Goal: Transaction & Acquisition: Purchase product/service

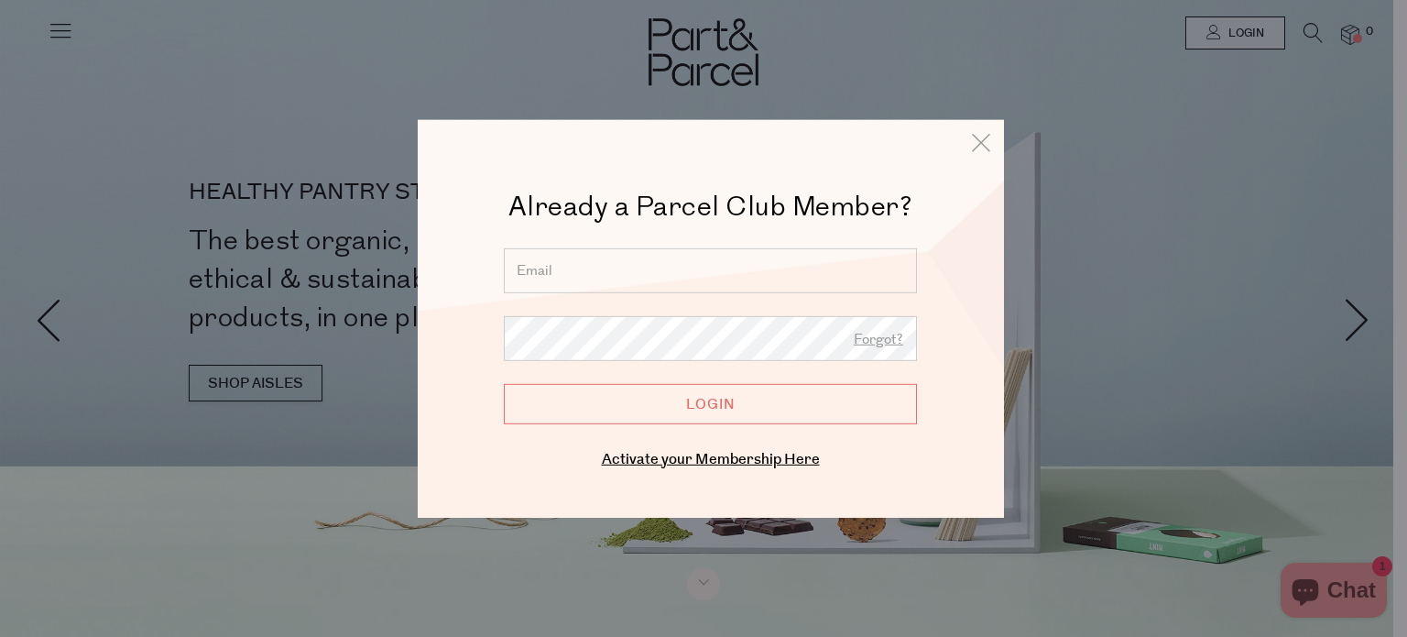
click at [568, 256] on input "email" at bounding box center [710, 269] width 413 height 45
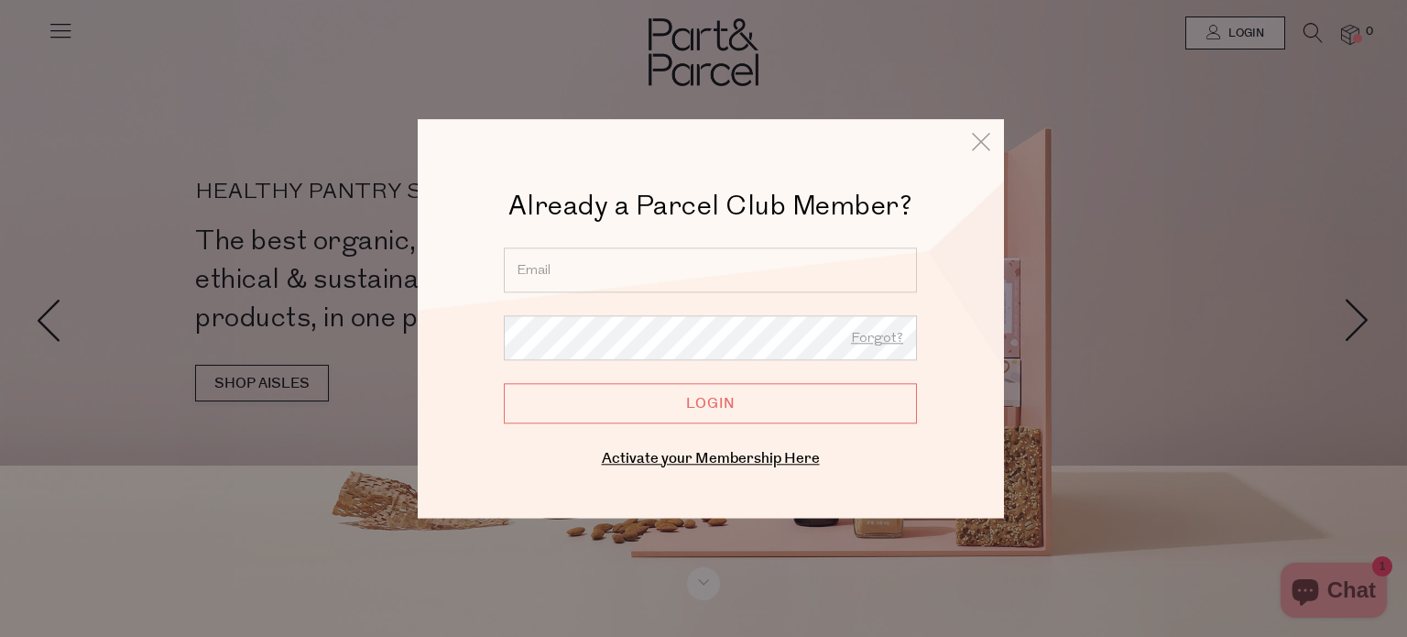
type input "rach.ms@hotmail.com"
click at [547, 398] on input "Login" at bounding box center [710, 403] width 413 height 40
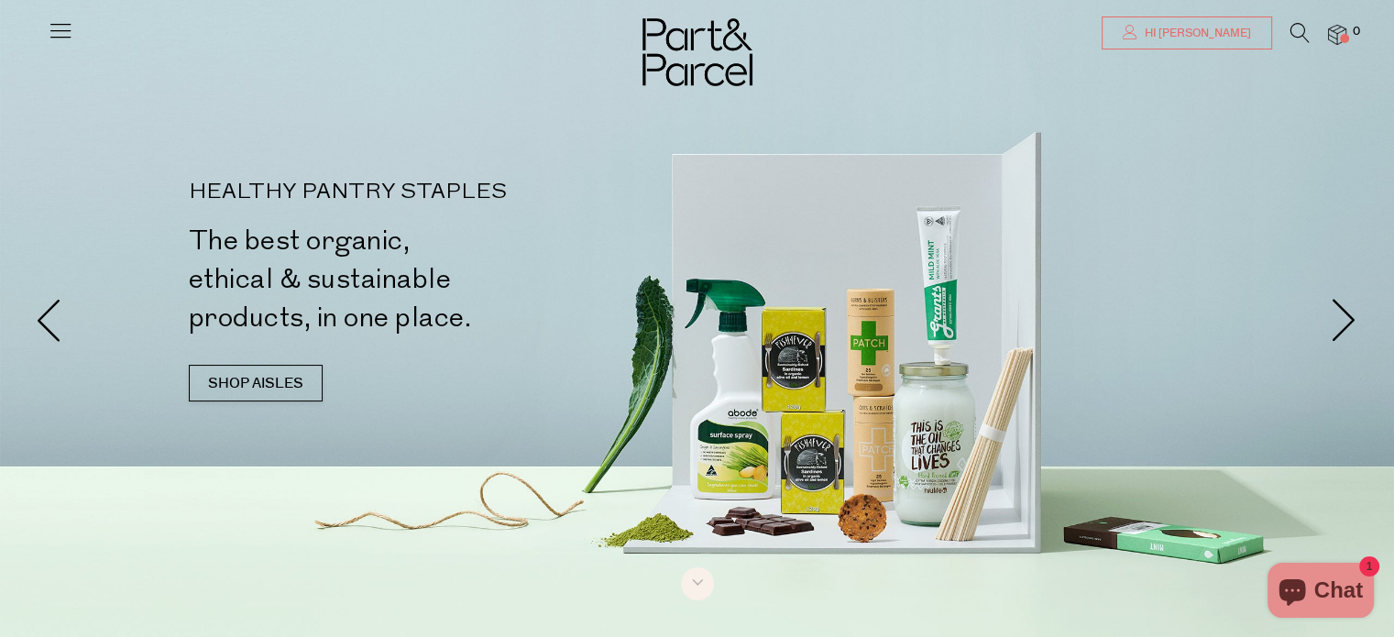
click at [1198, 36] on span "Hi [PERSON_NAME]" at bounding box center [1195, 34] width 111 height 16
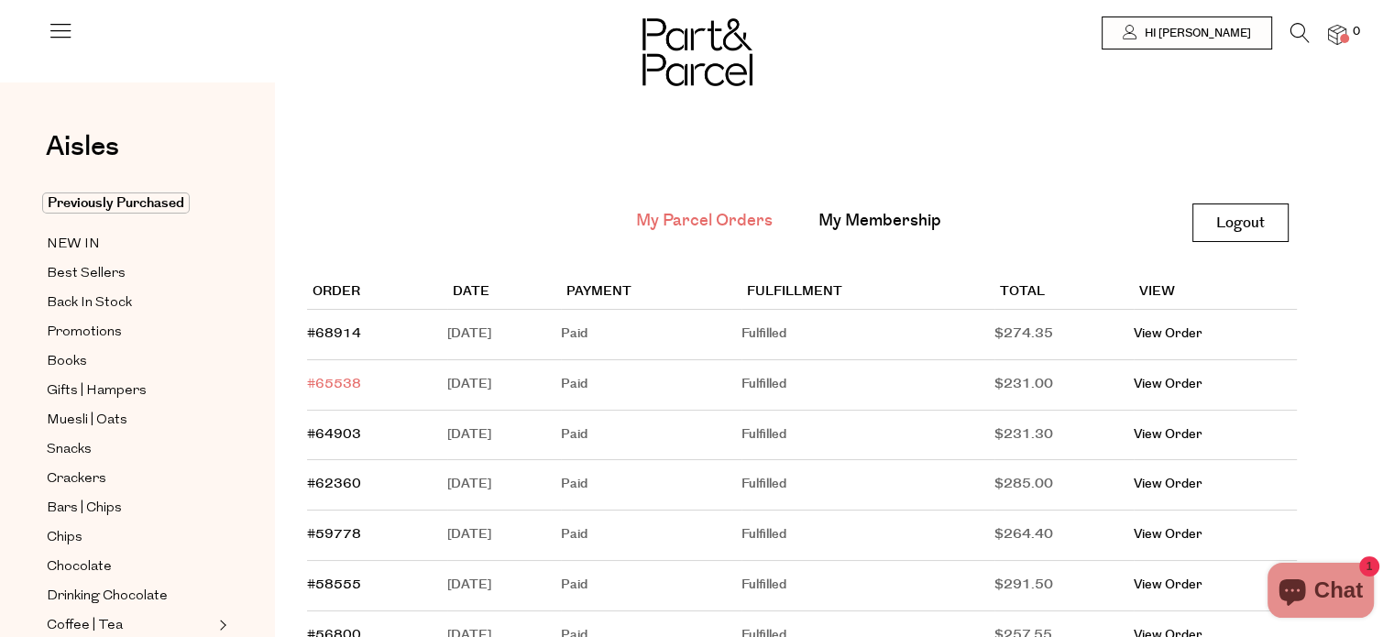
click at [320, 382] on link "#65538" at bounding box center [334, 384] width 54 height 18
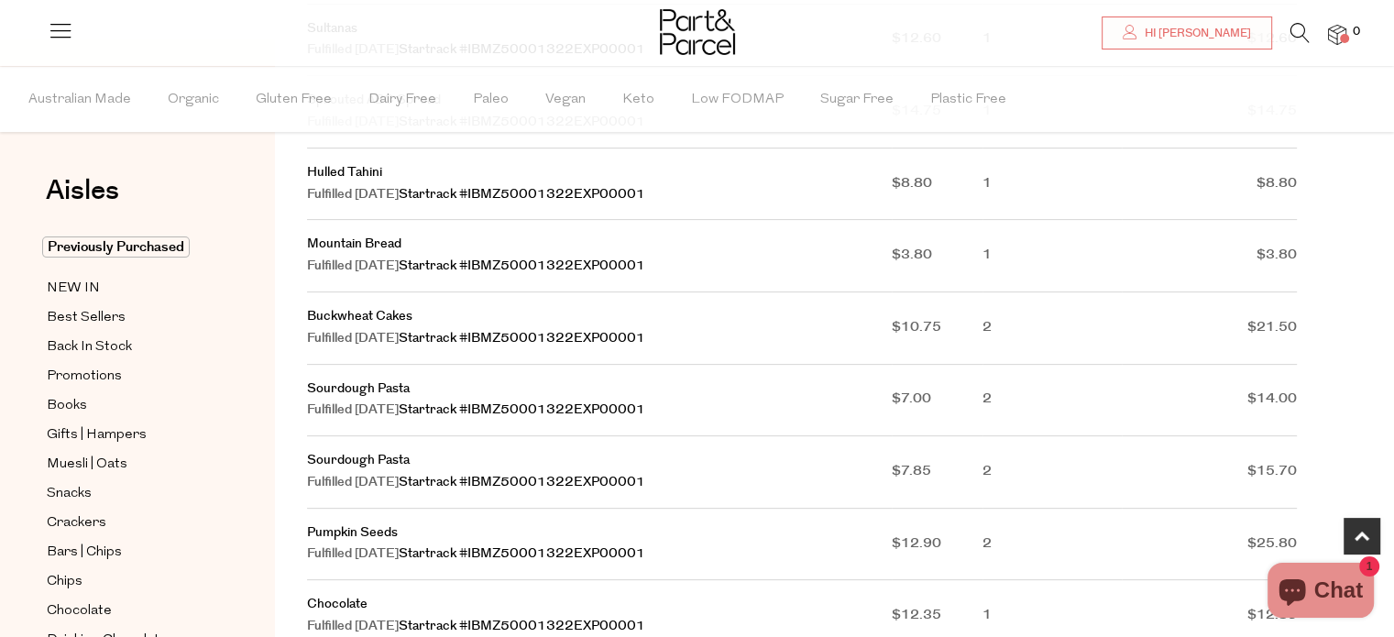
scroll to position [550, 0]
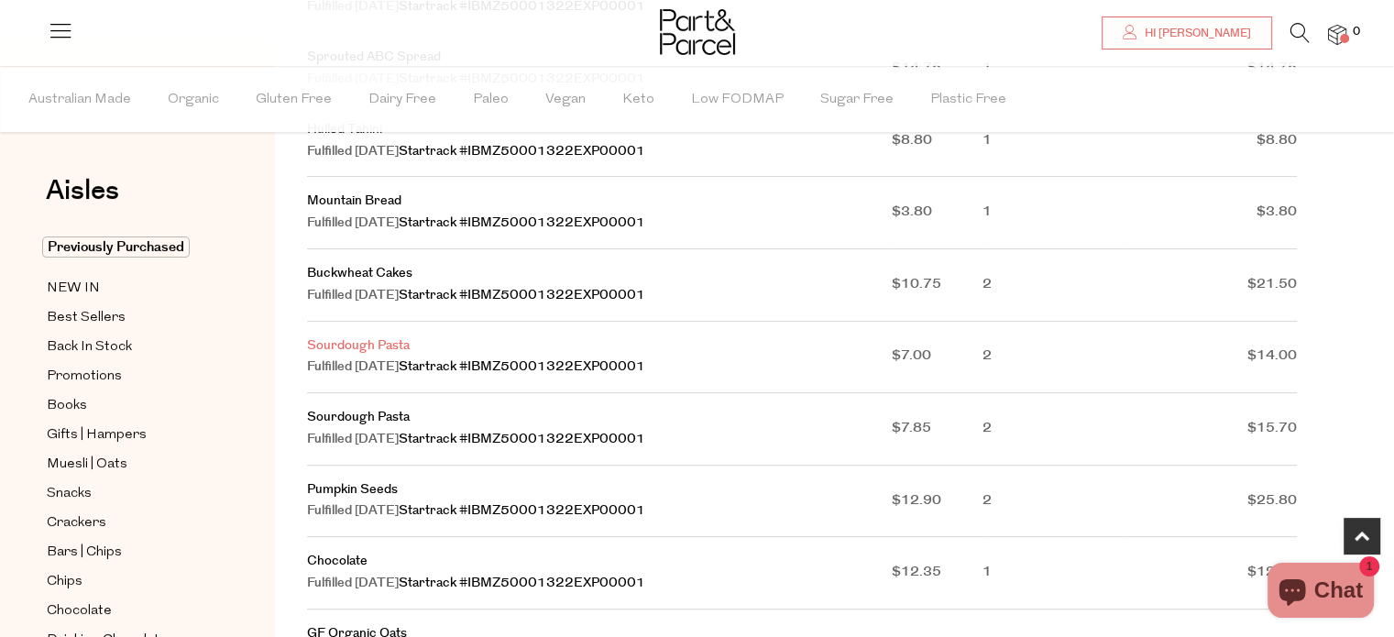
click at [349, 355] on link "Sourdough Pasta" at bounding box center [358, 345] width 103 height 18
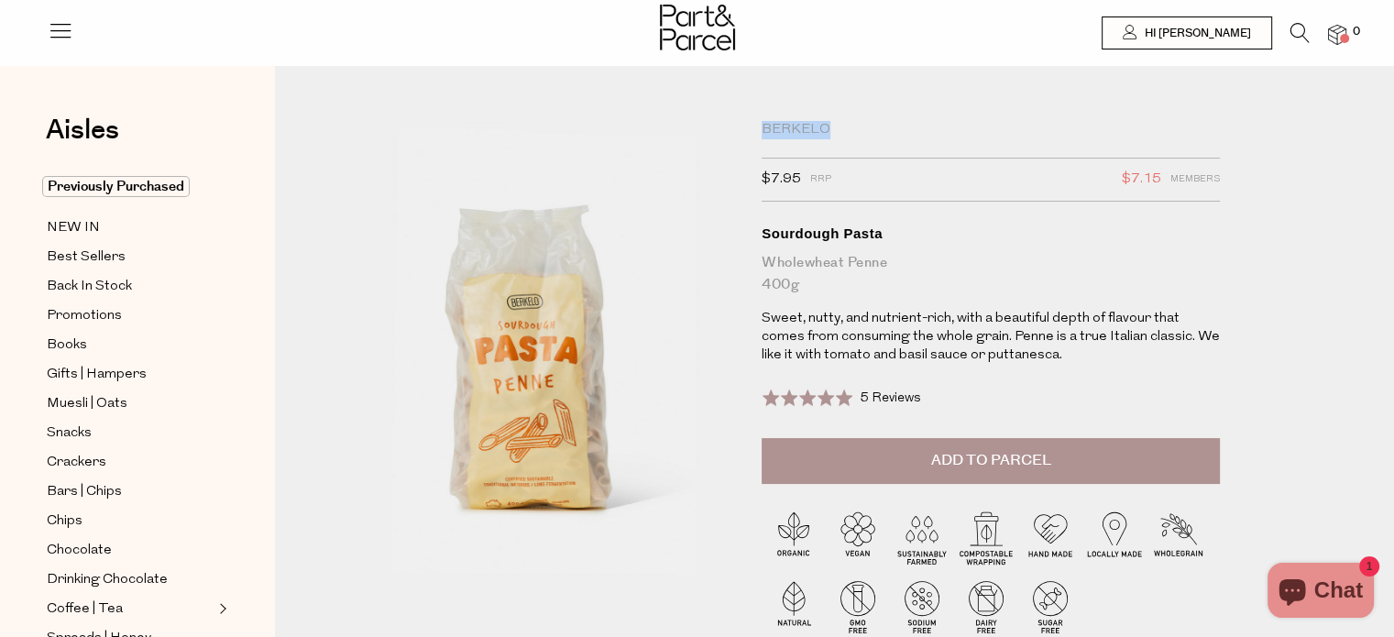
drag, startPoint x: 762, startPoint y: 128, endPoint x: 833, endPoint y: 126, distance: 70.6
click at [833, 126] on div "Berkelo" at bounding box center [990, 130] width 458 height 18
copy div "Berkelo"
click at [953, 454] on span "Add to Parcel" at bounding box center [991, 460] width 120 height 21
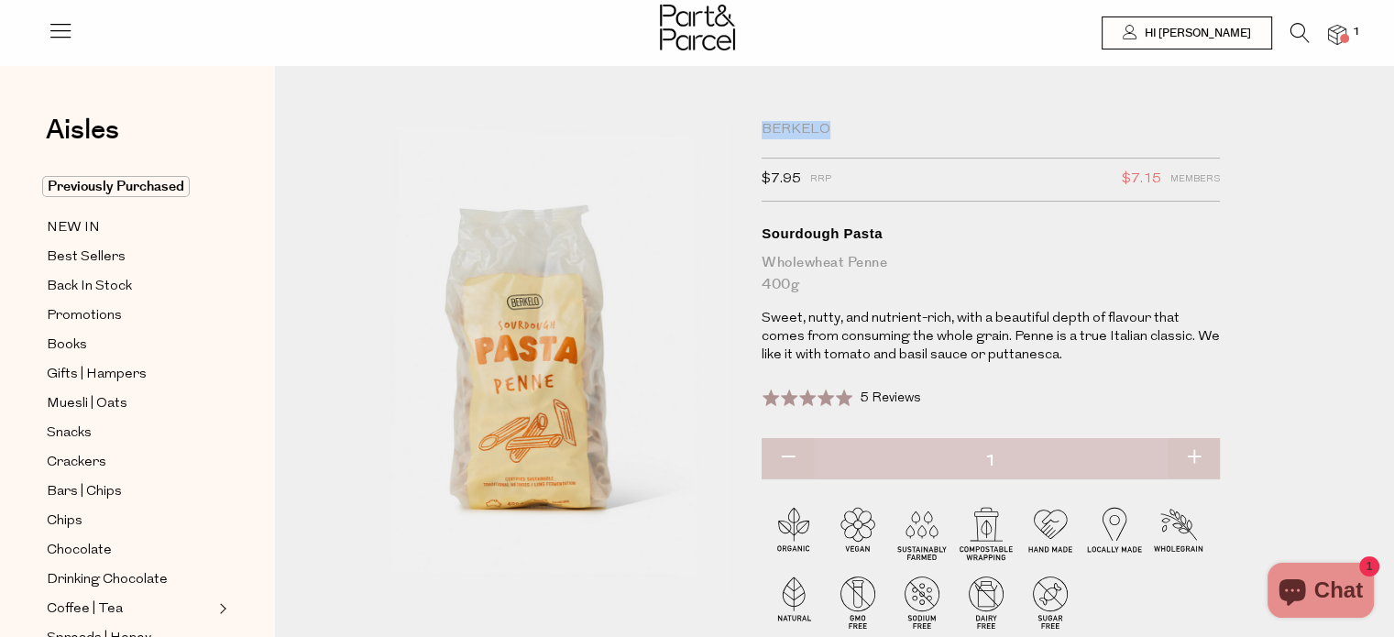
click at [1198, 454] on button "button" at bounding box center [1193, 458] width 52 height 40
type input "2"
click at [1198, 454] on button "button" at bounding box center [1193, 458] width 52 height 40
type input "3"
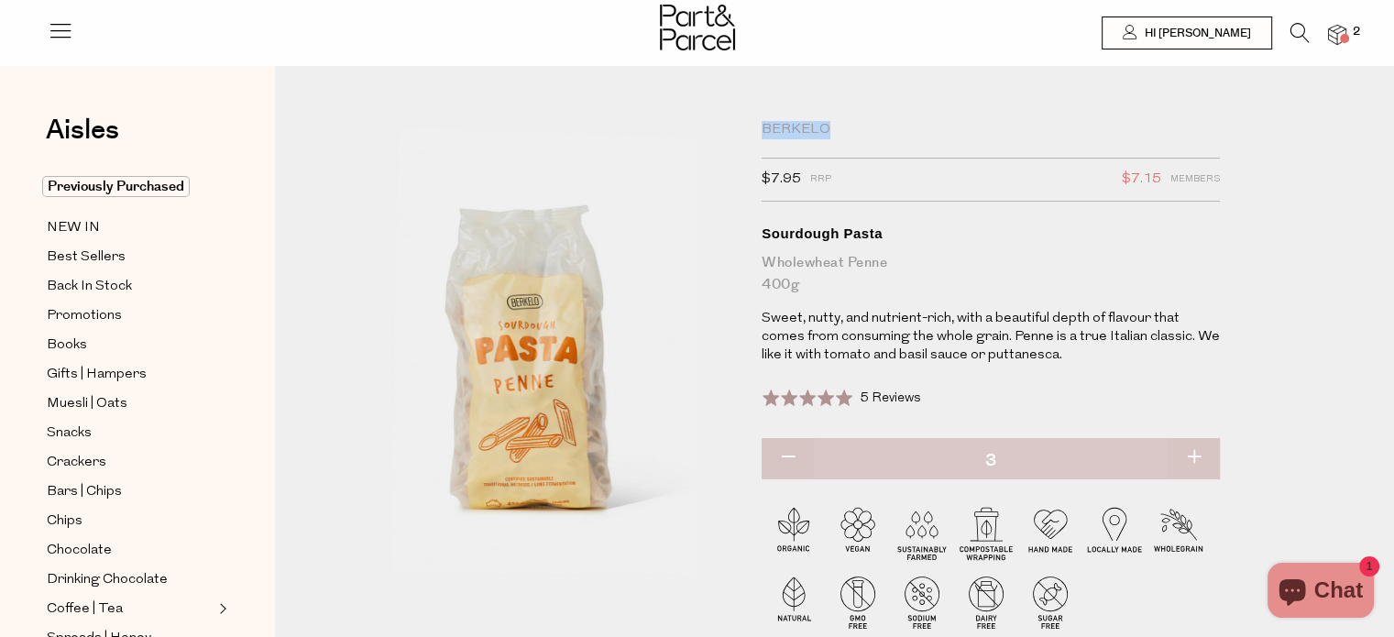
type input "3"
click at [1188, 456] on button "button" at bounding box center [1193, 458] width 52 height 40
type input "4"
click at [1195, 454] on button "button" at bounding box center [1193, 458] width 52 height 40
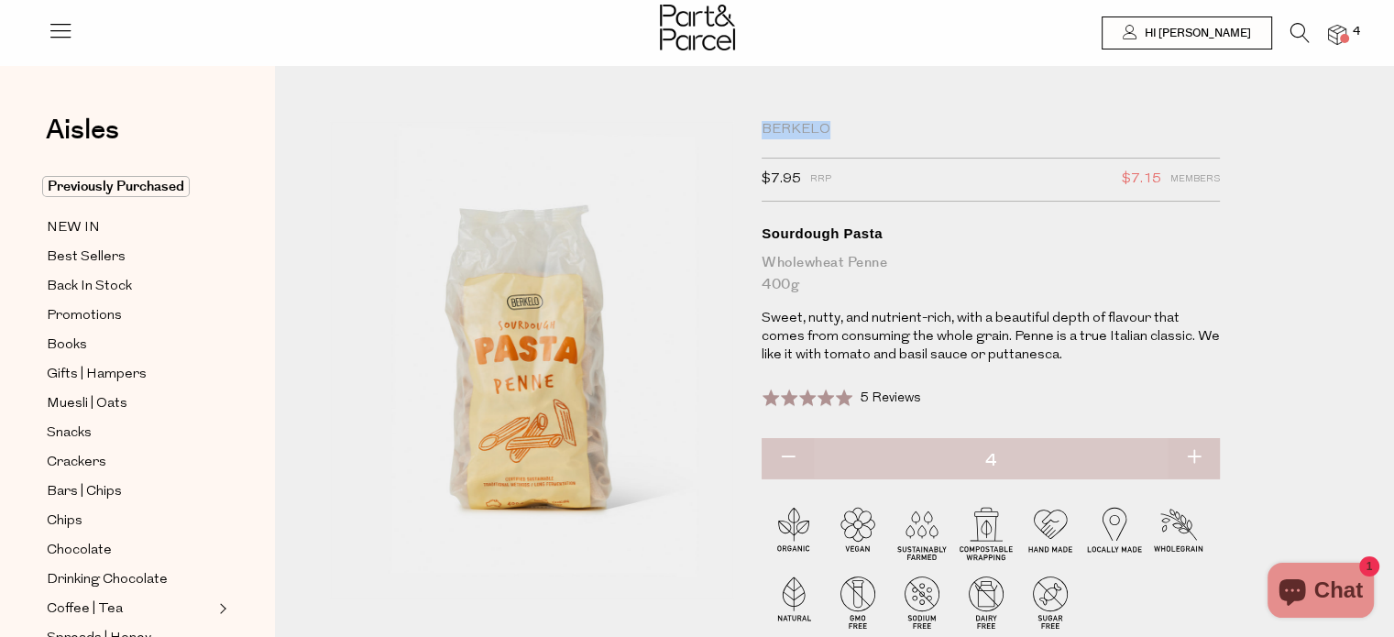
type input "5"
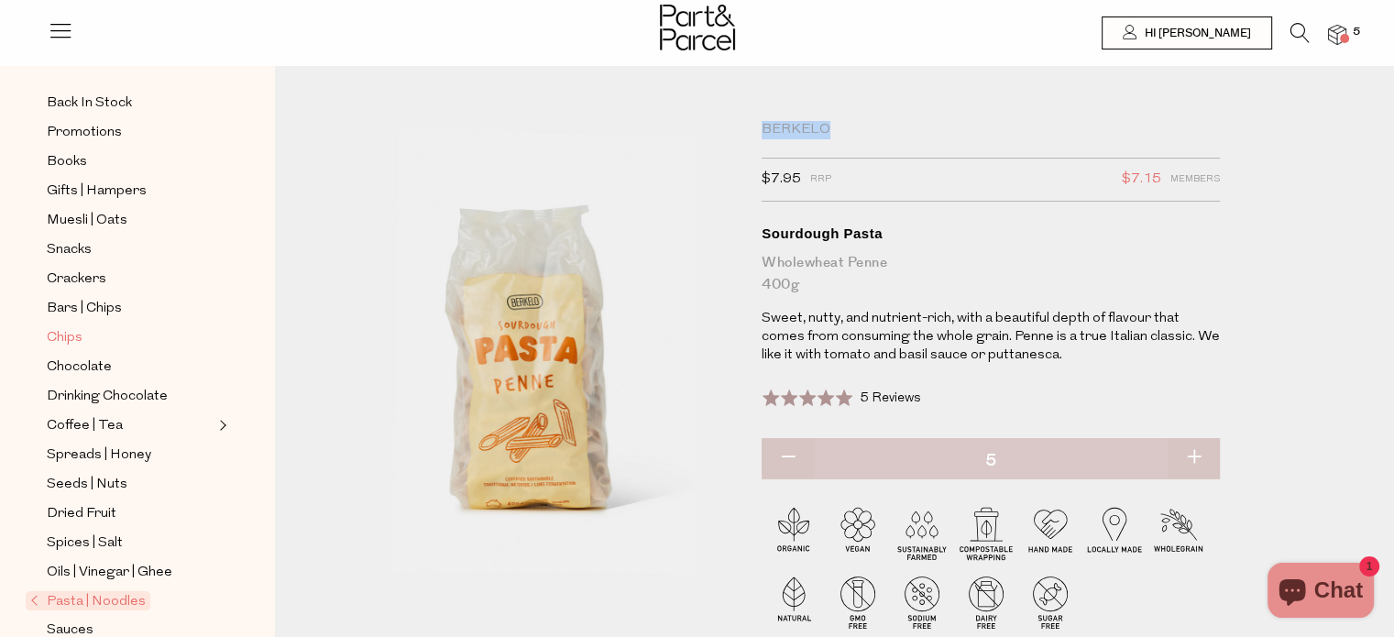
scroll to position [275, 0]
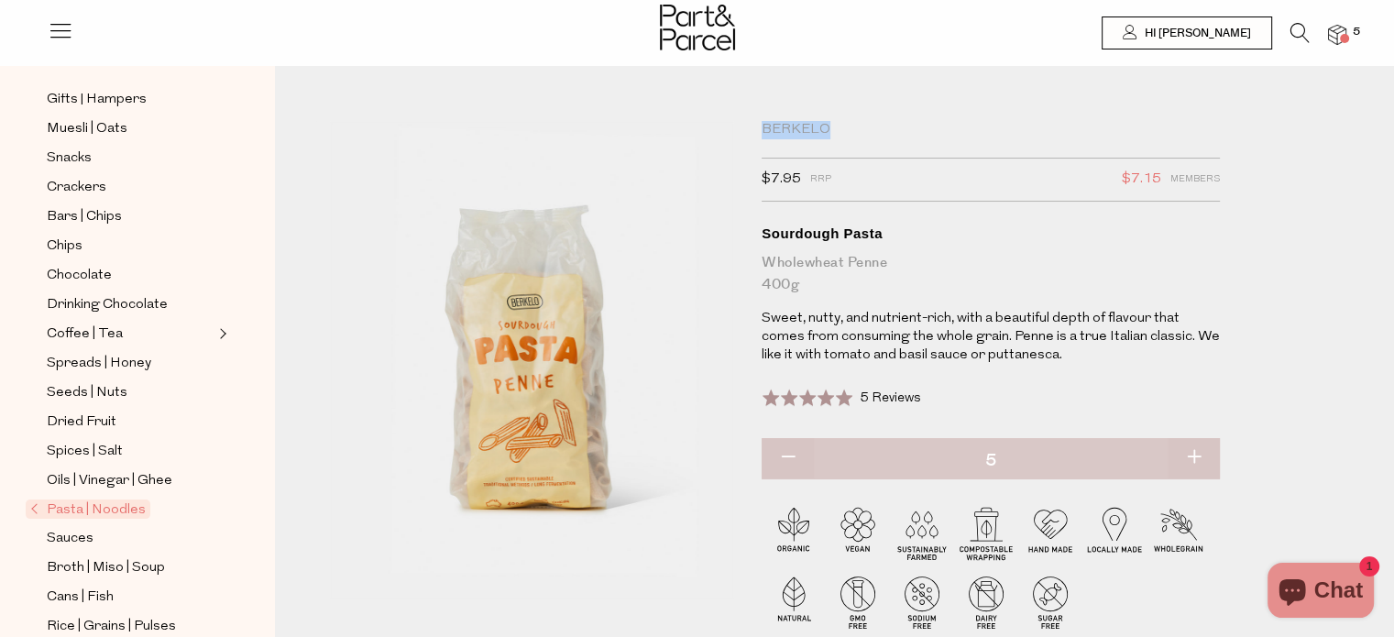
click at [60, 501] on span "Pasta | Noodles" at bounding box center [88, 508] width 125 height 19
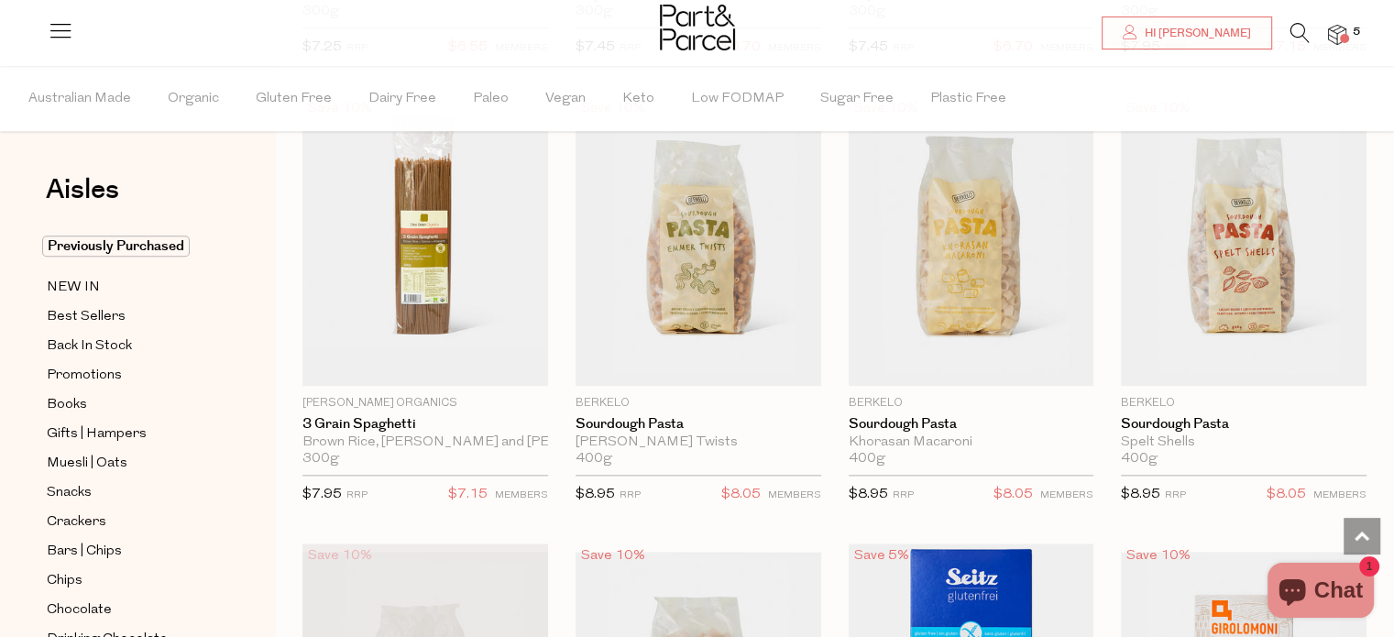
scroll to position [1919, 0]
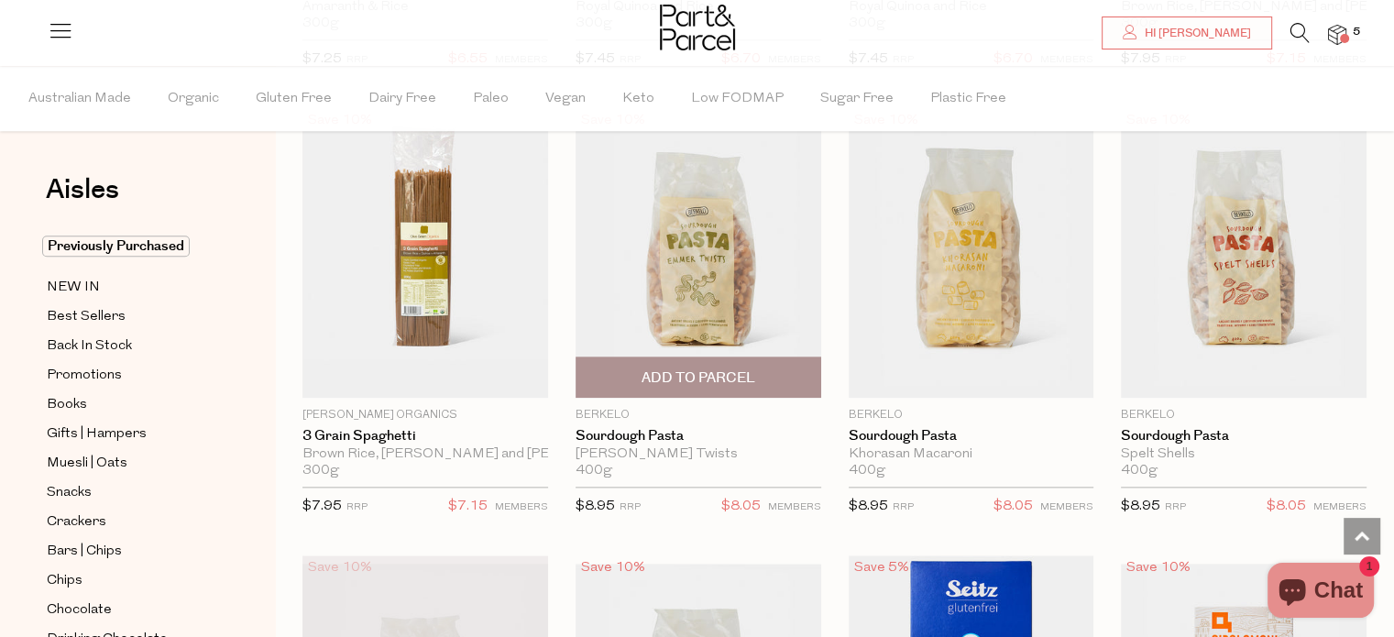
click at [678, 368] on span "Add To Parcel" at bounding box center [698, 377] width 114 height 19
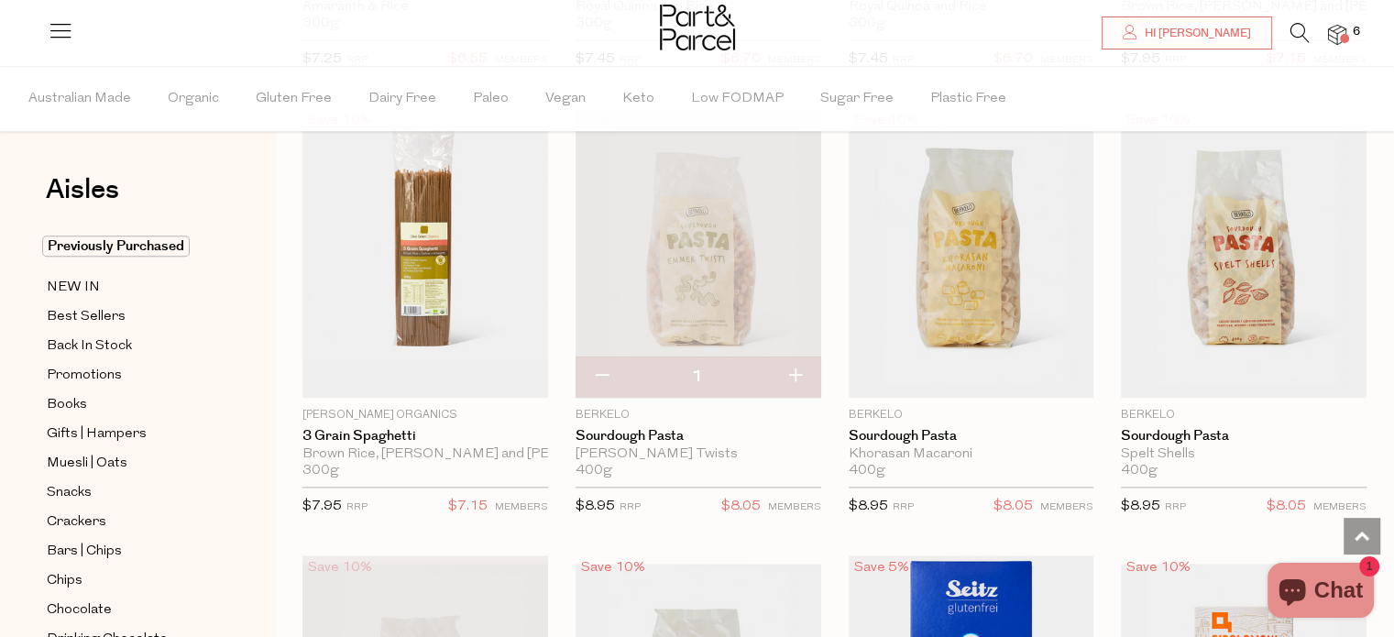
click at [794, 368] on button "button" at bounding box center [795, 376] width 52 height 40
type input "2"
click at [794, 368] on button "button" at bounding box center [795, 376] width 52 height 40
type input "3"
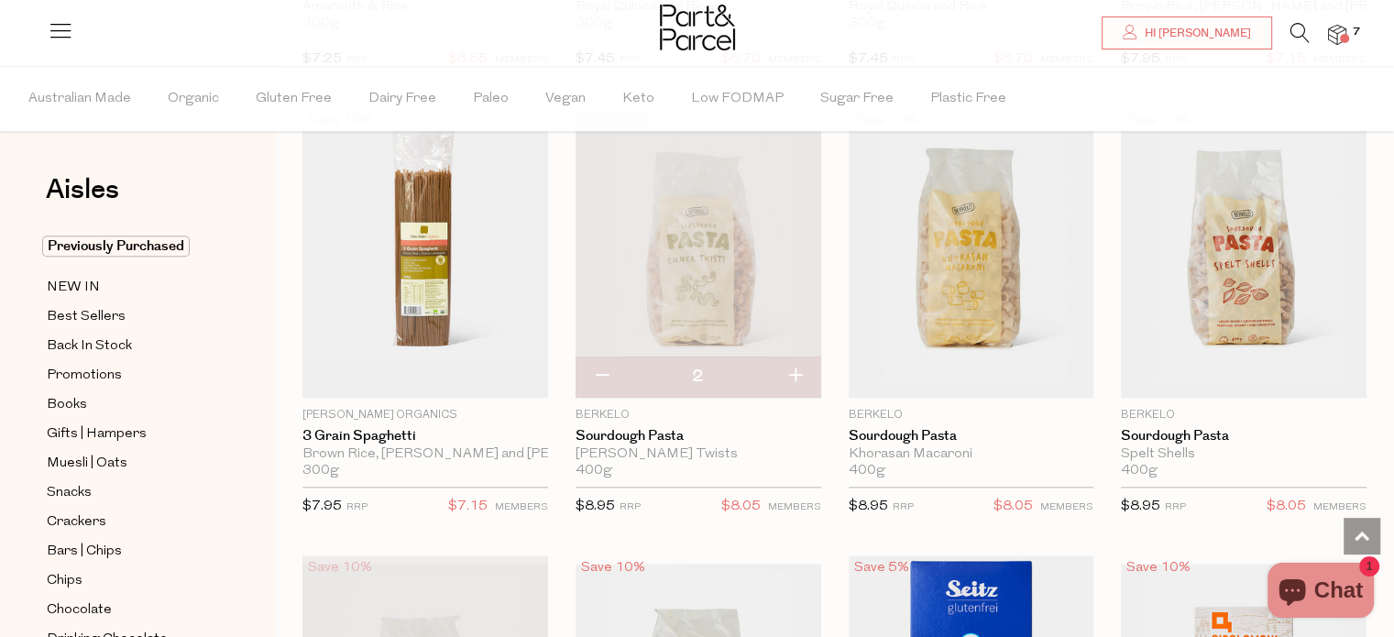
type input "3"
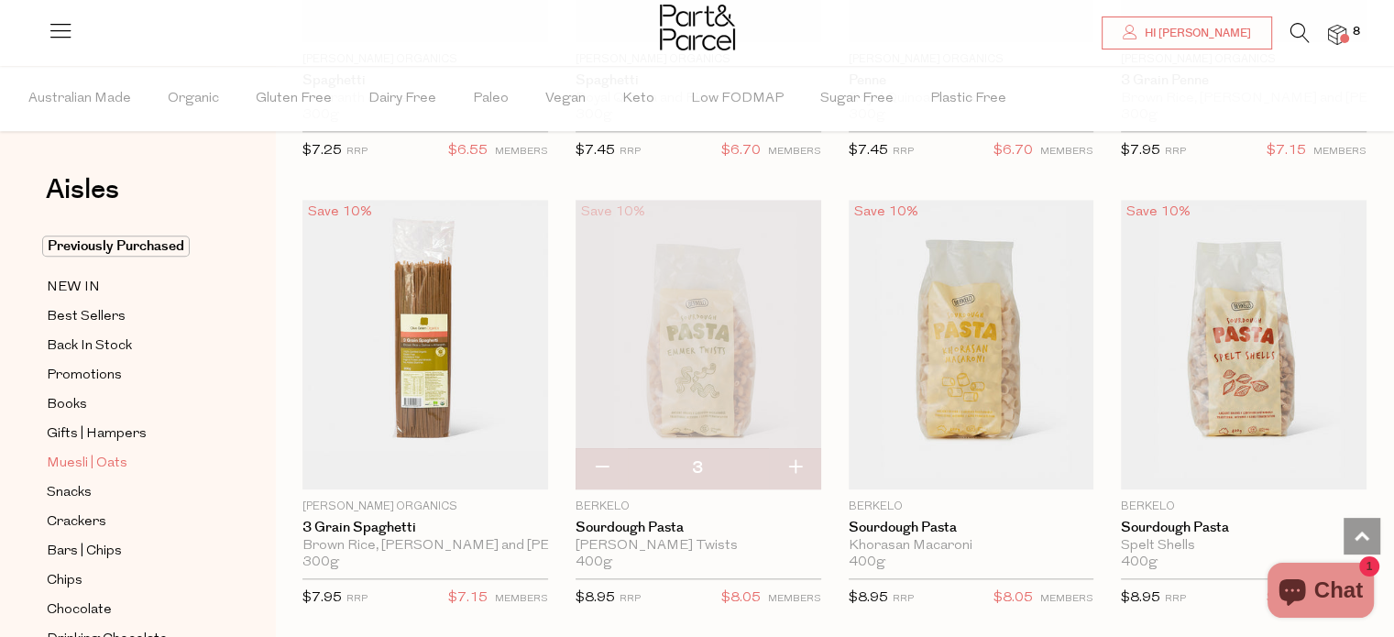
scroll to position [366, 0]
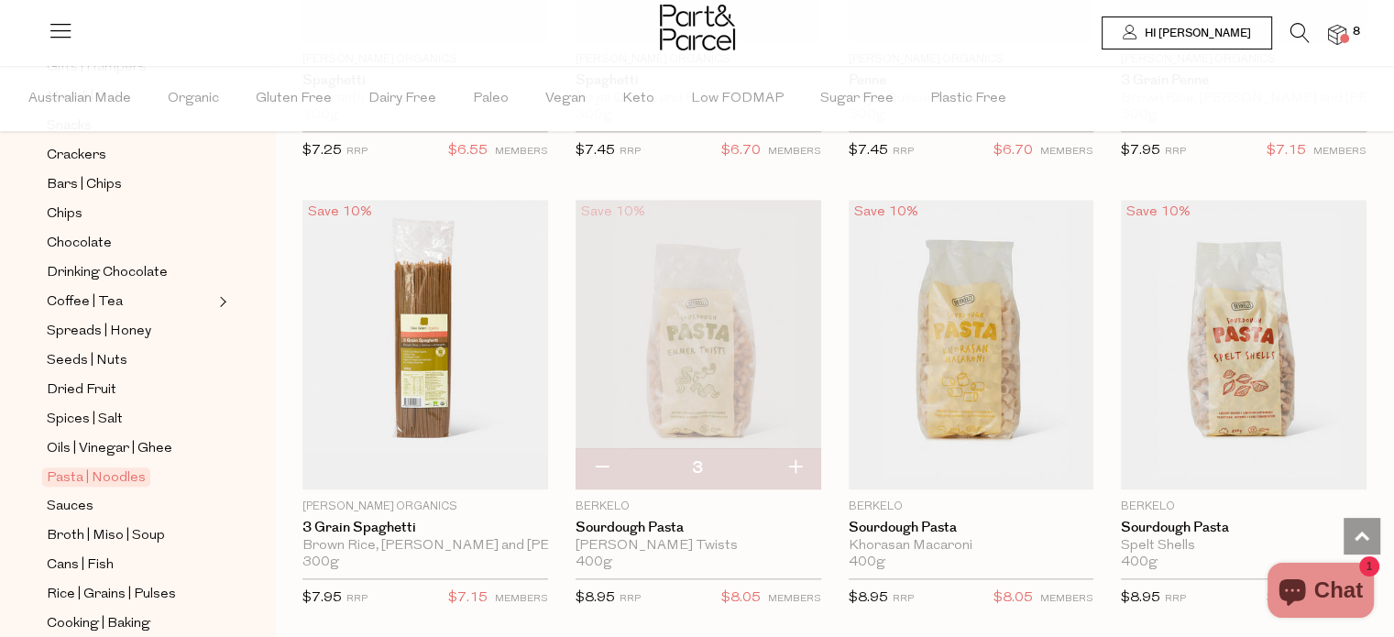
click at [1218, 32] on span "Hi [PERSON_NAME]" at bounding box center [1195, 34] width 111 height 16
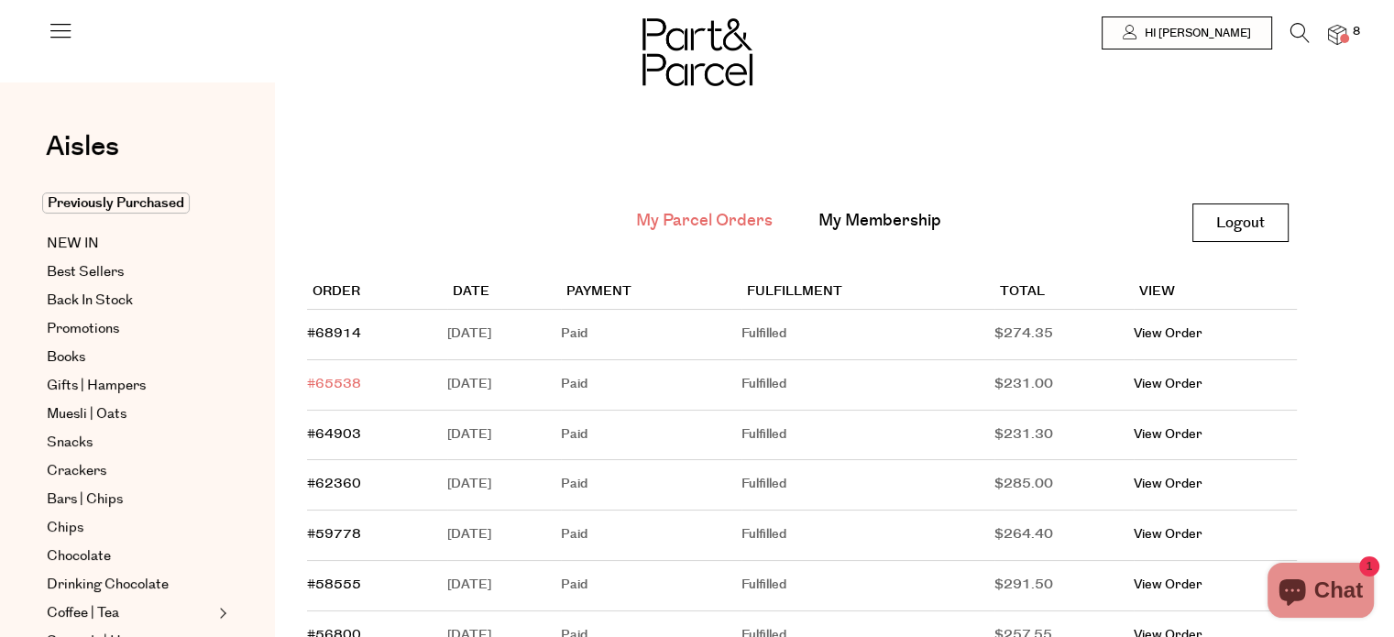
click at [337, 377] on link "#65538" at bounding box center [334, 384] width 54 height 18
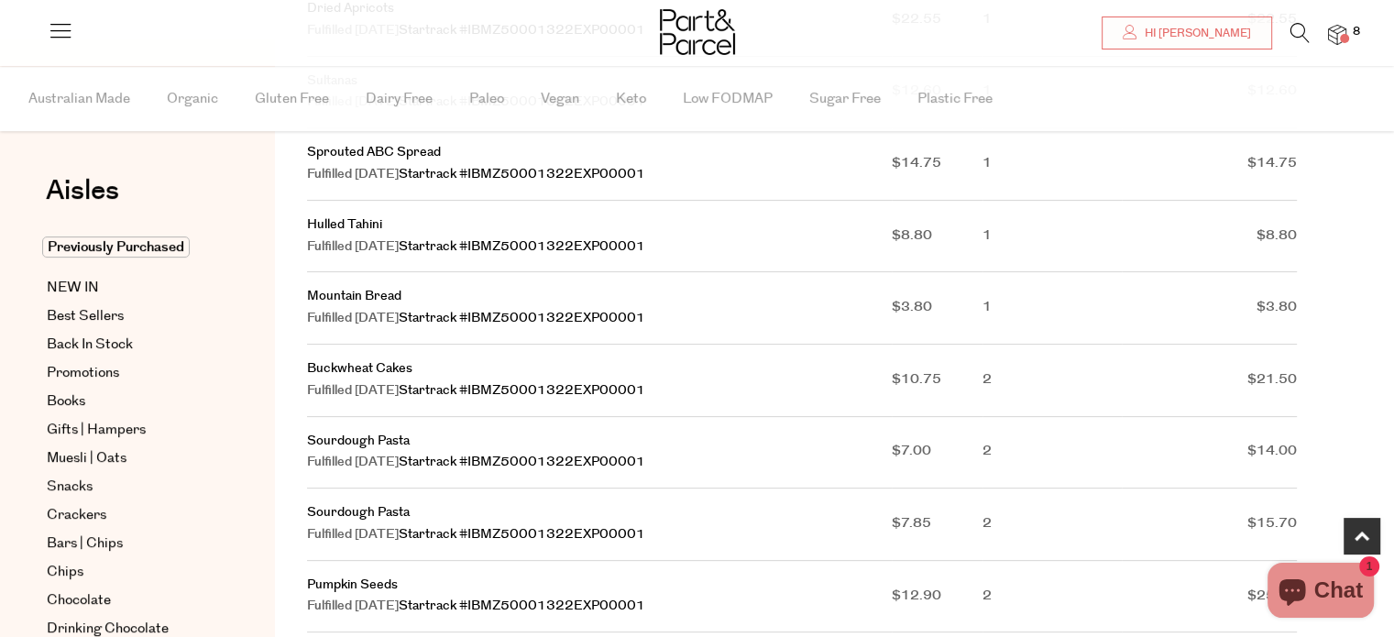
scroll to position [458, 0]
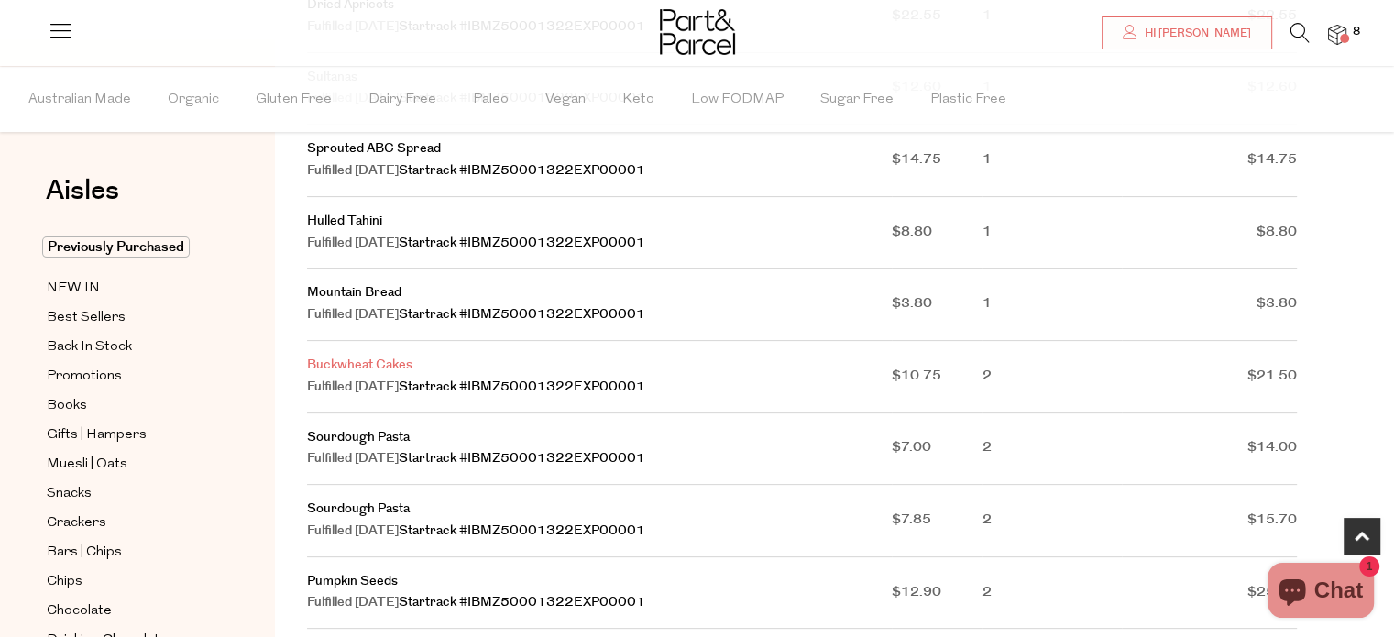
click at [351, 367] on link "Buckwheat Cakes" at bounding box center [359, 364] width 105 height 18
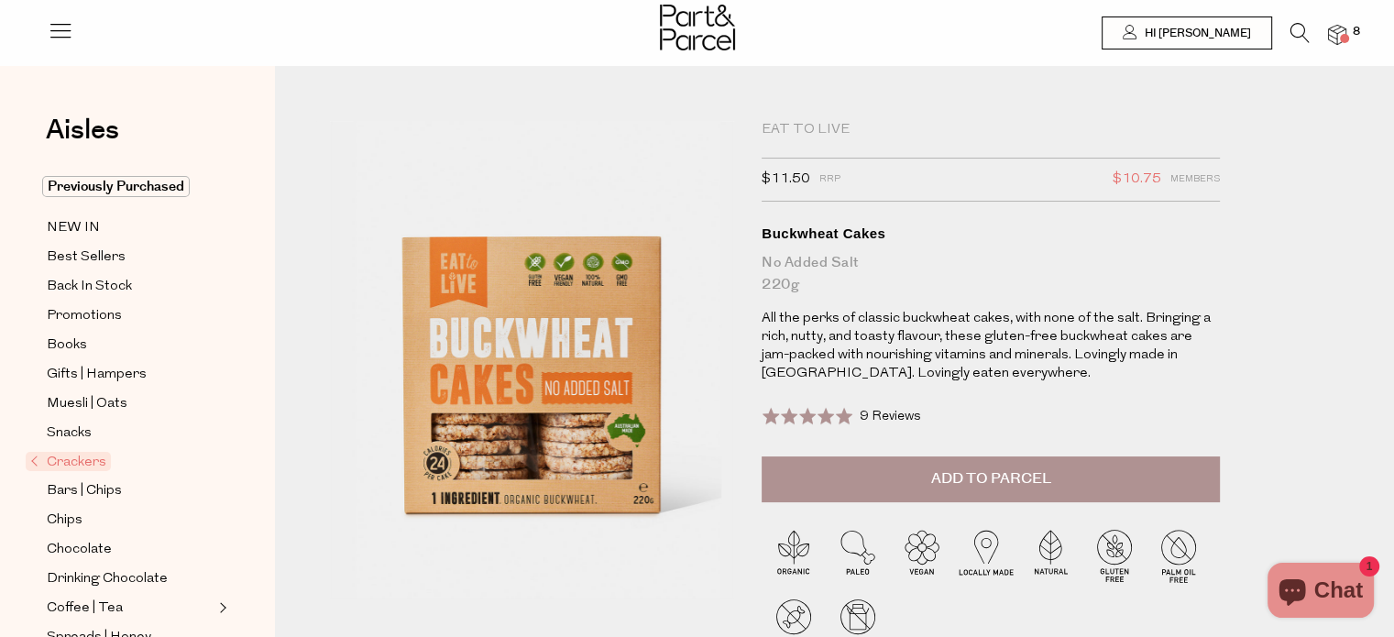
click at [984, 476] on span "Add to Parcel" at bounding box center [991, 478] width 120 height 21
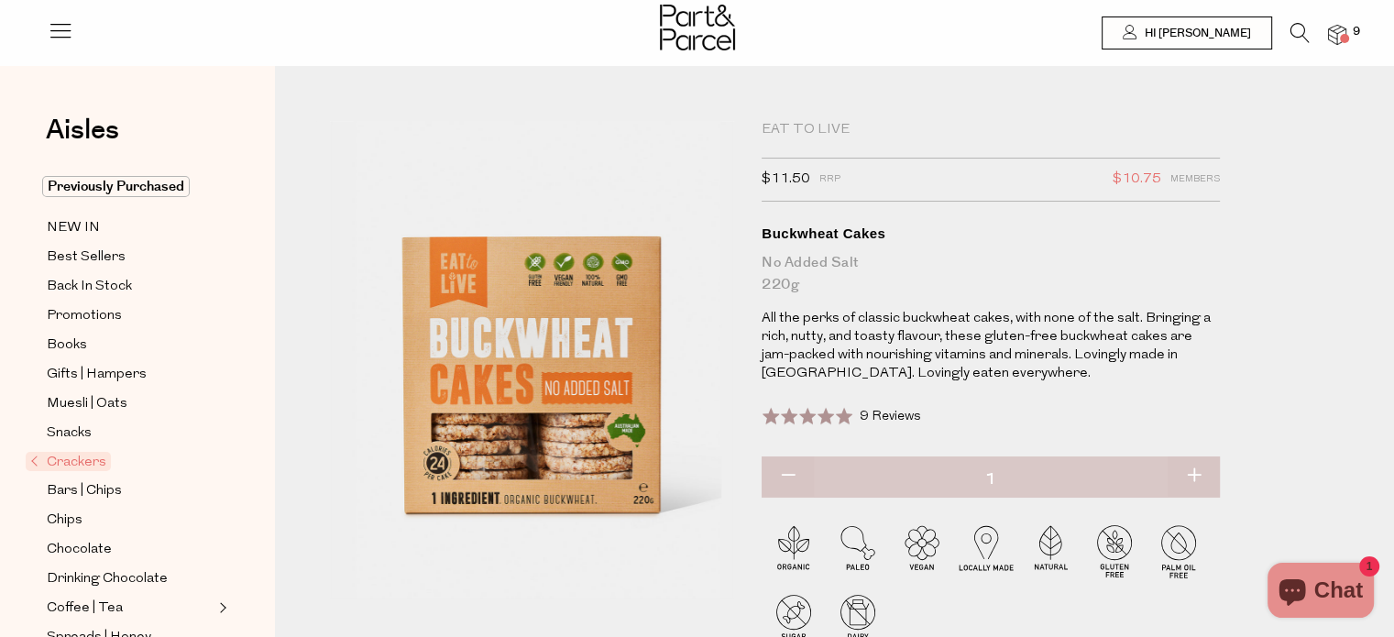
click at [1198, 468] on button "button" at bounding box center [1193, 476] width 52 height 40
type input "2"
click at [1202, 36] on span "Hi [PERSON_NAME]" at bounding box center [1195, 34] width 111 height 16
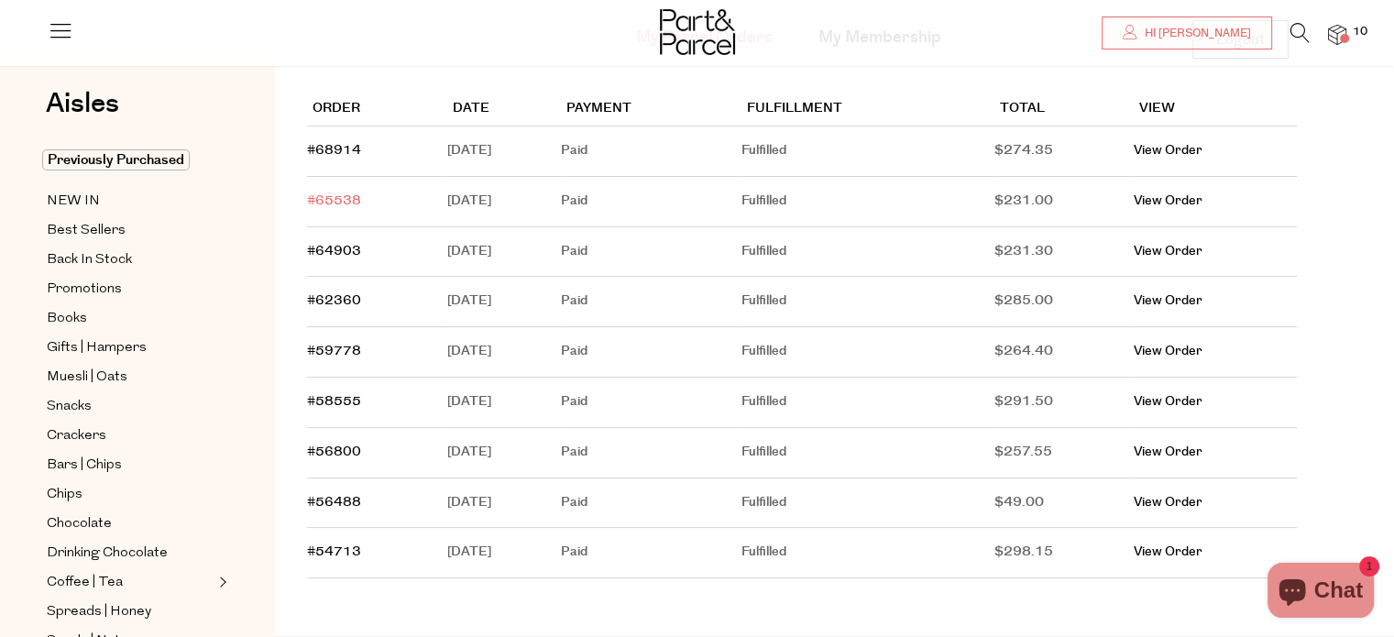
click at [330, 195] on link "#65538" at bounding box center [334, 200] width 54 height 18
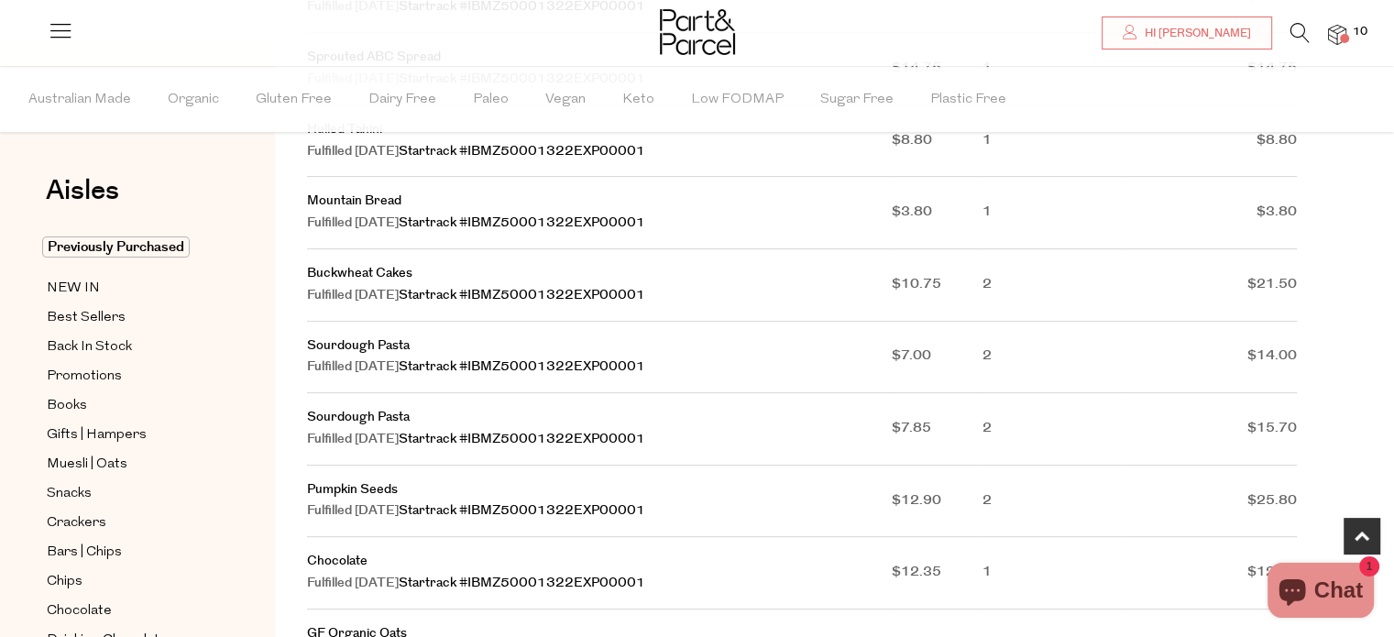
scroll to position [733, 0]
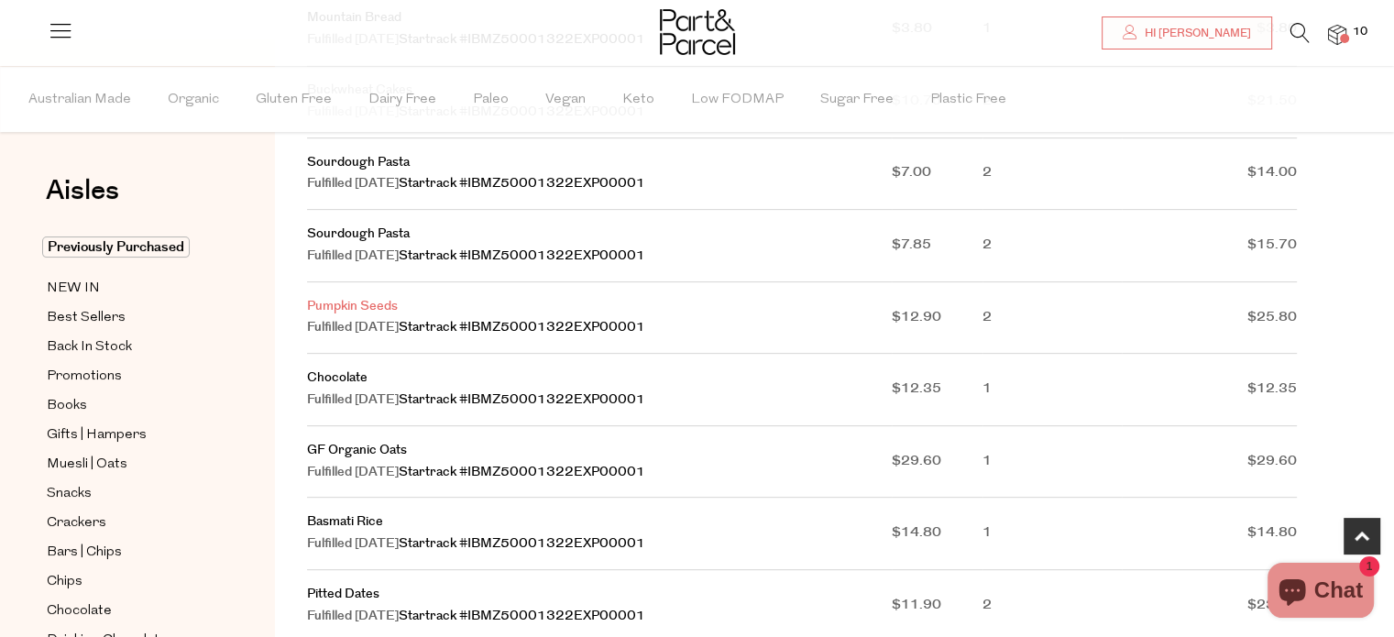
click at [358, 311] on link "Pumpkin Seeds" at bounding box center [352, 306] width 91 height 18
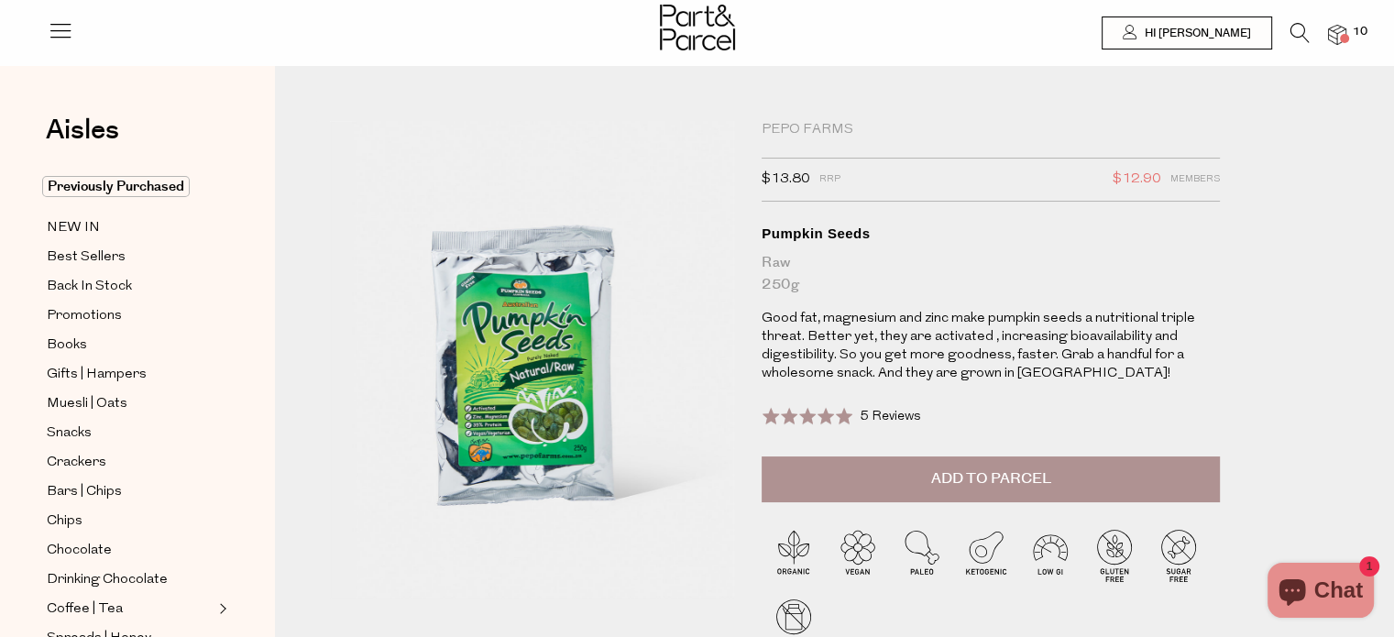
click at [1000, 479] on span "Add to Parcel" at bounding box center [991, 478] width 120 height 21
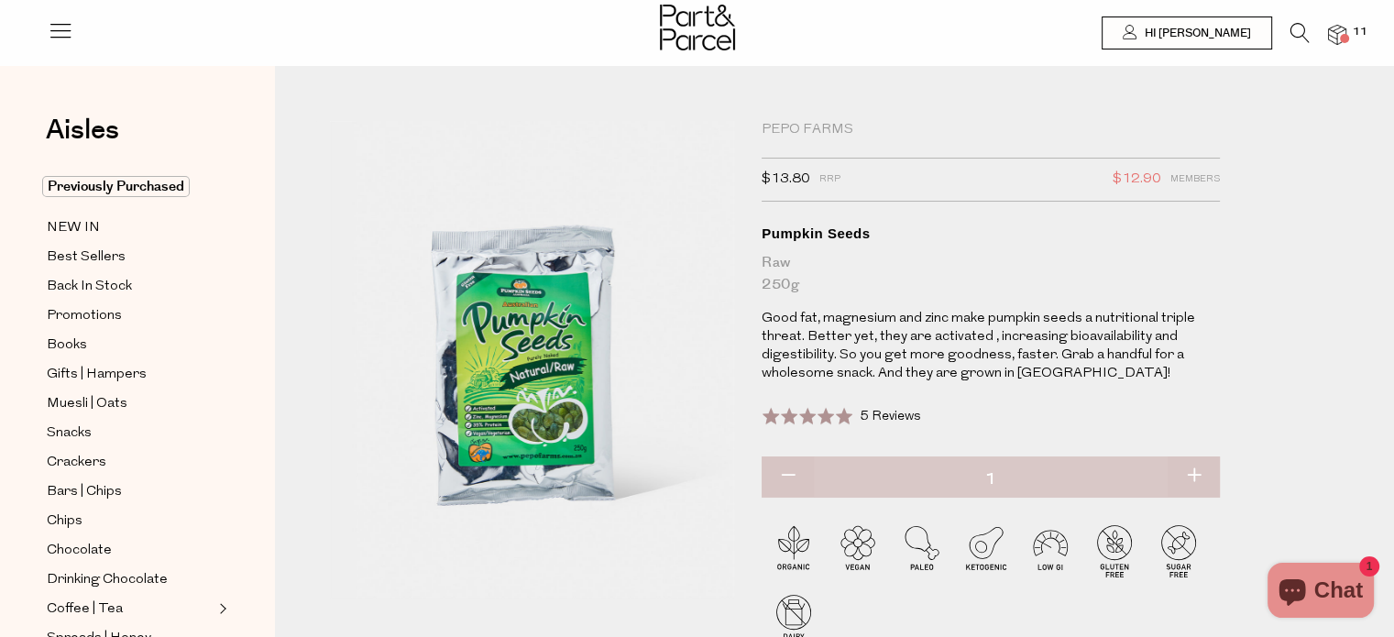
click at [1196, 475] on button "button" at bounding box center [1193, 476] width 52 height 40
type input "2"
click at [1186, 32] on span "Hi [PERSON_NAME]" at bounding box center [1195, 34] width 111 height 16
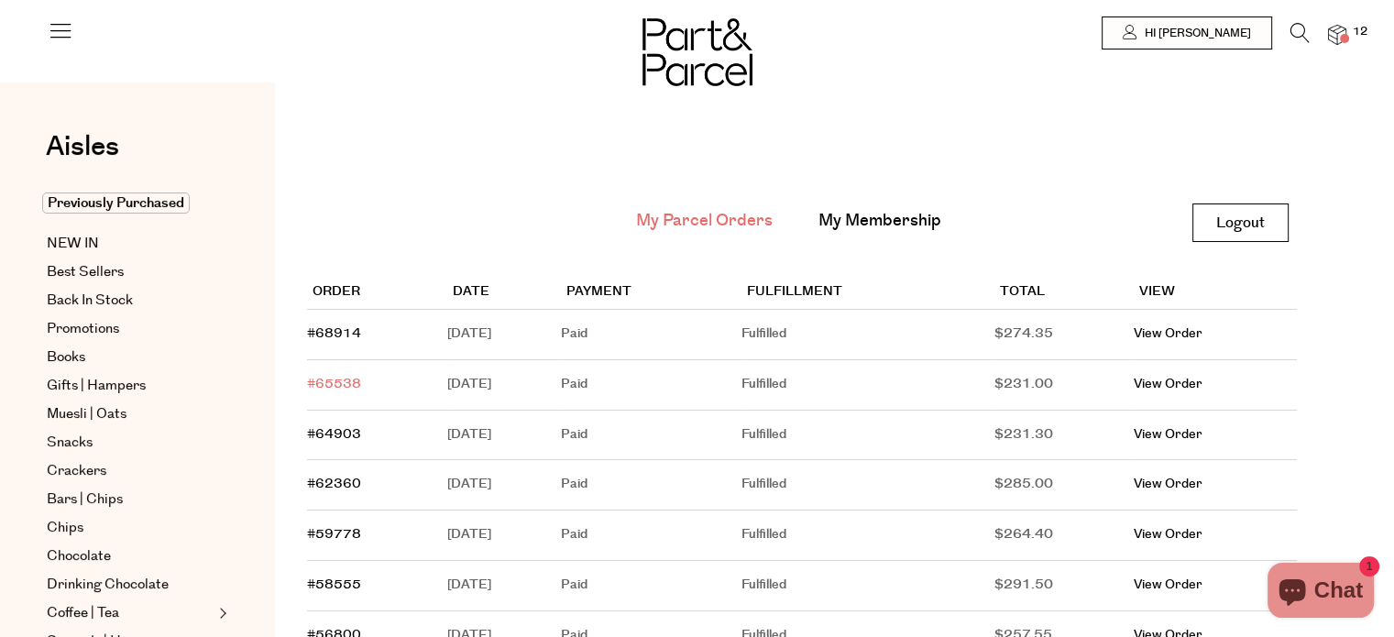
click at [332, 381] on link "#65538" at bounding box center [334, 384] width 54 height 18
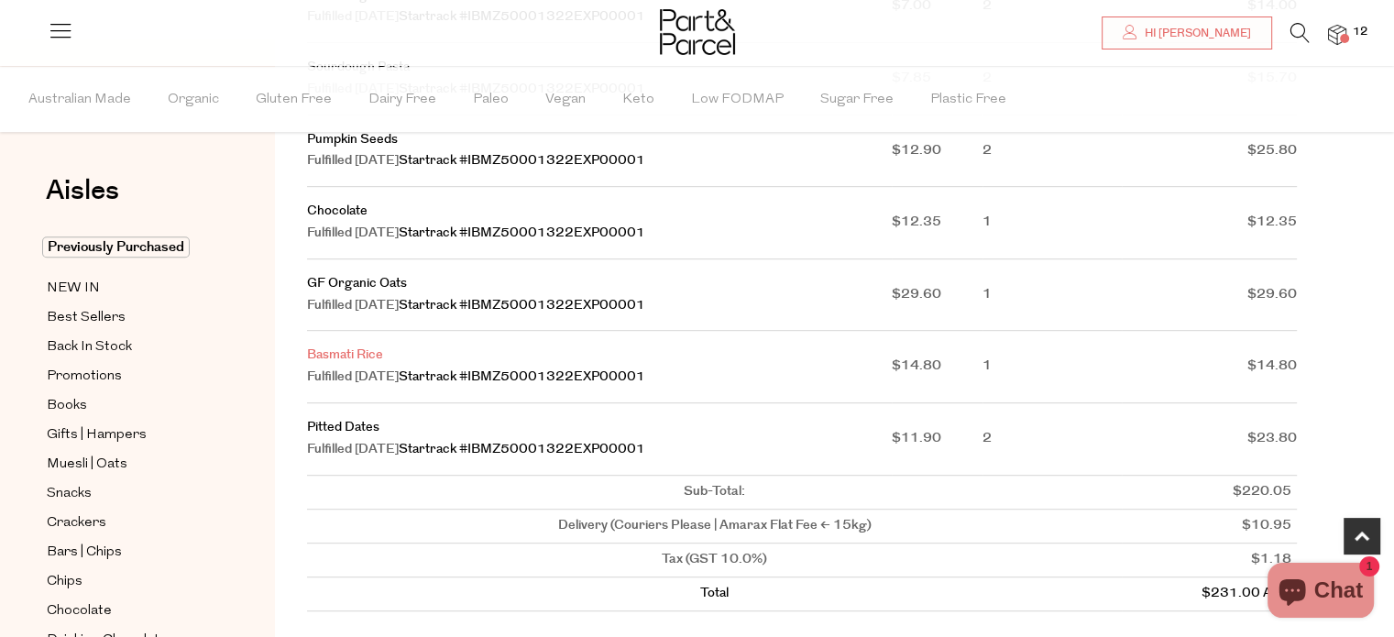
scroll to position [1008, 0]
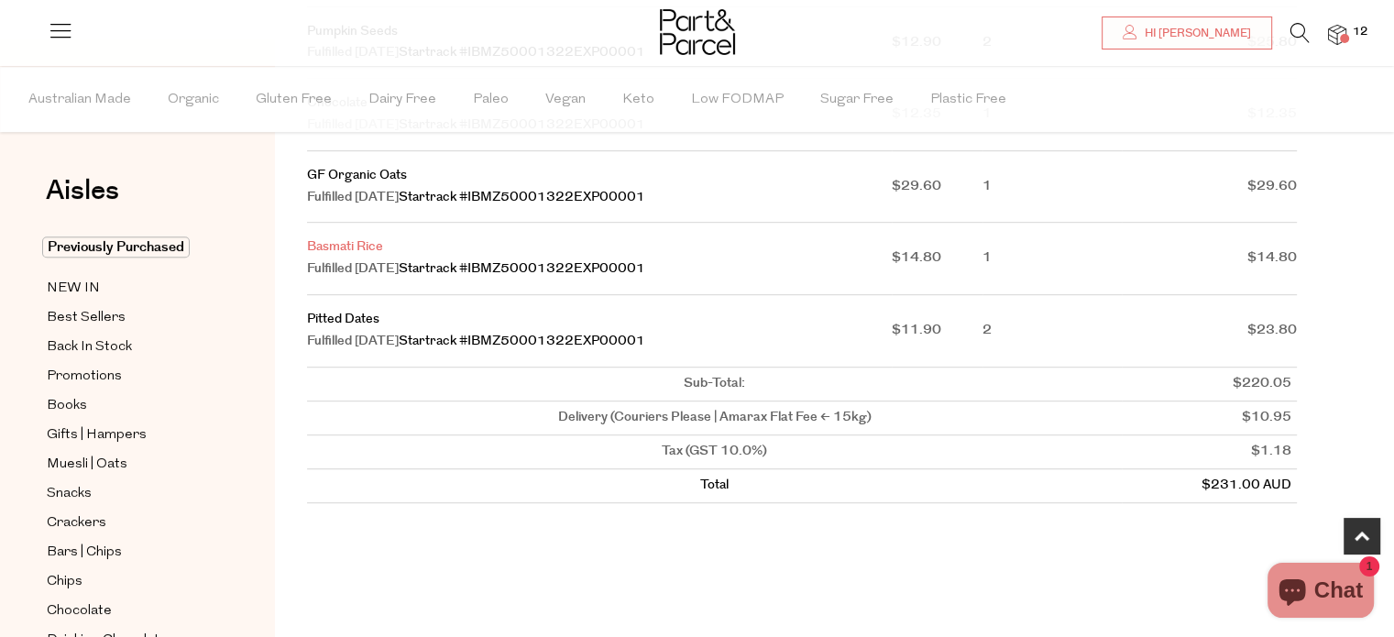
click at [350, 253] on link "Basmati Rice" at bounding box center [345, 246] width 76 height 18
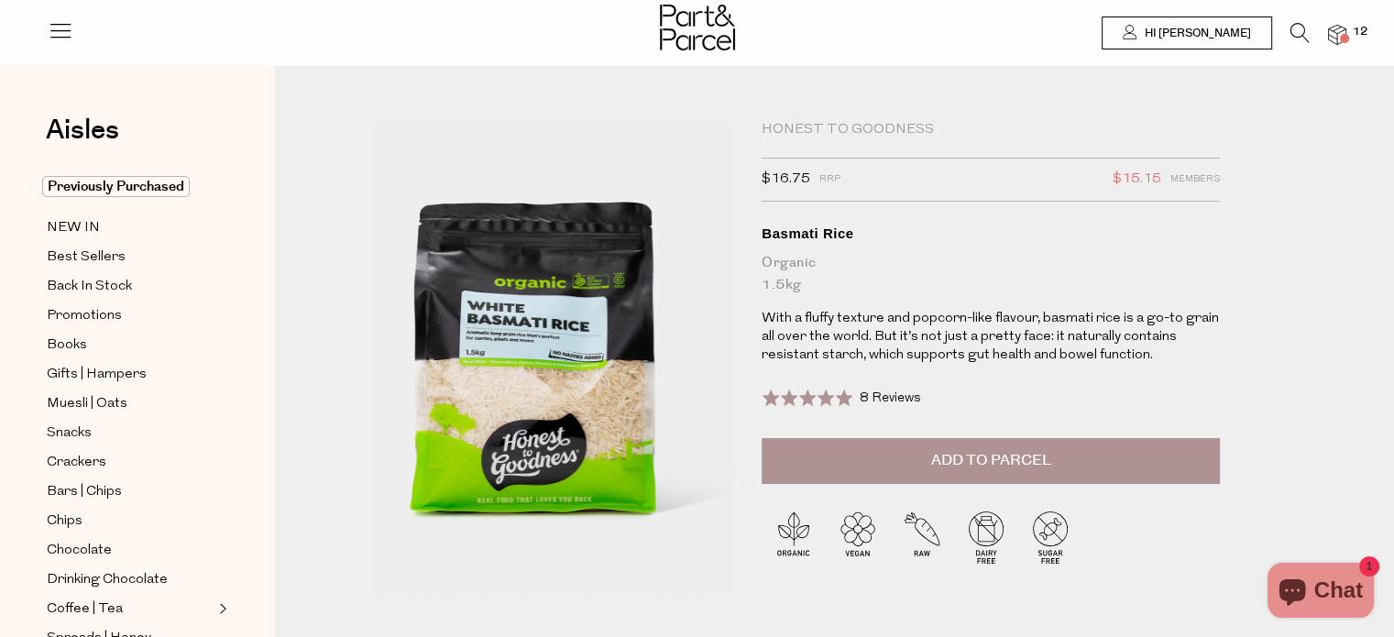
click at [993, 454] on span "Add to Parcel" at bounding box center [991, 460] width 120 height 21
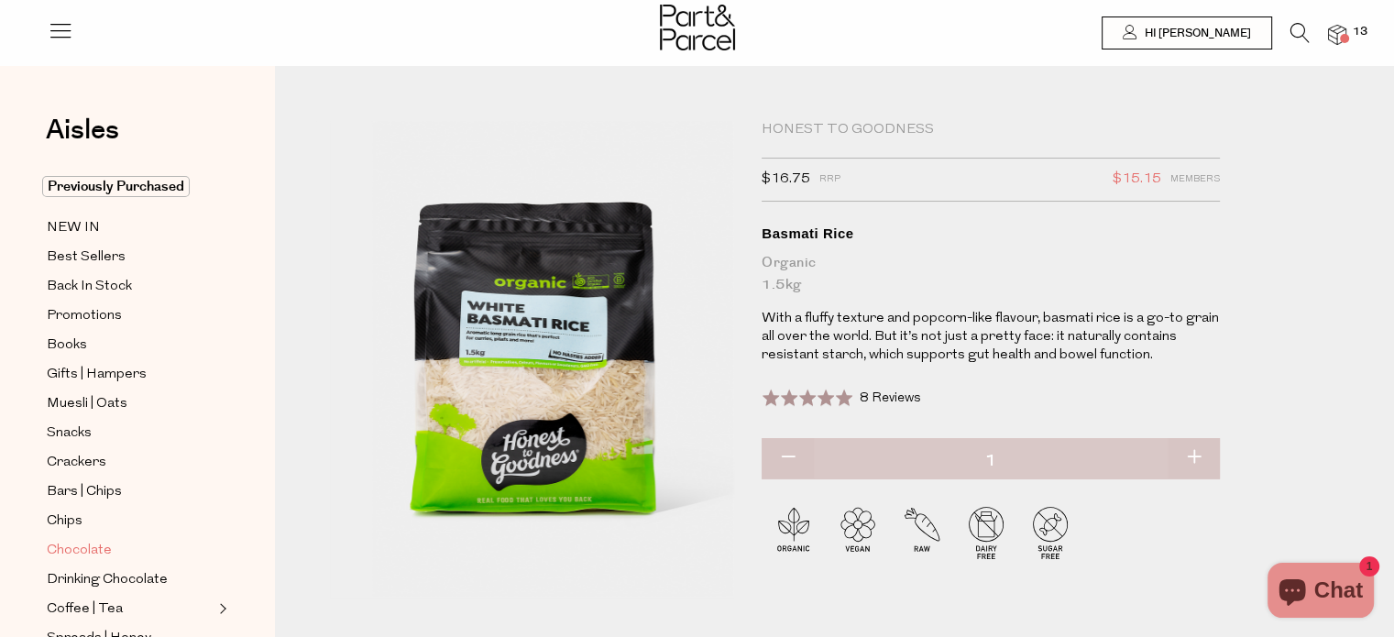
click at [80, 548] on span "Chocolate" at bounding box center [79, 551] width 65 height 22
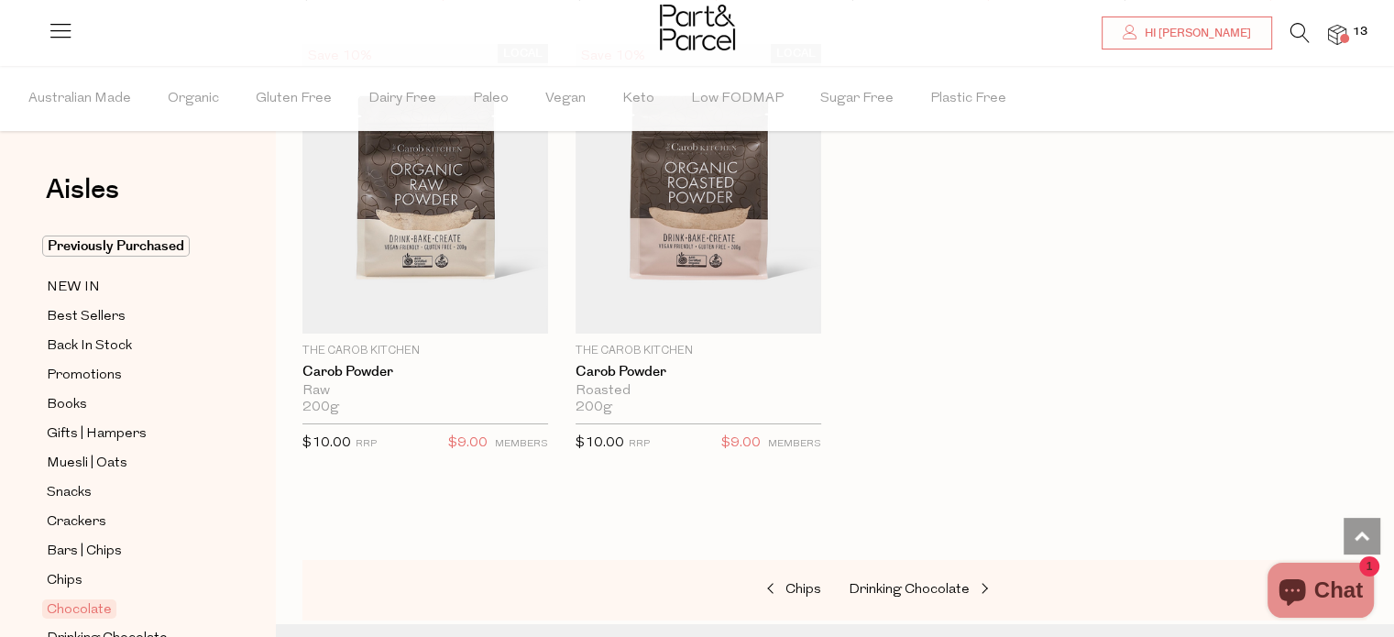
scroll to position [6413, 0]
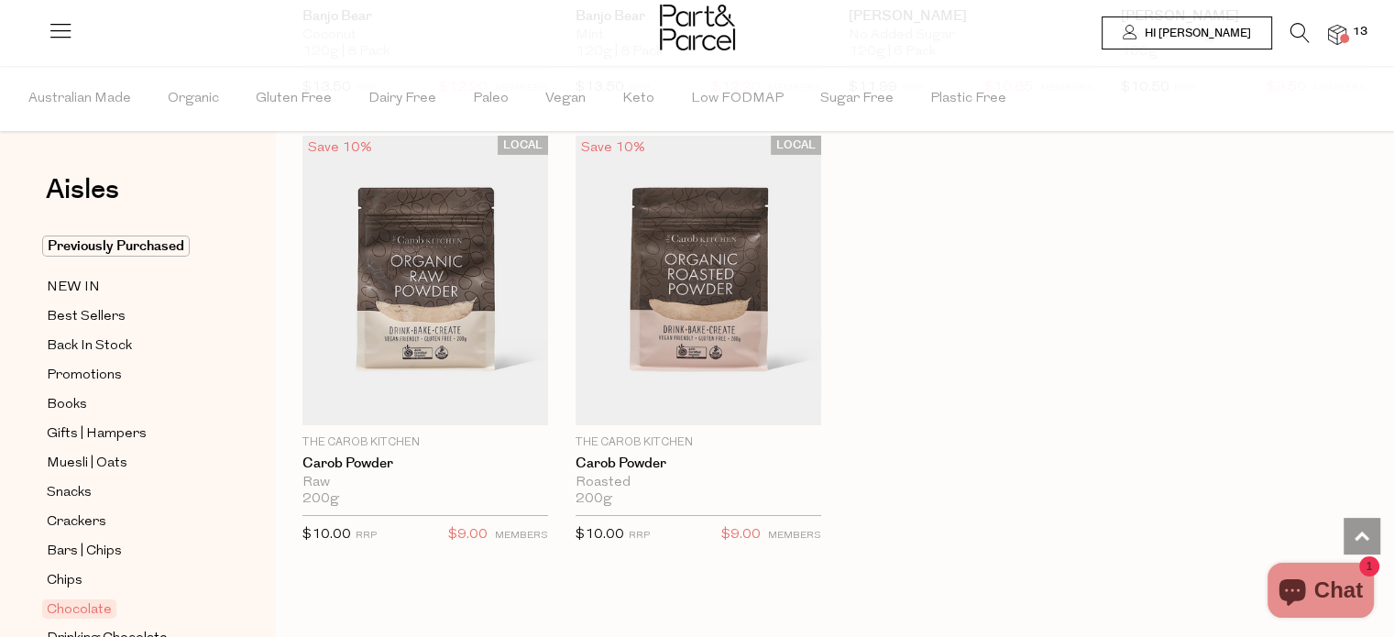
click at [1186, 28] on span "Hi [PERSON_NAME]" at bounding box center [1195, 34] width 111 height 16
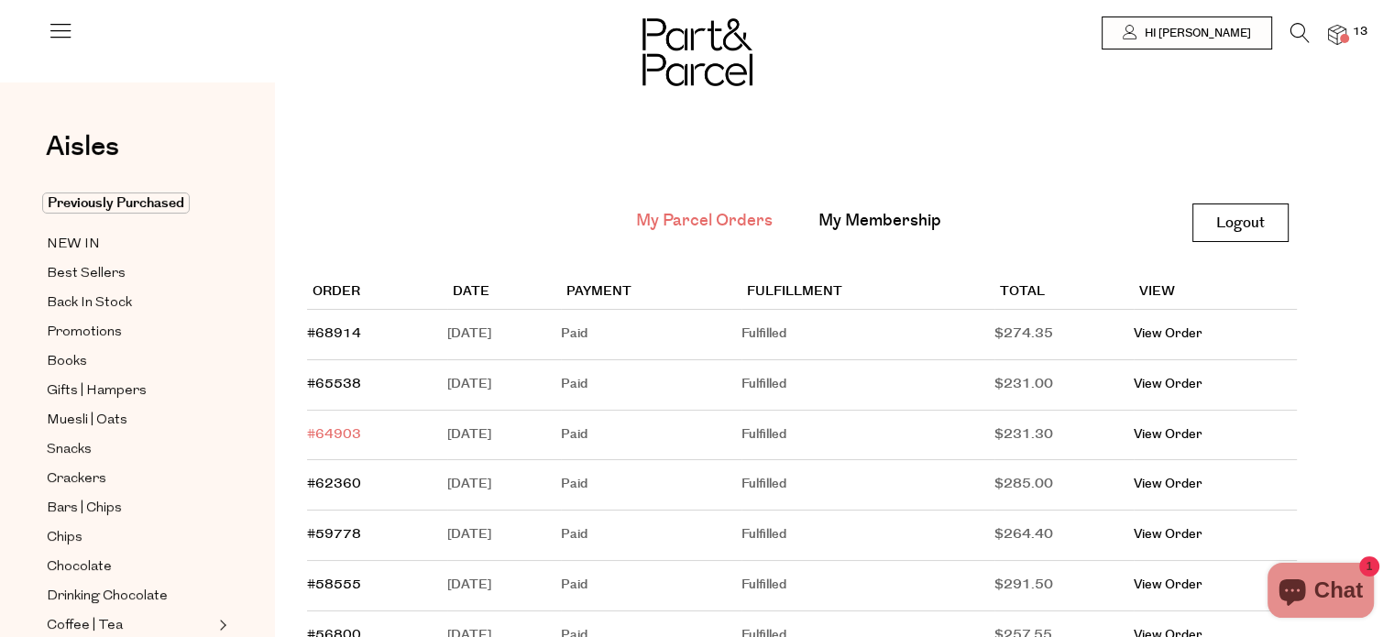
click at [338, 432] on link "#64903" at bounding box center [334, 434] width 54 height 18
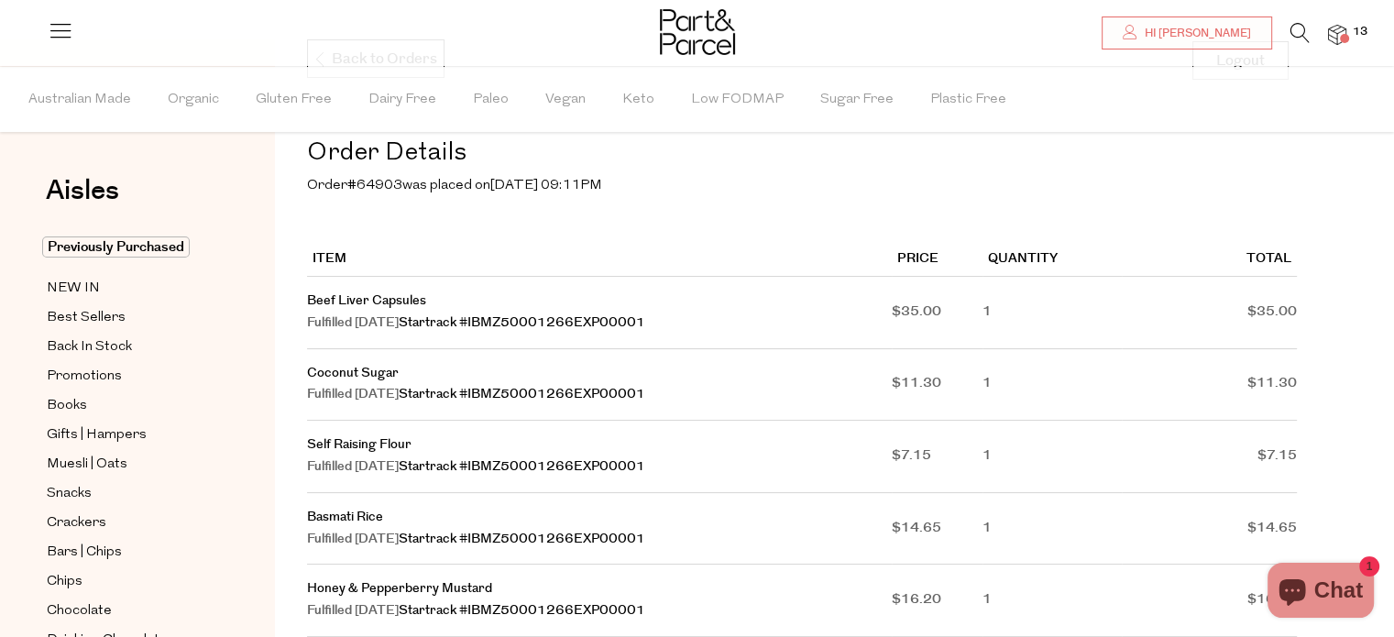
scroll to position [183, 0]
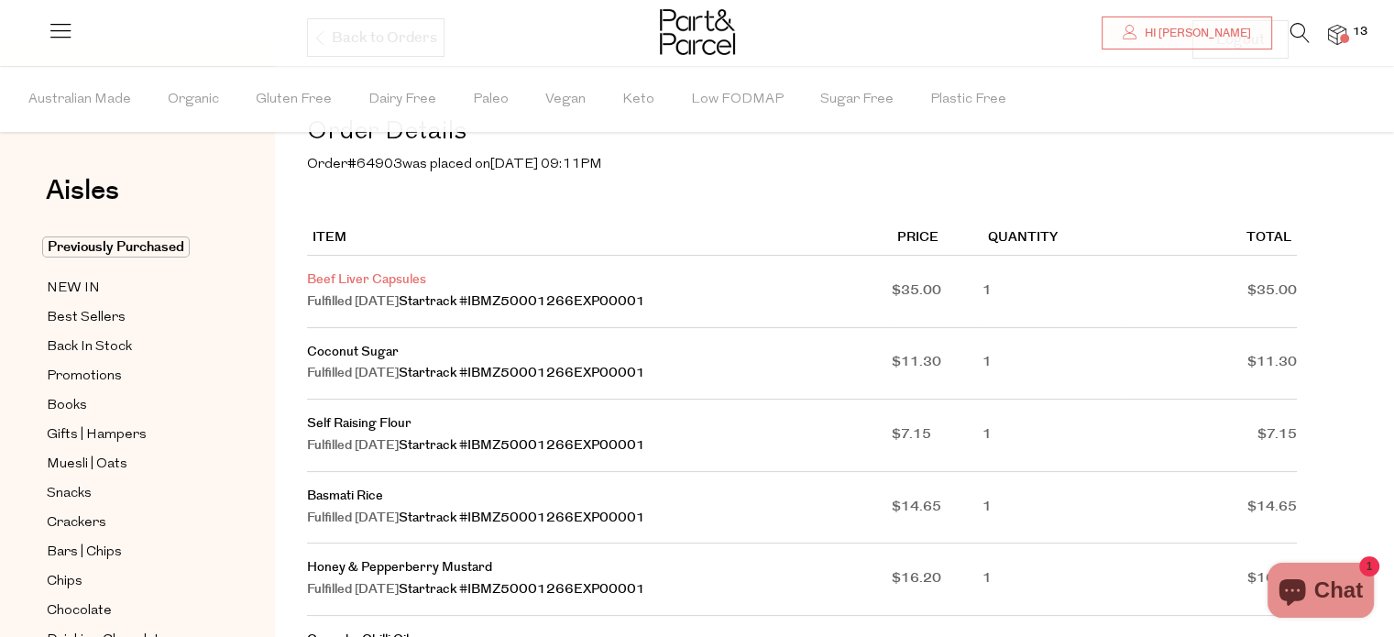
click at [367, 278] on link "Beef Liver Capsules" at bounding box center [366, 279] width 119 height 18
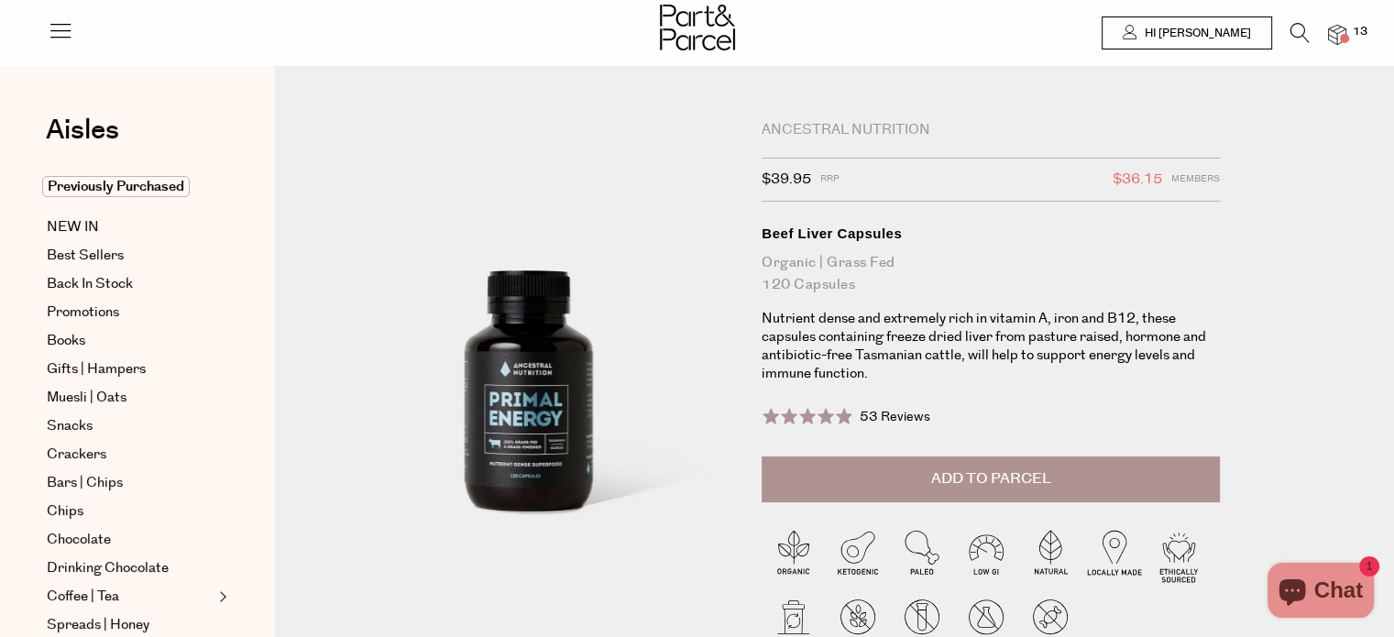
click at [994, 477] on span "Add to Parcel" at bounding box center [991, 478] width 120 height 21
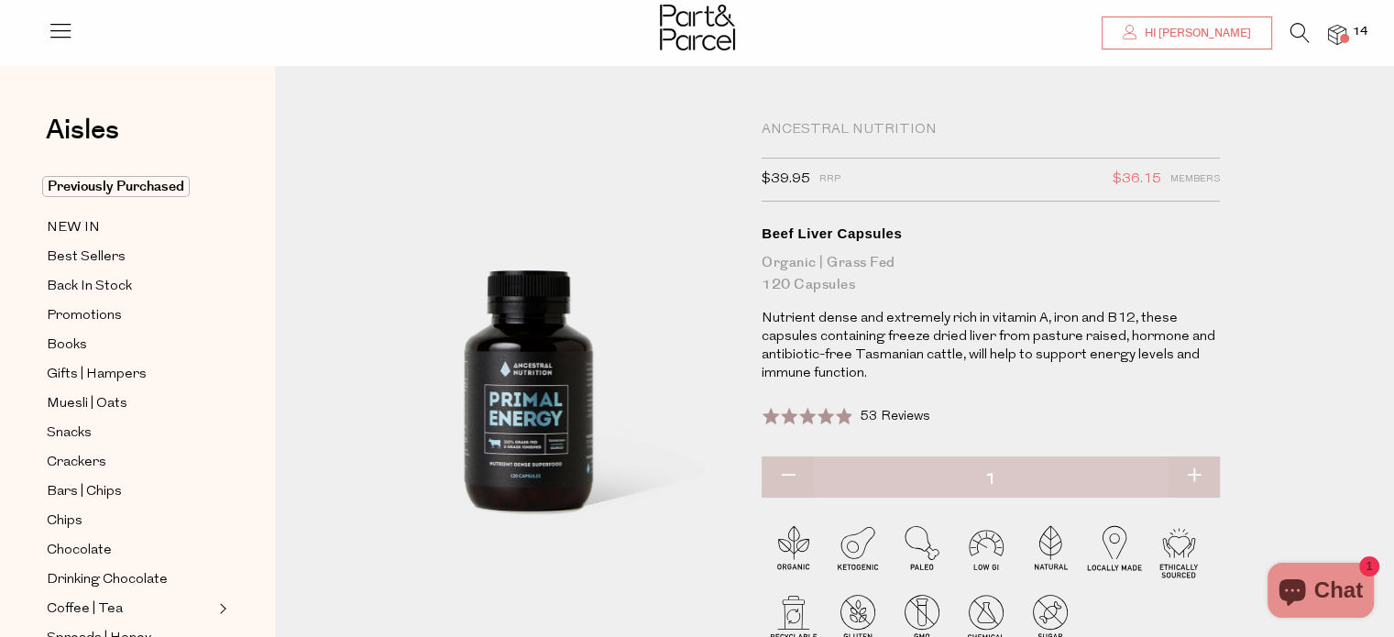
click at [1202, 31] on span "Hi Rachel" at bounding box center [1195, 34] width 111 height 16
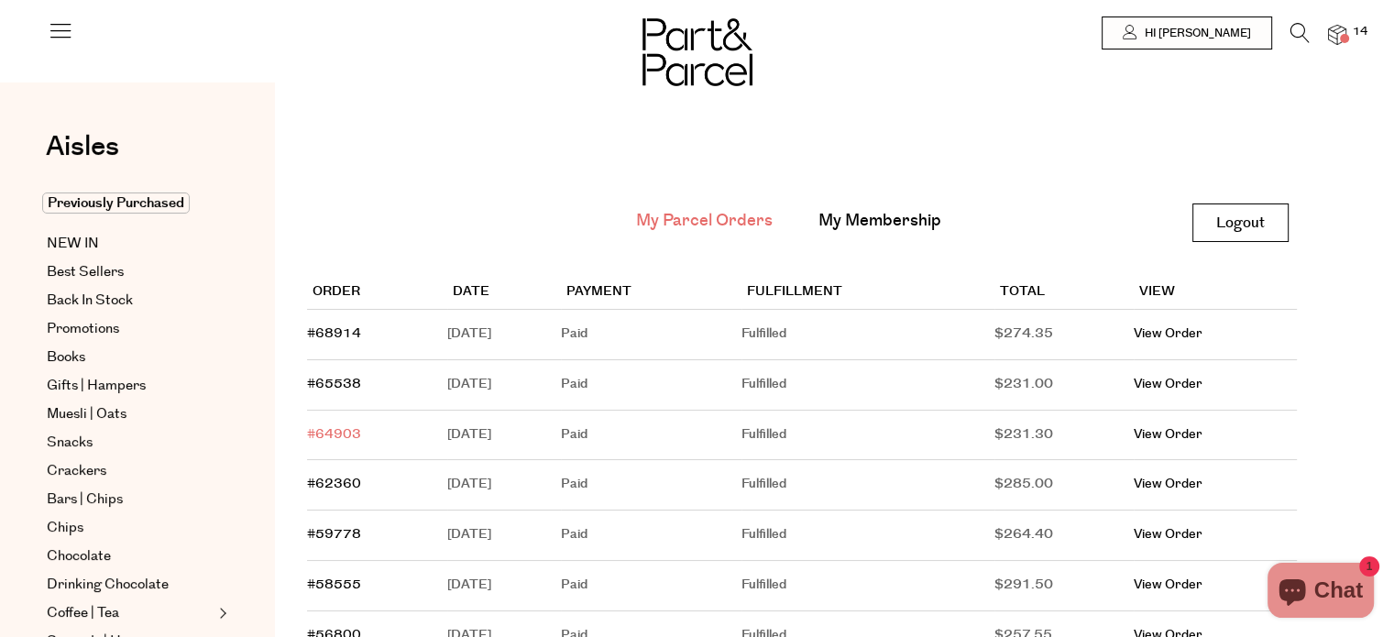
click at [333, 432] on link "#64903" at bounding box center [334, 434] width 54 height 18
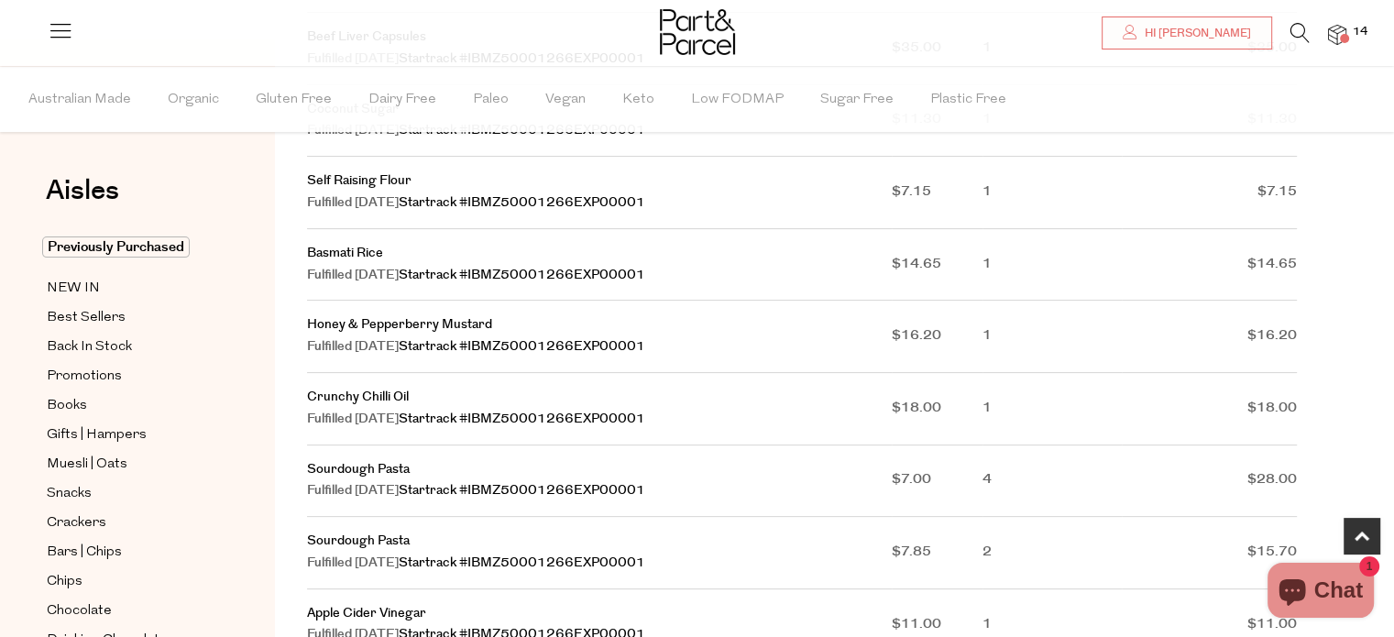
scroll to position [458, 0]
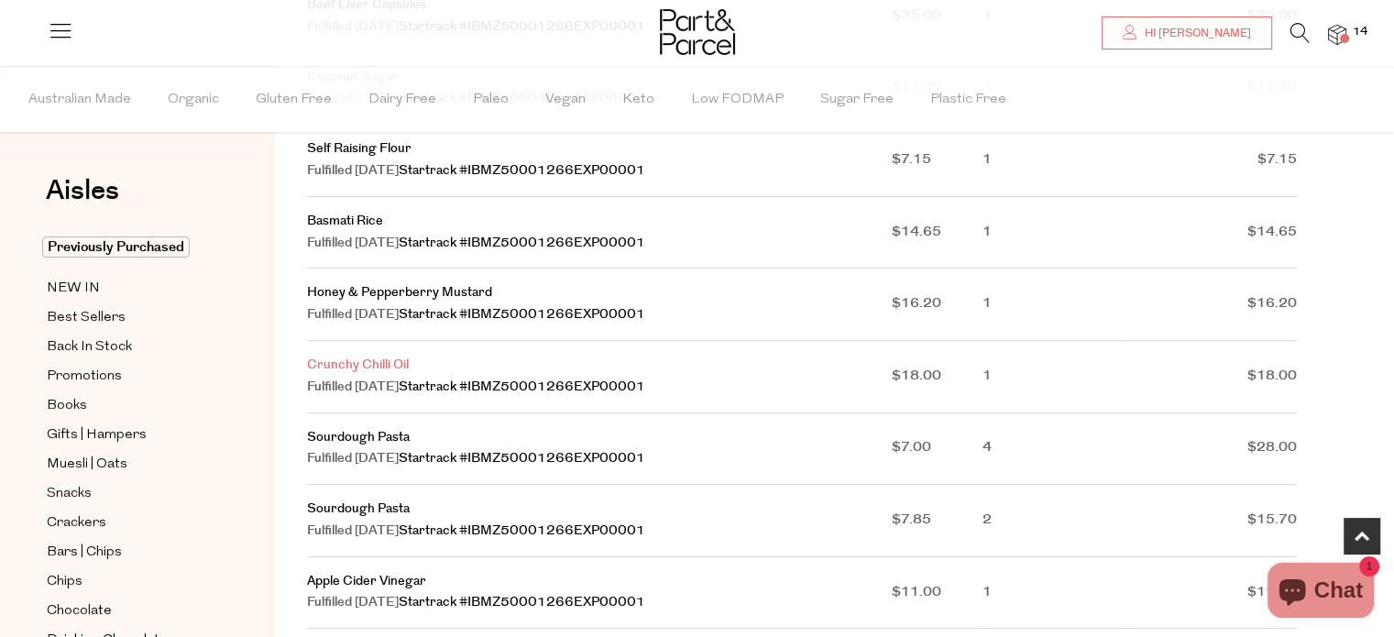
click at [358, 362] on link "Crunchy Chilli Oil" at bounding box center [358, 364] width 102 height 18
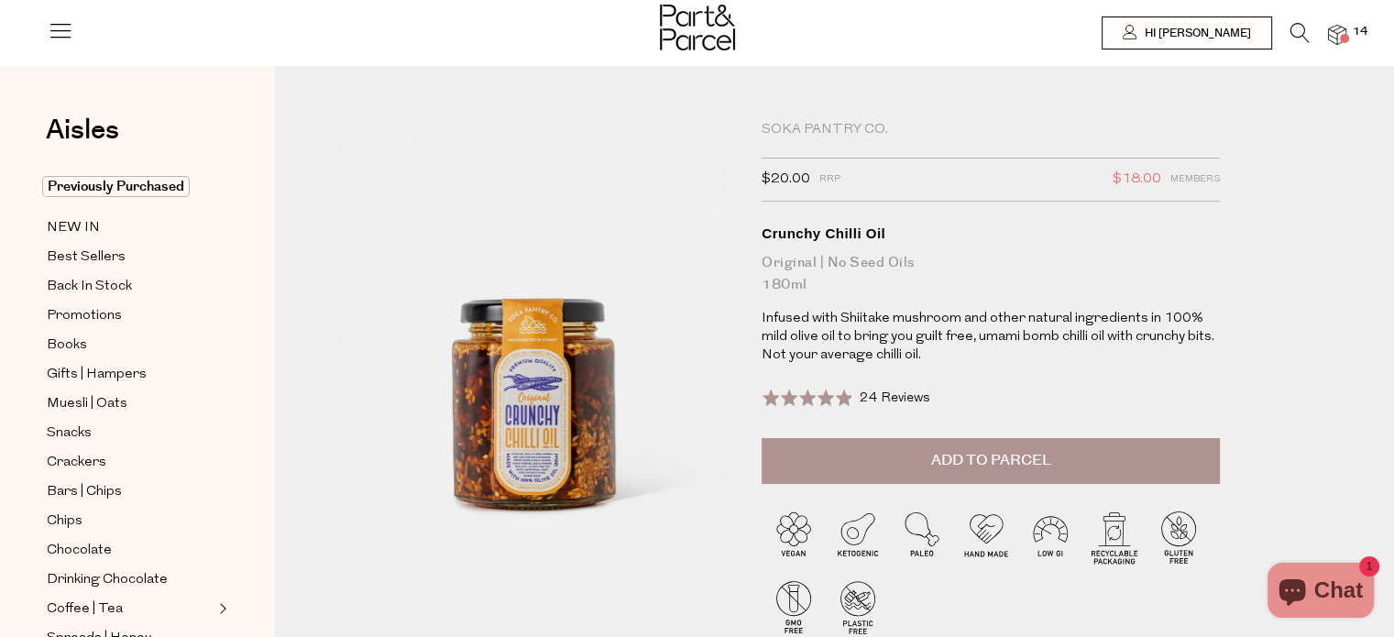
click at [1015, 458] on span "Add to Parcel" at bounding box center [991, 460] width 120 height 21
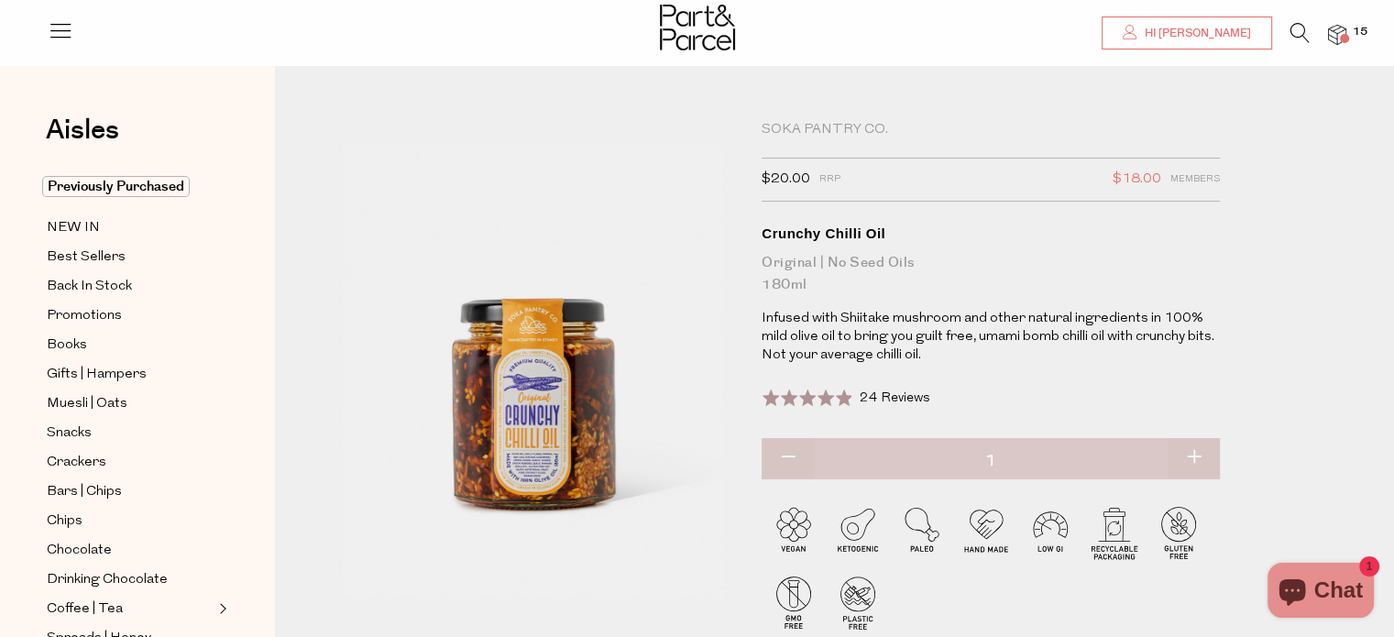
click at [1209, 30] on span "Hi [PERSON_NAME]" at bounding box center [1195, 34] width 111 height 16
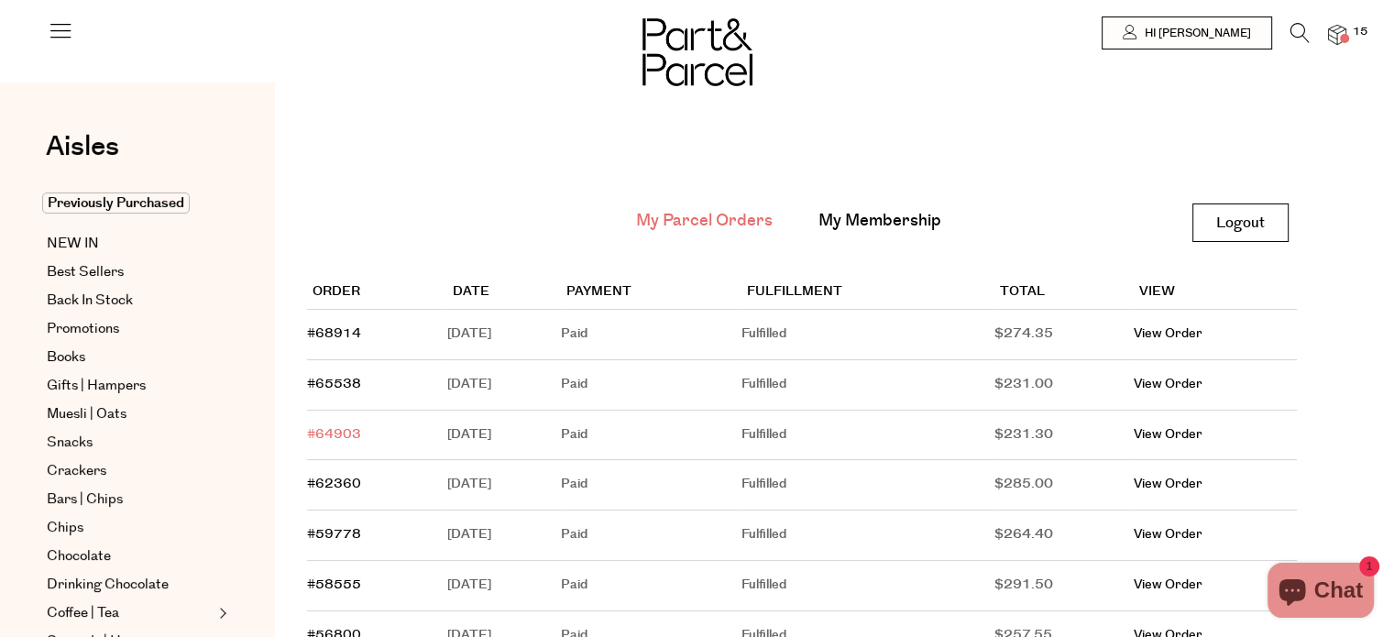
click at [327, 432] on link "#64903" at bounding box center [334, 434] width 54 height 18
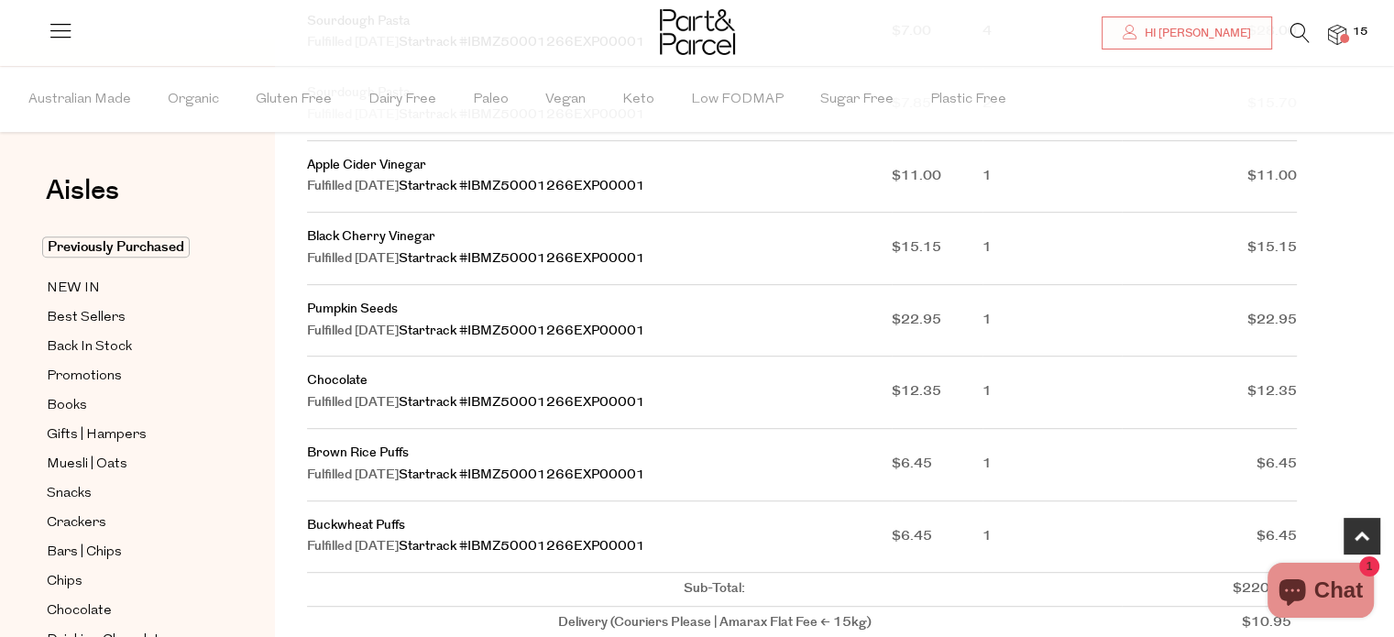
scroll to position [916, 0]
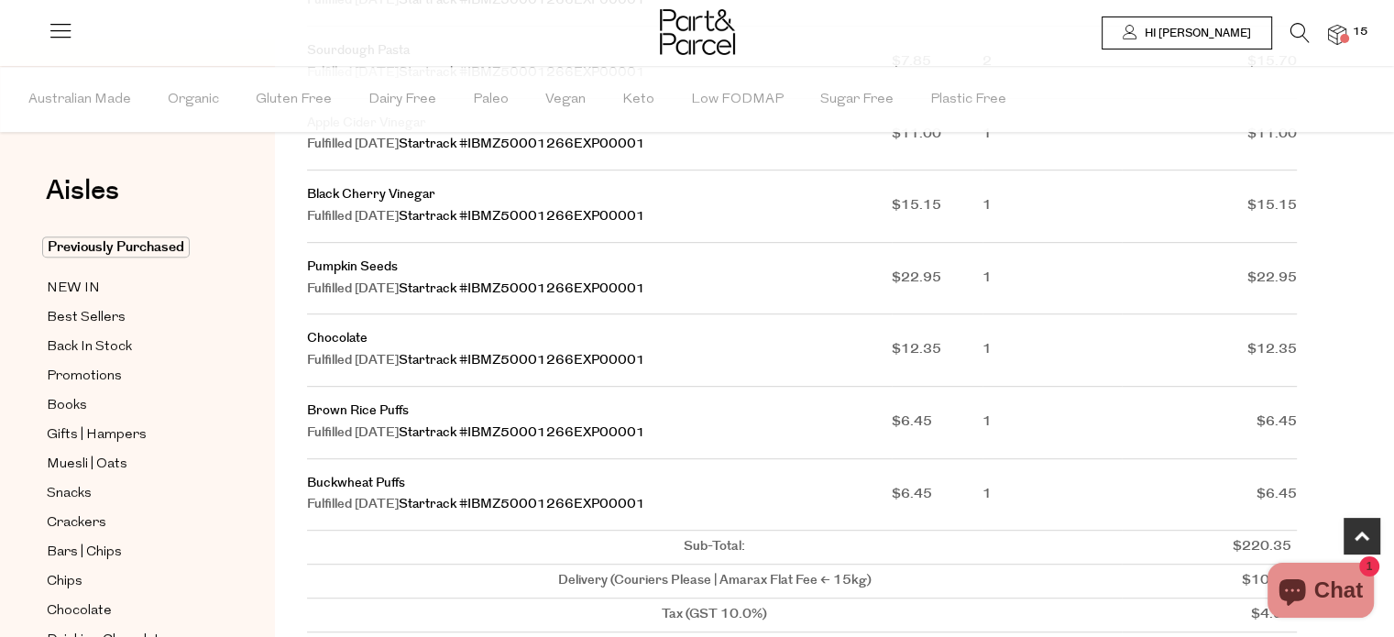
click at [1202, 35] on span "Hi [PERSON_NAME]" at bounding box center [1195, 34] width 111 height 16
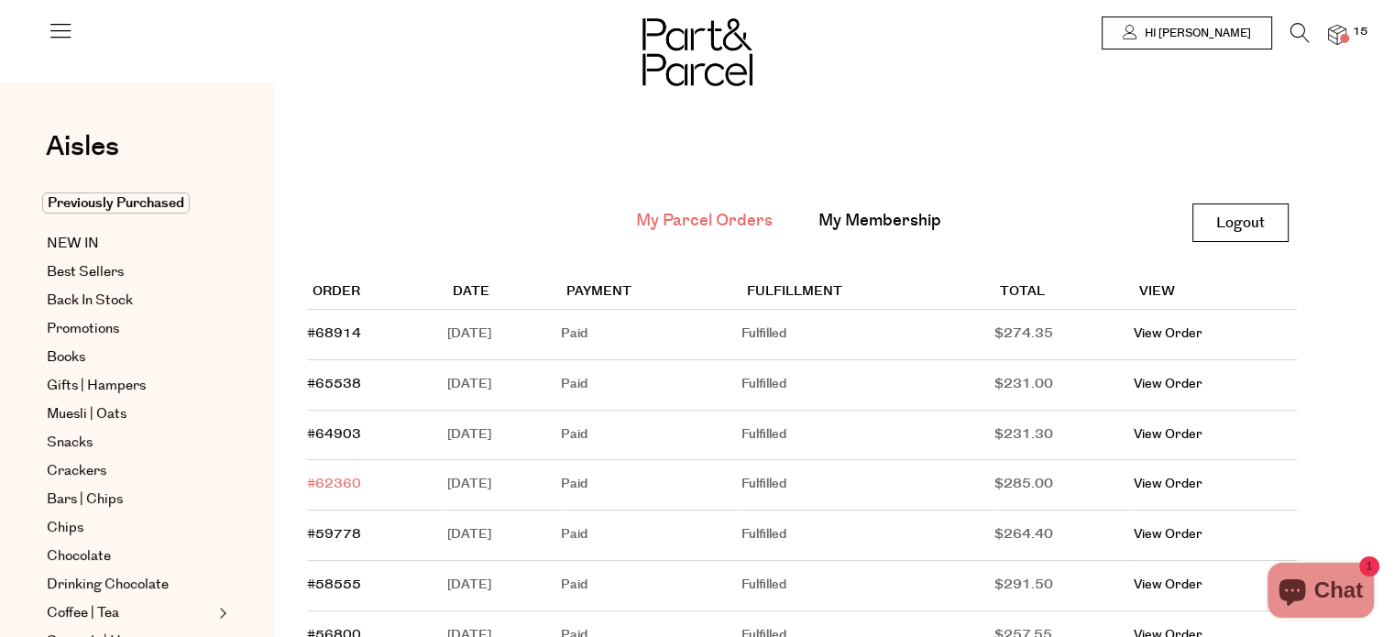
click at [333, 479] on link "#62360" at bounding box center [334, 484] width 54 height 18
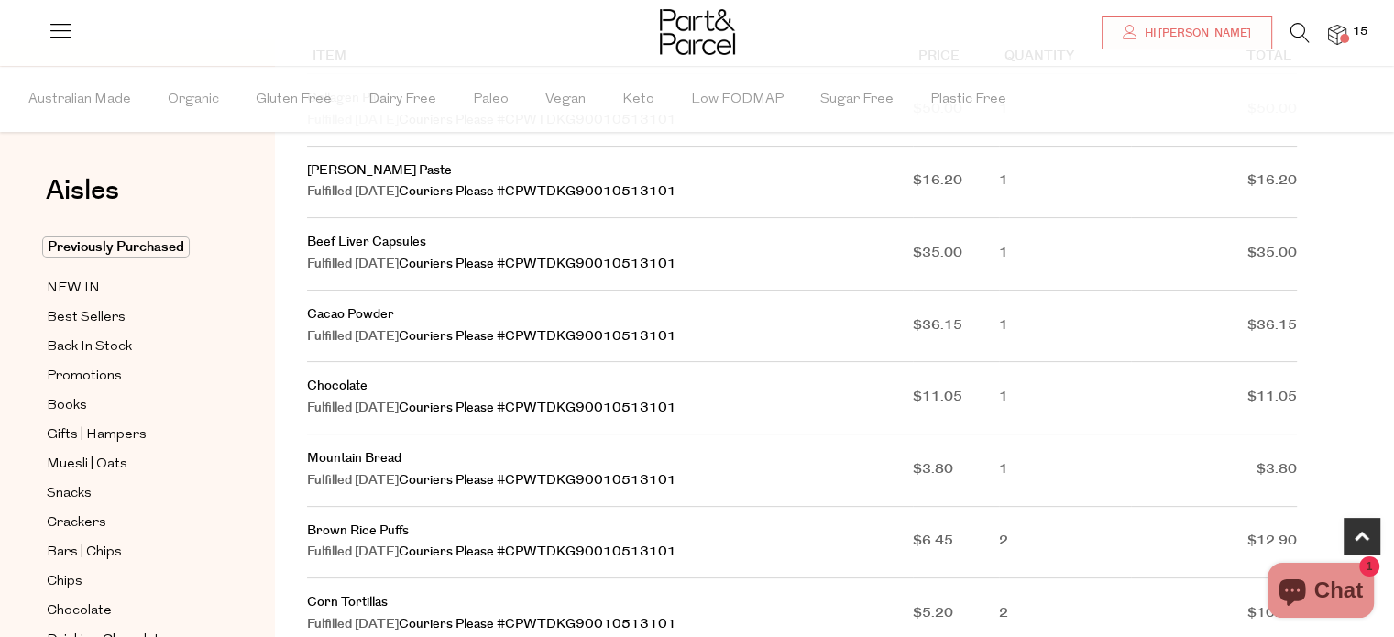
scroll to position [366, 0]
click at [355, 317] on link "Cacao Powder" at bounding box center [350, 312] width 87 height 18
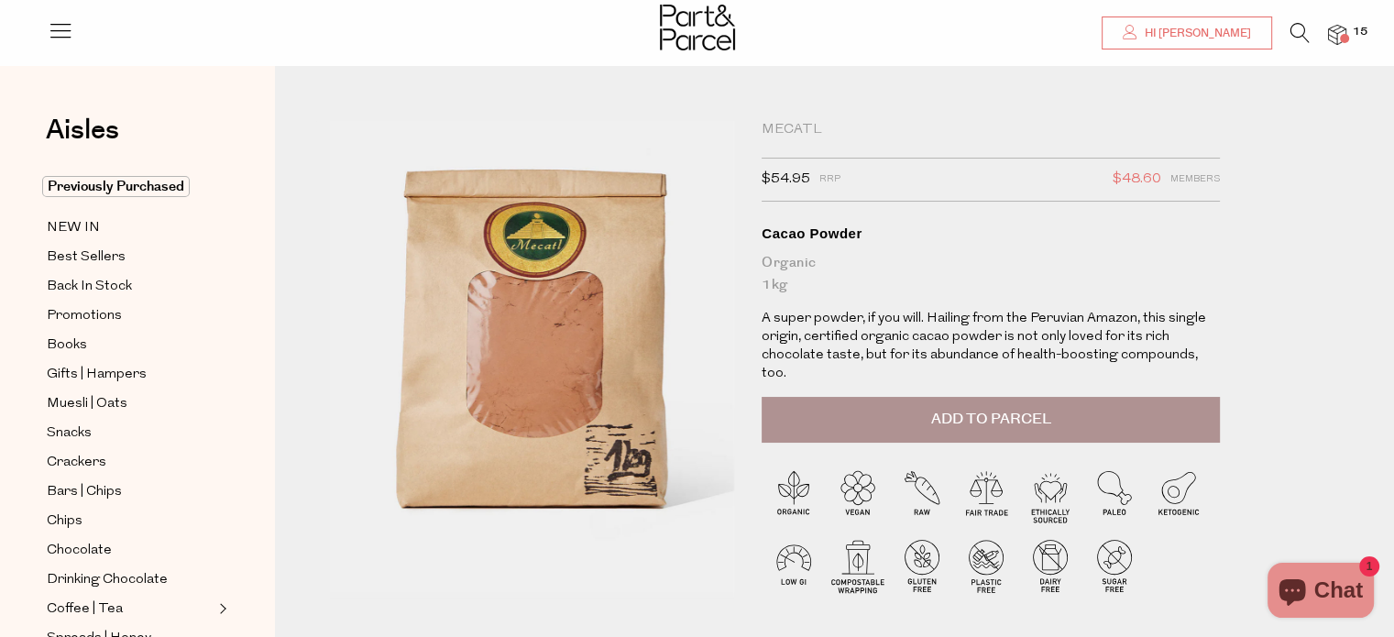
click at [1211, 30] on span "Hi [PERSON_NAME]" at bounding box center [1195, 34] width 111 height 16
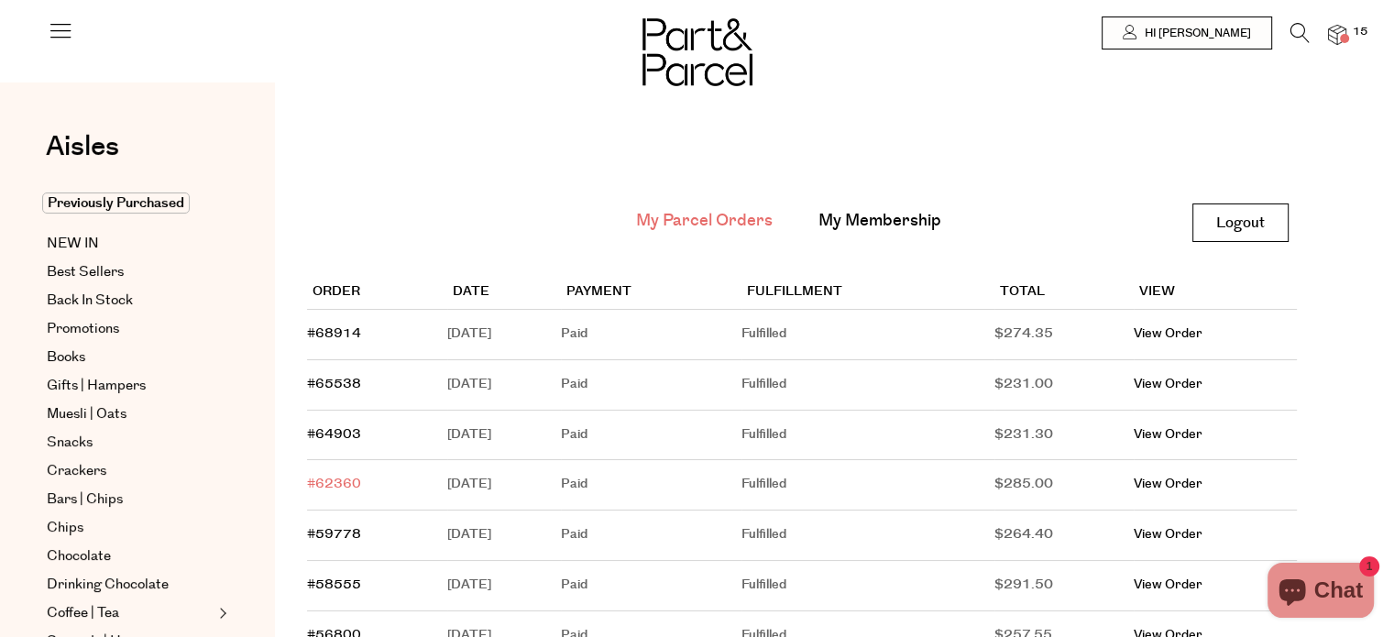
click at [333, 484] on link "#62360" at bounding box center [334, 484] width 54 height 18
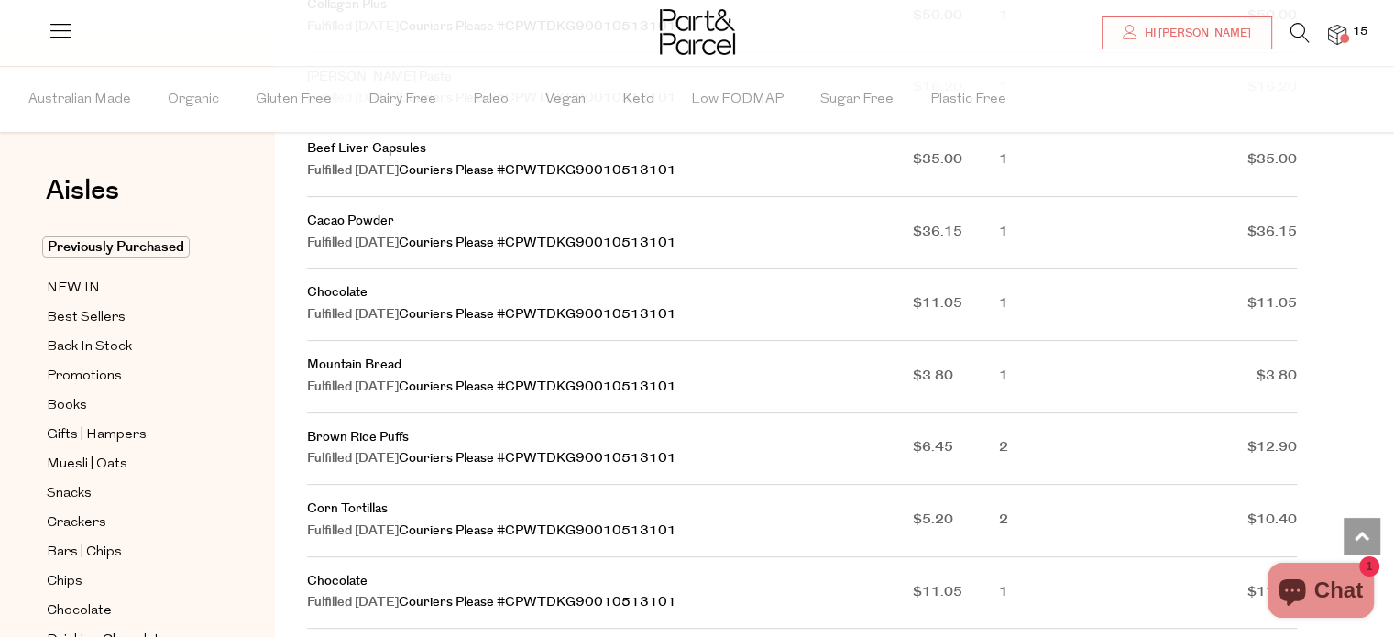
scroll to position [366, 0]
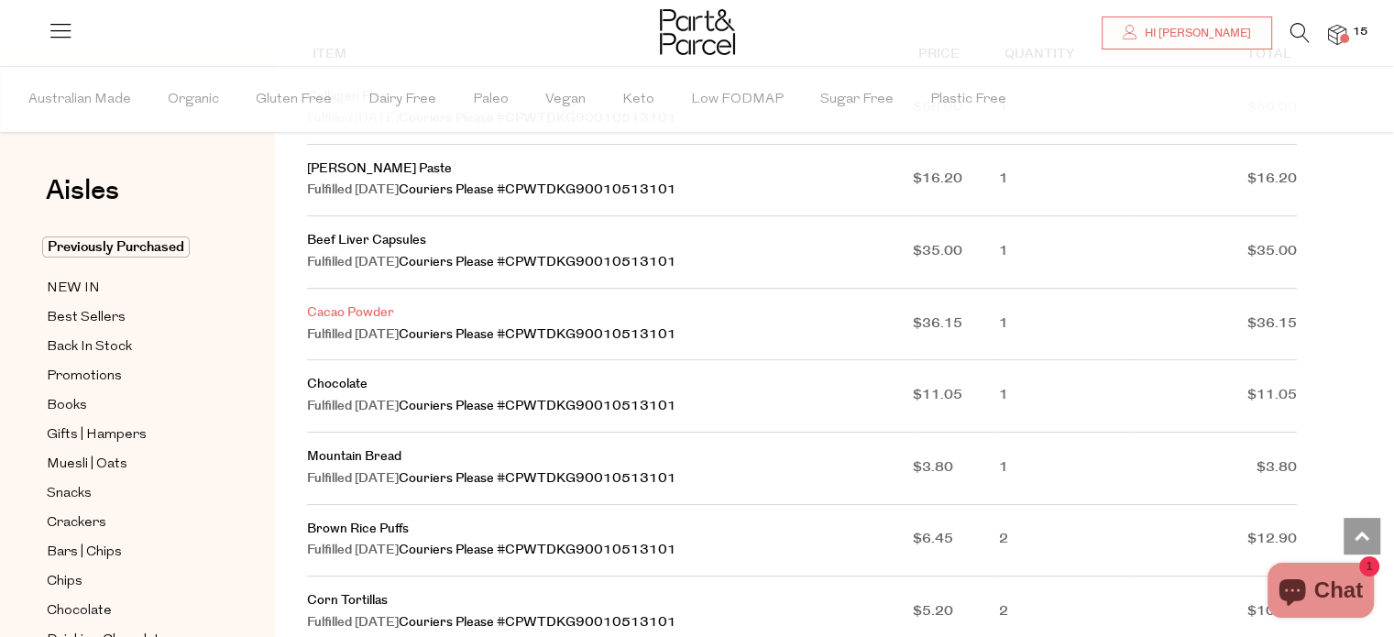
click at [348, 312] on link "Cacao Powder" at bounding box center [350, 312] width 87 height 18
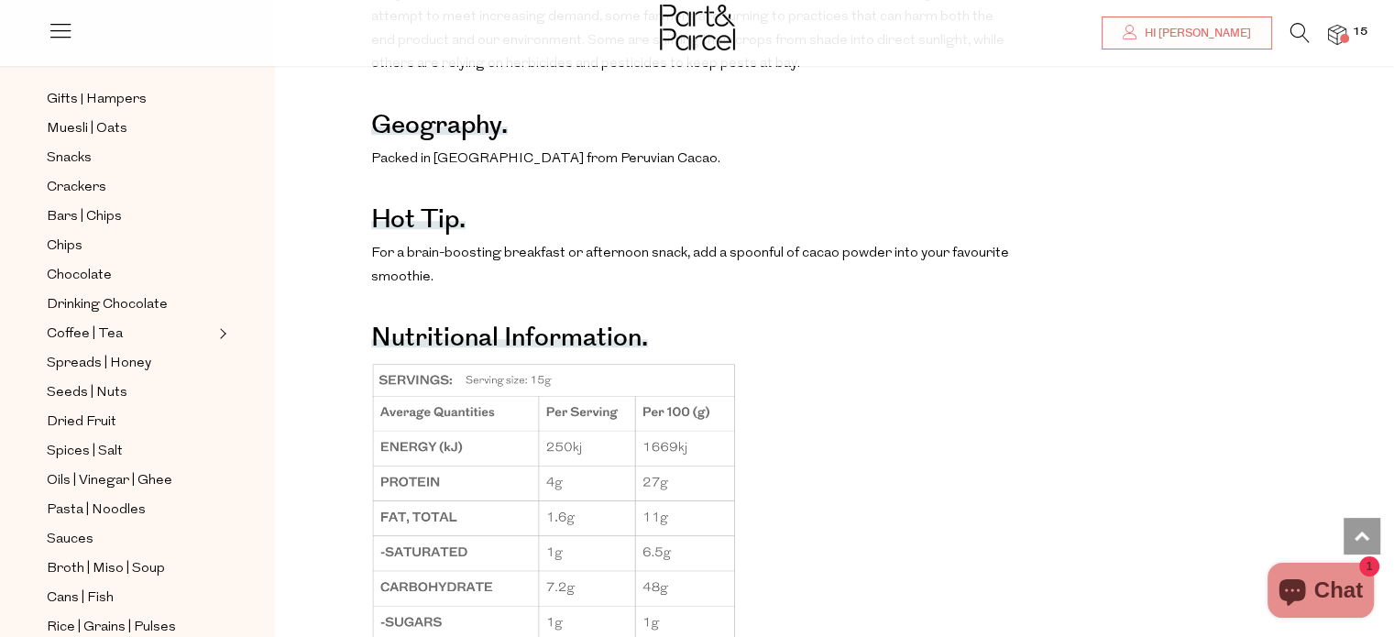
scroll to position [550, 0]
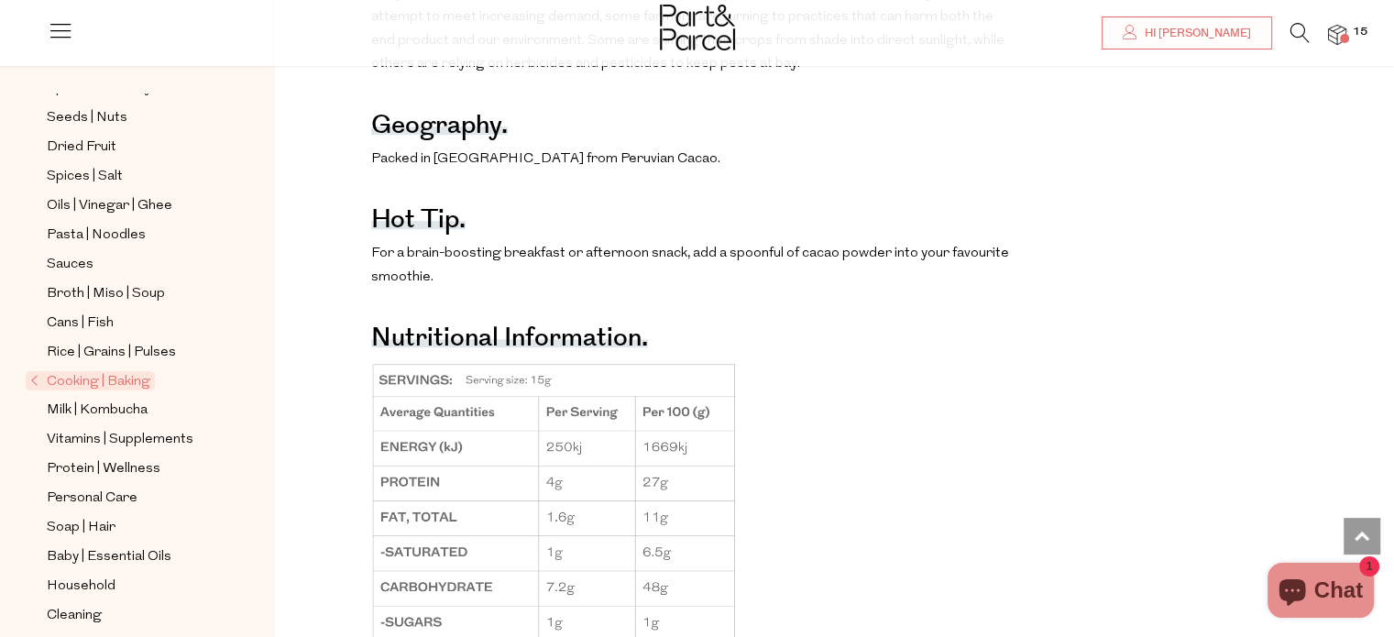
click at [84, 371] on span "Cooking | Baking" at bounding box center [90, 380] width 129 height 19
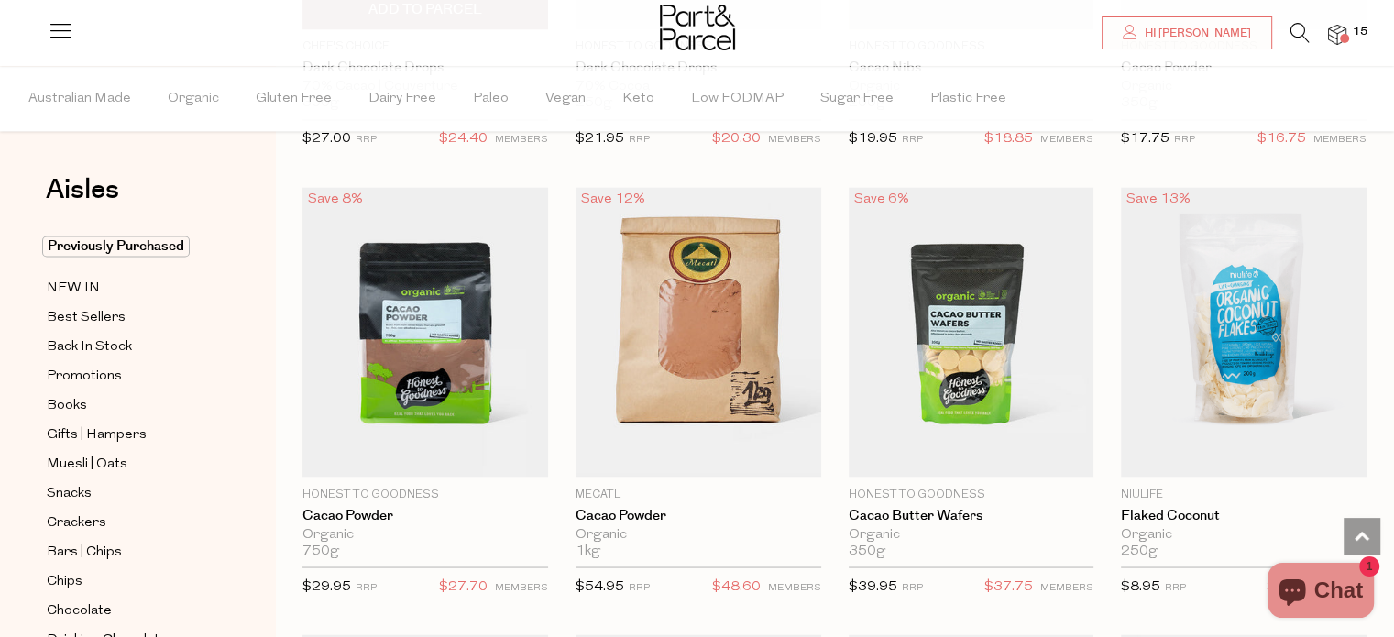
scroll to position [3290, 0]
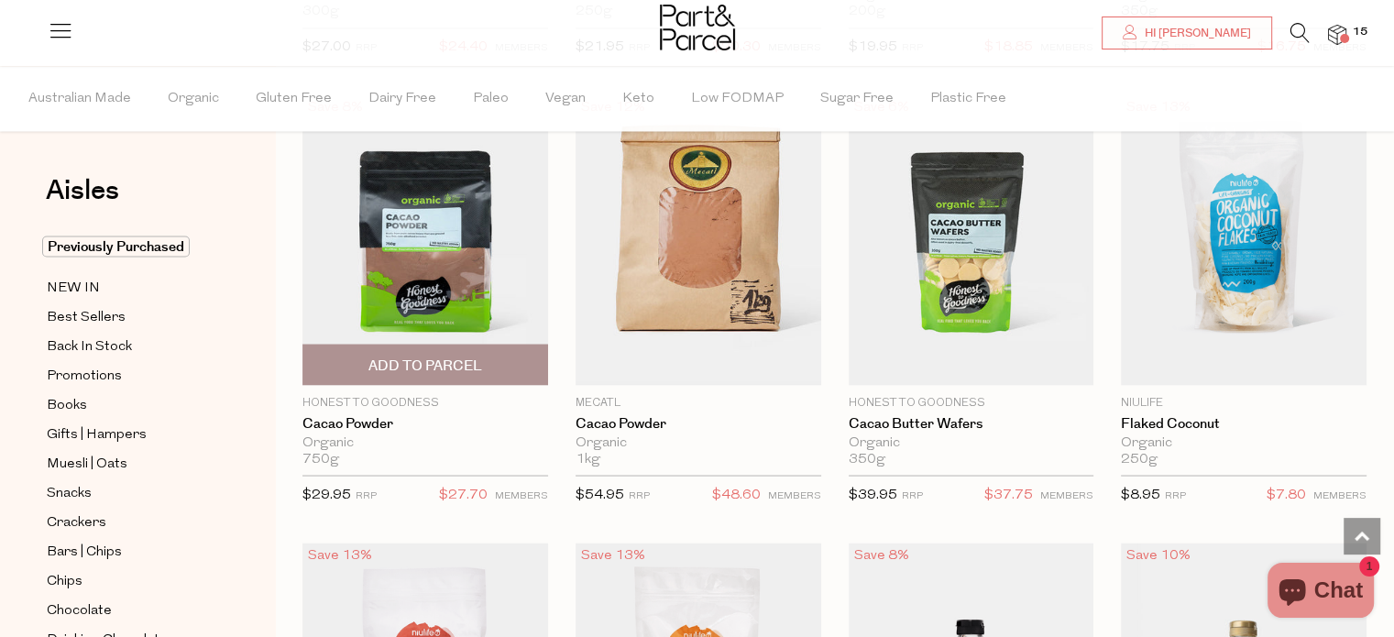
click at [399, 355] on span "Add To Parcel" at bounding box center [425, 364] width 114 height 19
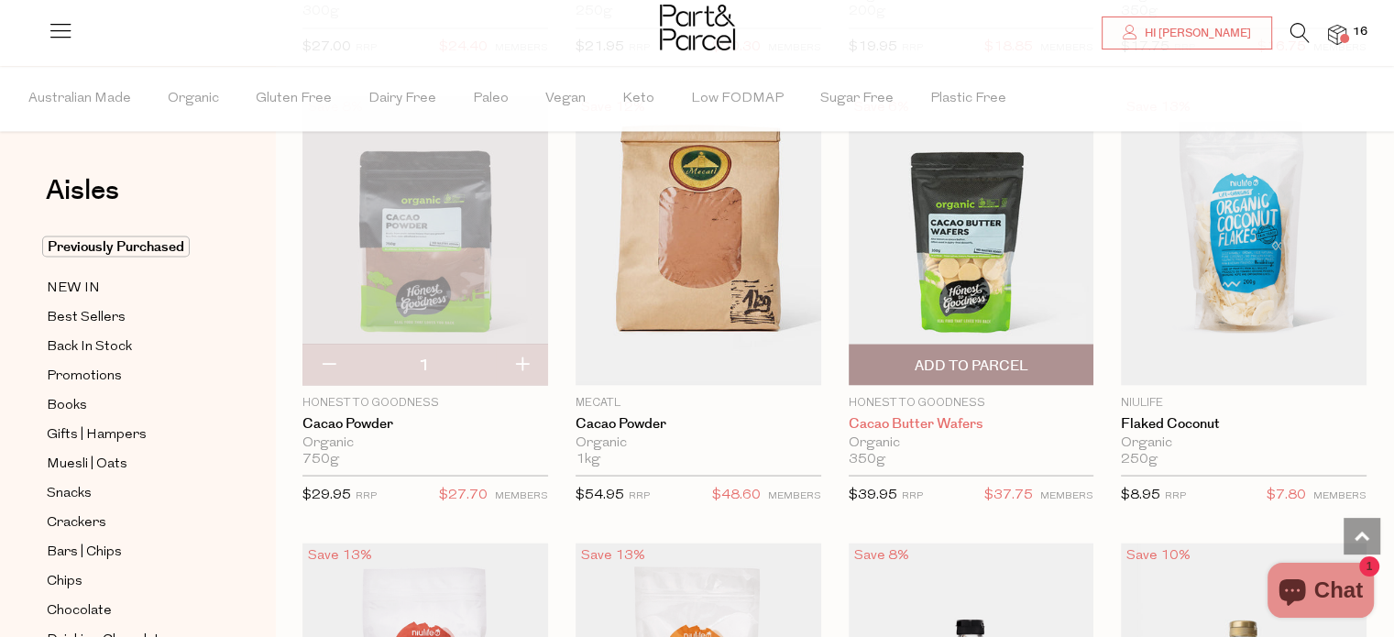
click at [920, 415] on link "Cacao Butter Wafers" at bounding box center [971, 423] width 246 height 16
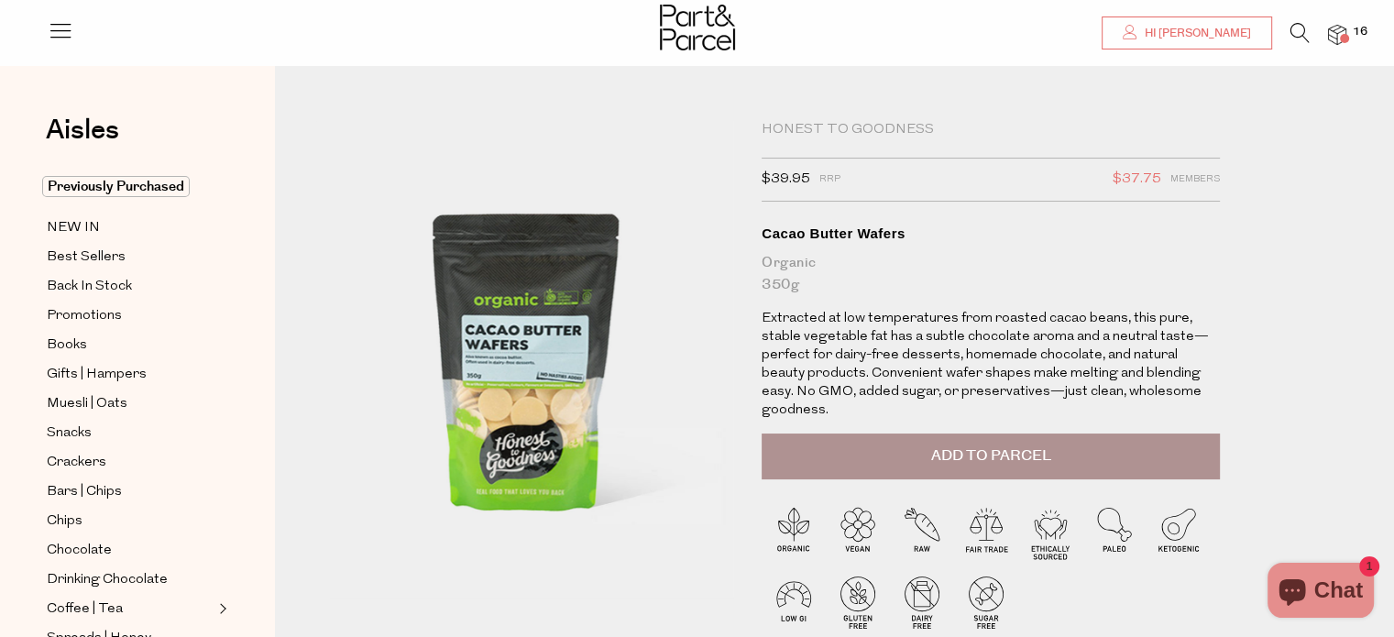
click at [1215, 26] on span "Hi [PERSON_NAME]" at bounding box center [1195, 34] width 111 height 16
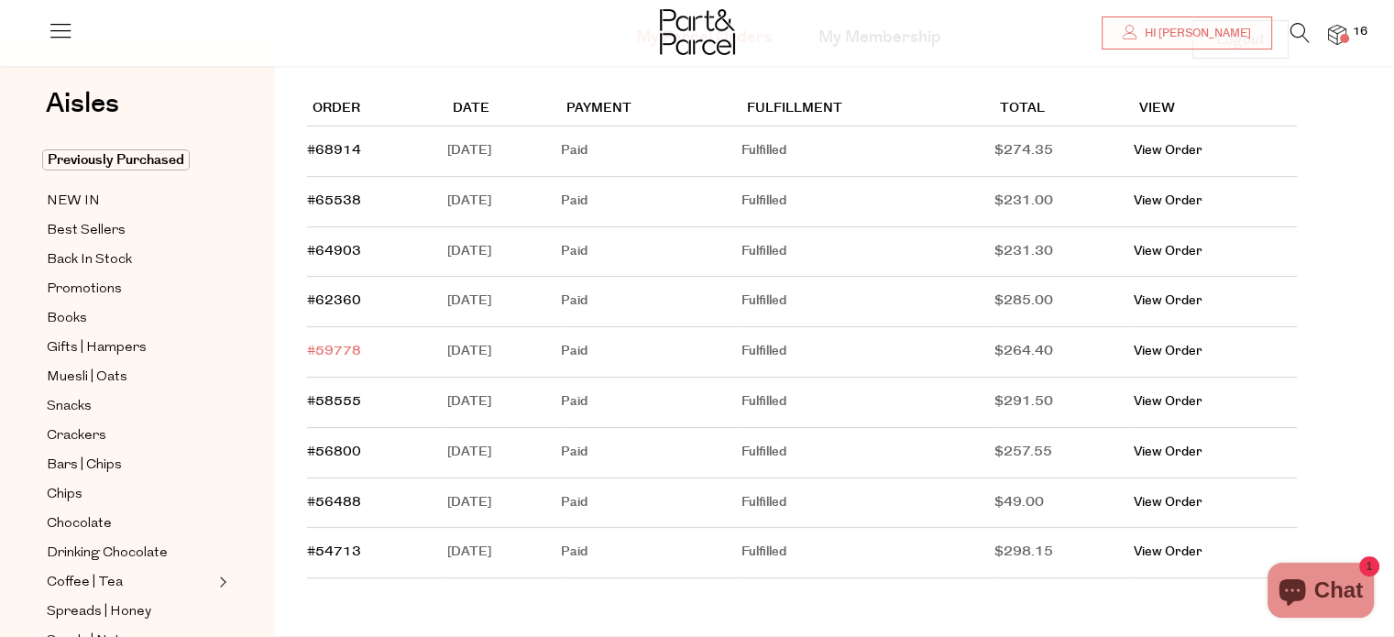
click at [337, 348] on link "#59778" at bounding box center [334, 351] width 54 height 18
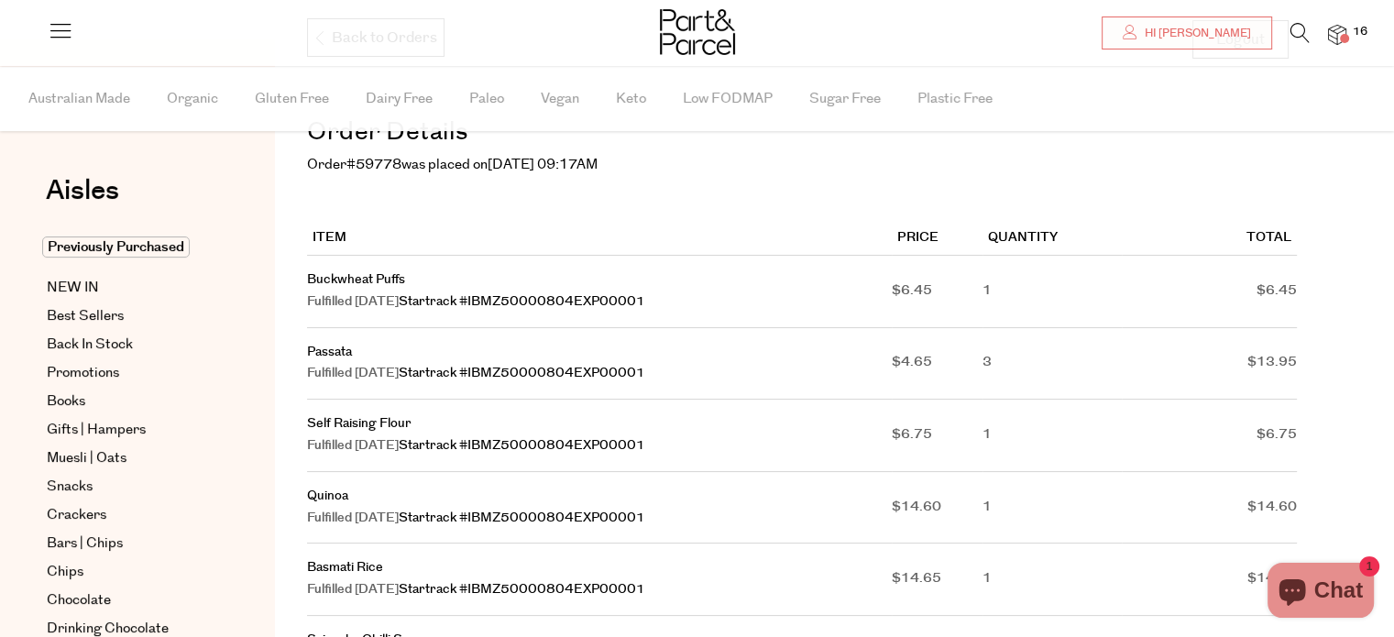
scroll to position [275, 0]
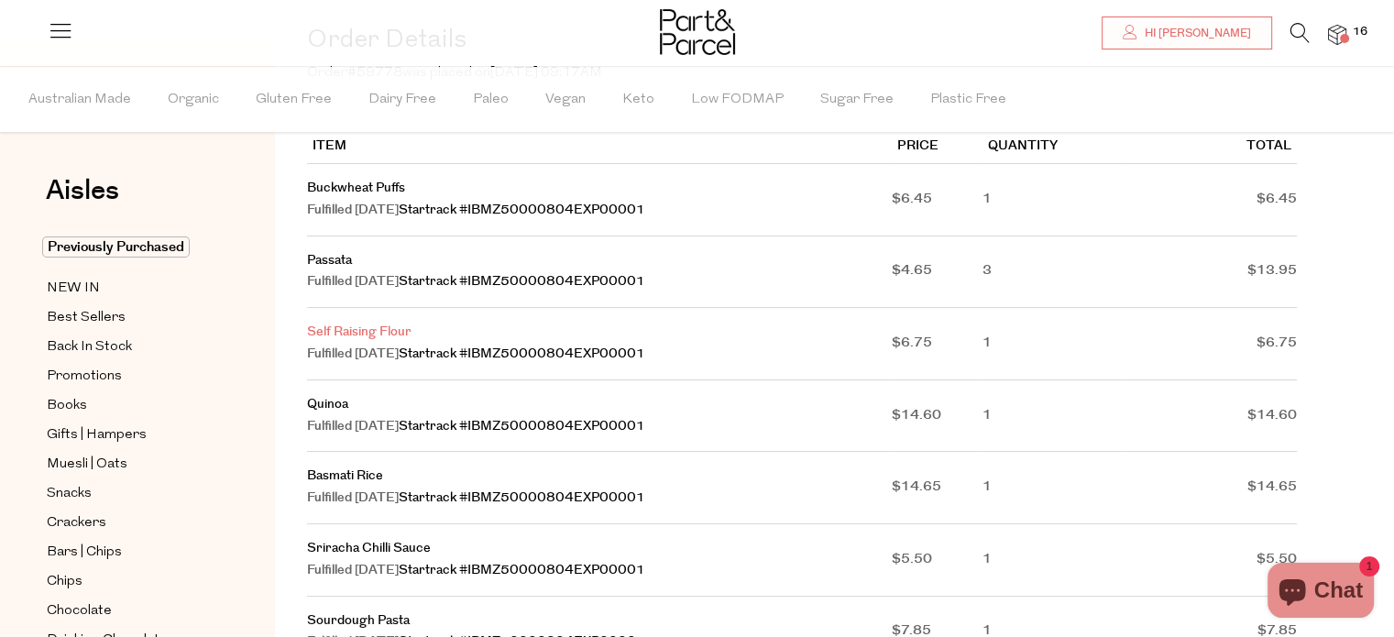
click at [341, 326] on link "Self Raising Flour" at bounding box center [359, 332] width 104 height 18
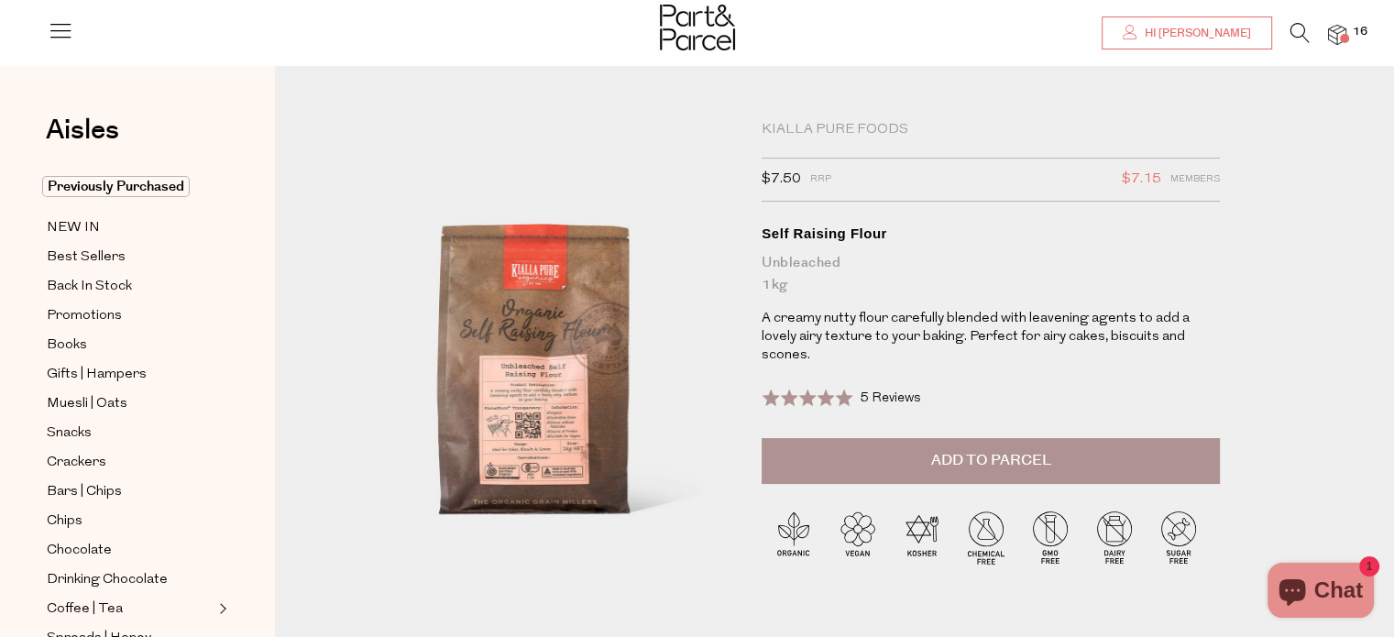
click at [1195, 26] on span "Hi [PERSON_NAME]" at bounding box center [1195, 34] width 111 height 16
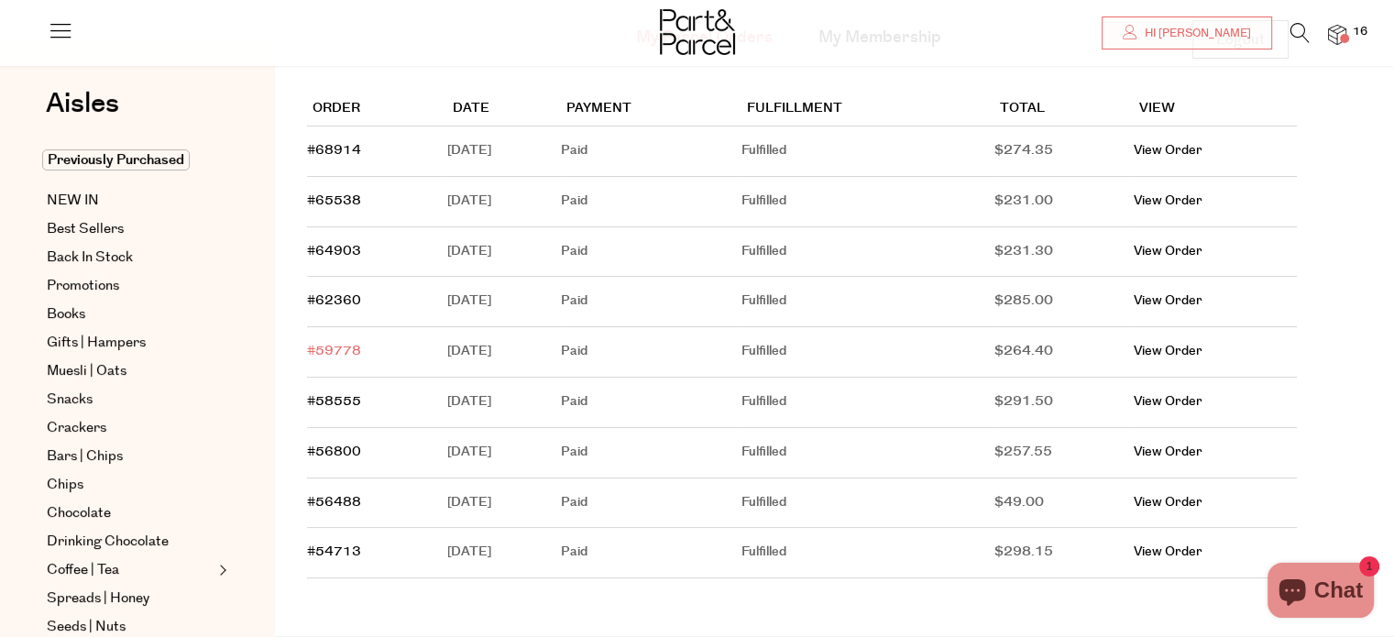
click at [336, 345] on link "#59778" at bounding box center [334, 351] width 54 height 18
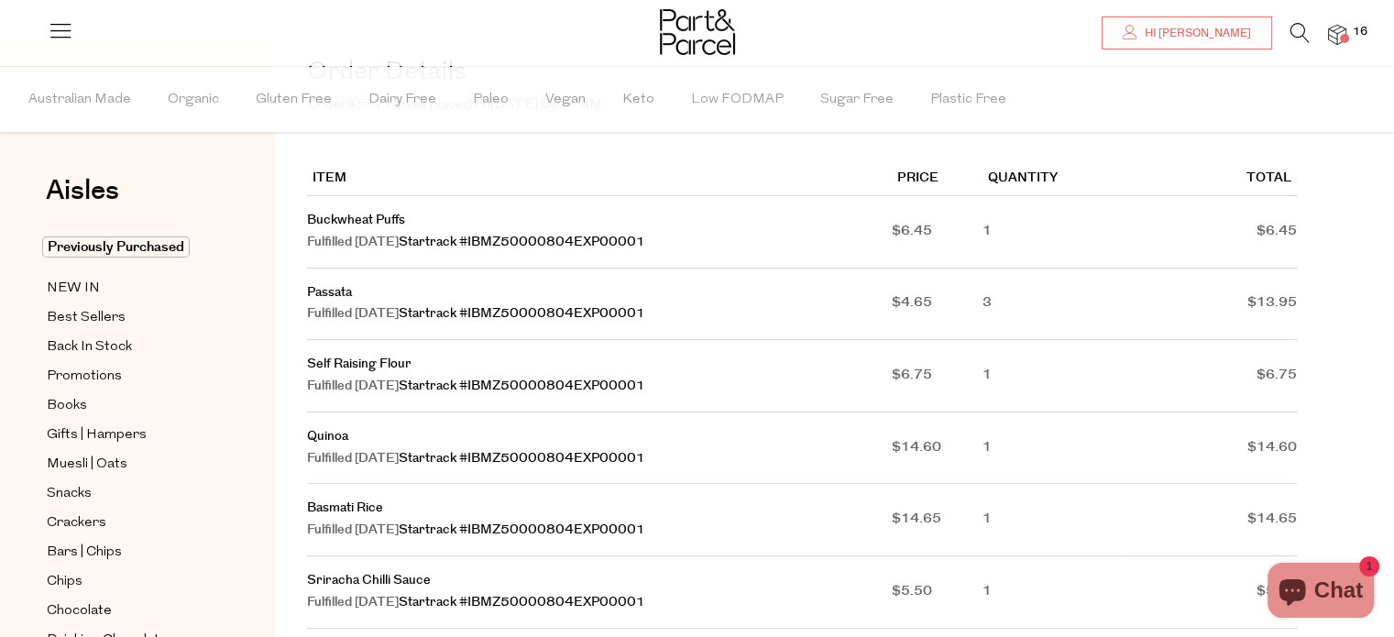
scroll to position [275, 0]
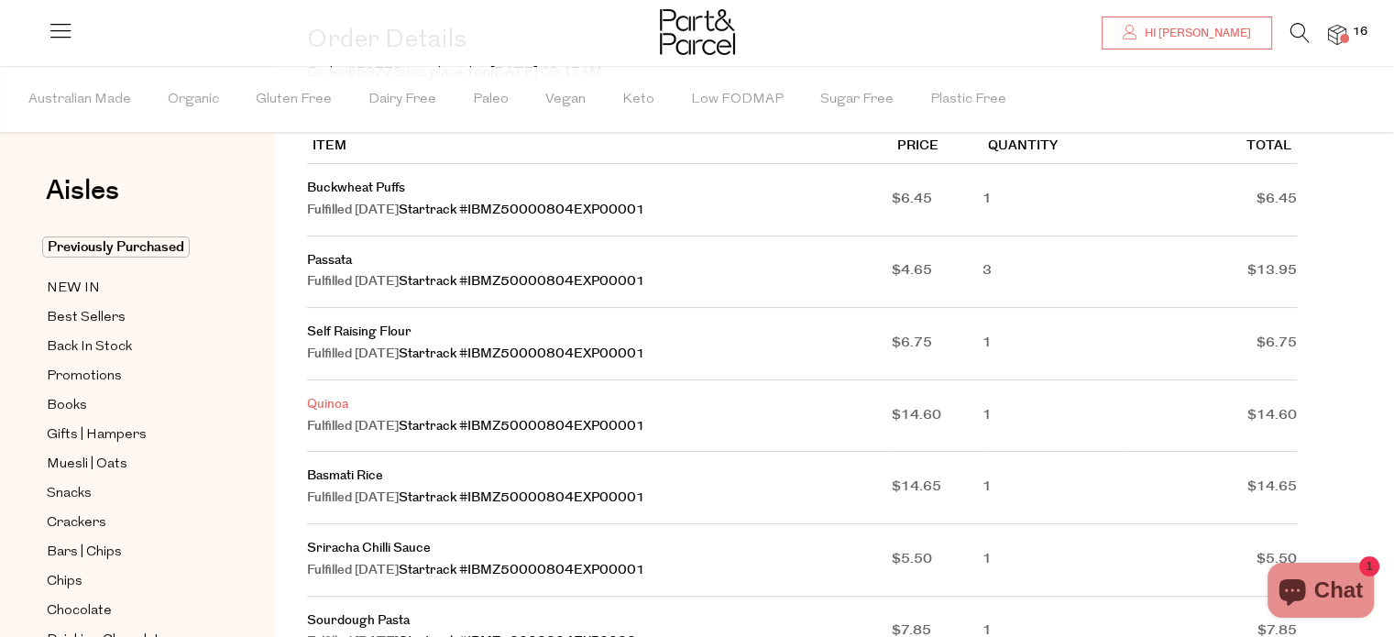
click at [330, 402] on link "Quinoa" at bounding box center [327, 404] width 41 height 18
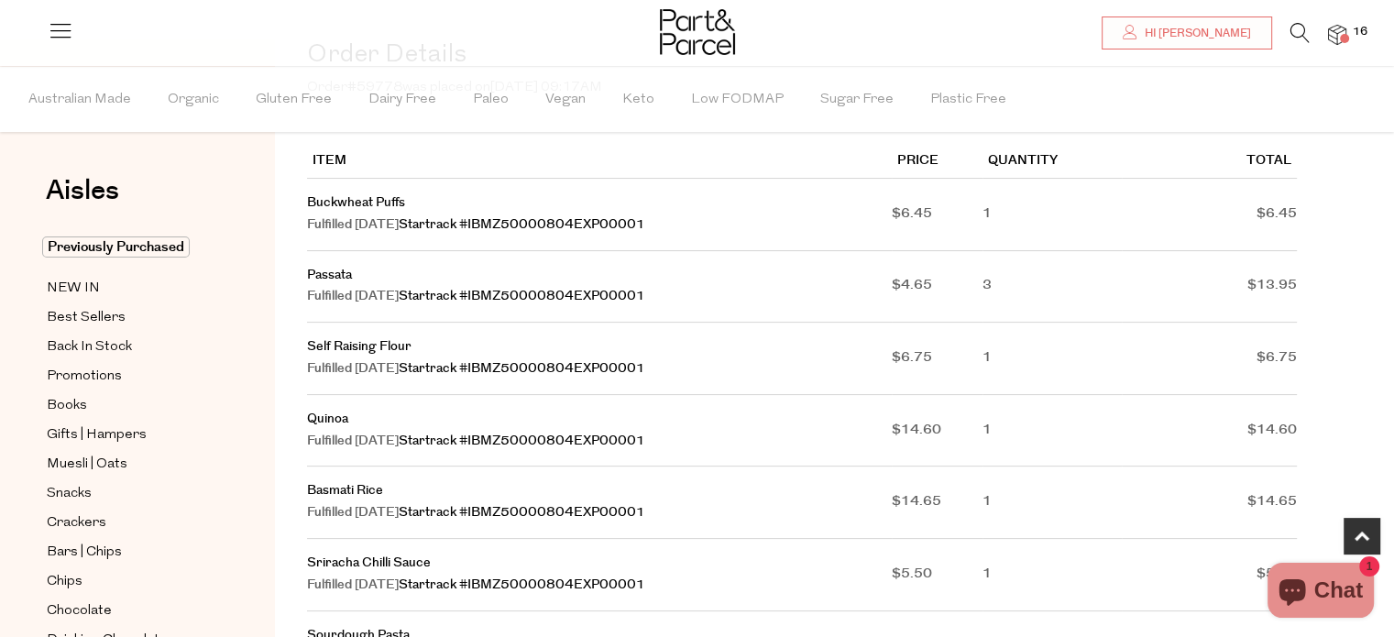
scroll to position [366, 0]
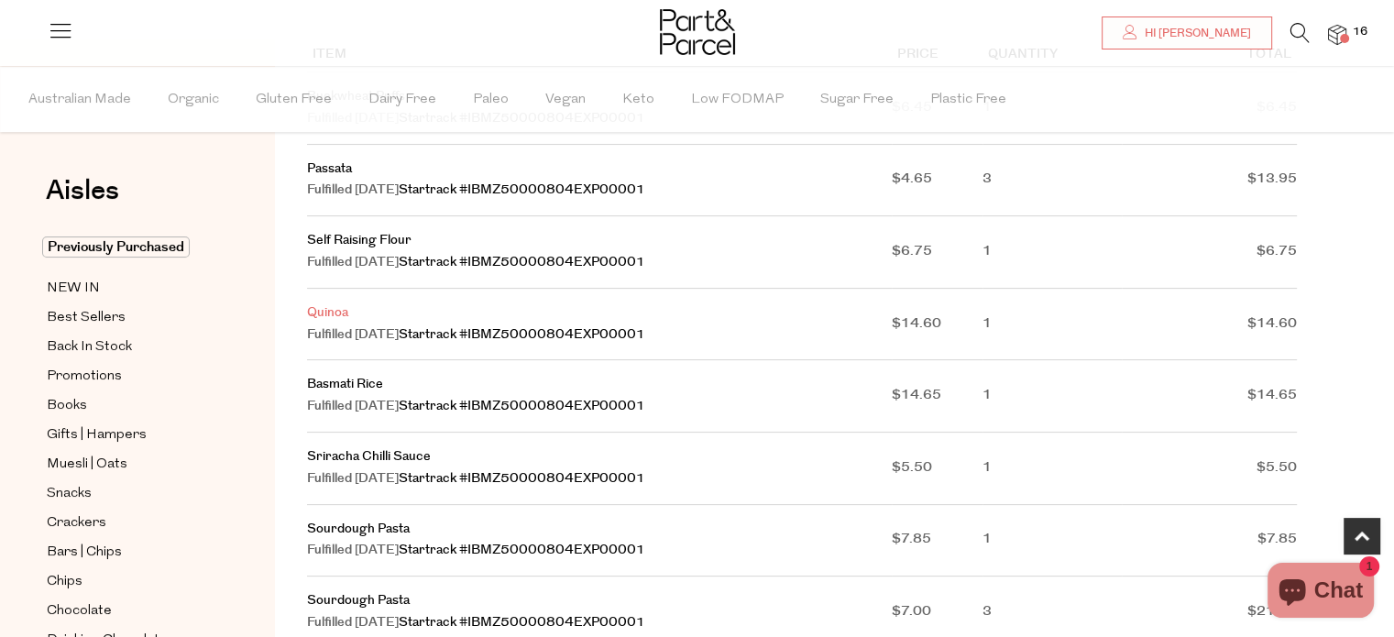
click at [329, 312] on link "Quinoa" at bounding box center [327, 312] width 41 height 18
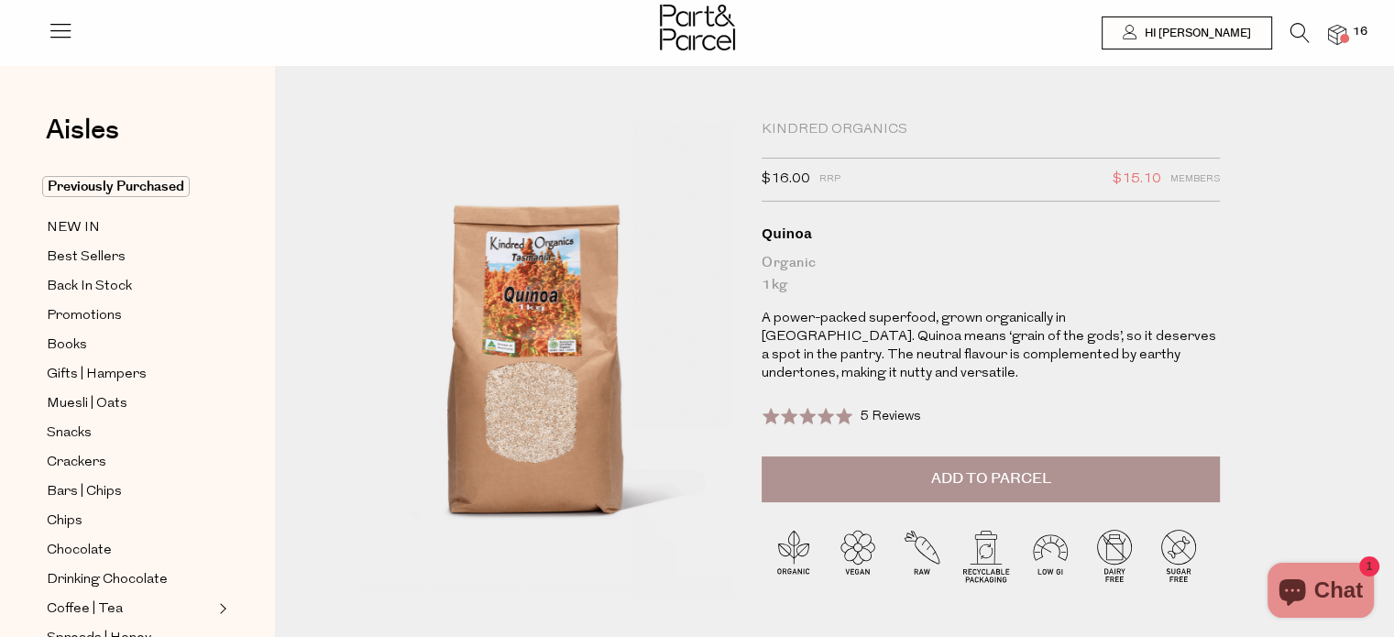
click at [1345, 32] on div at bounding box center [697, 30] width 1394 height 60
click at [1341, 31] on img at bounding box center [1337, 35] width 18 height 21
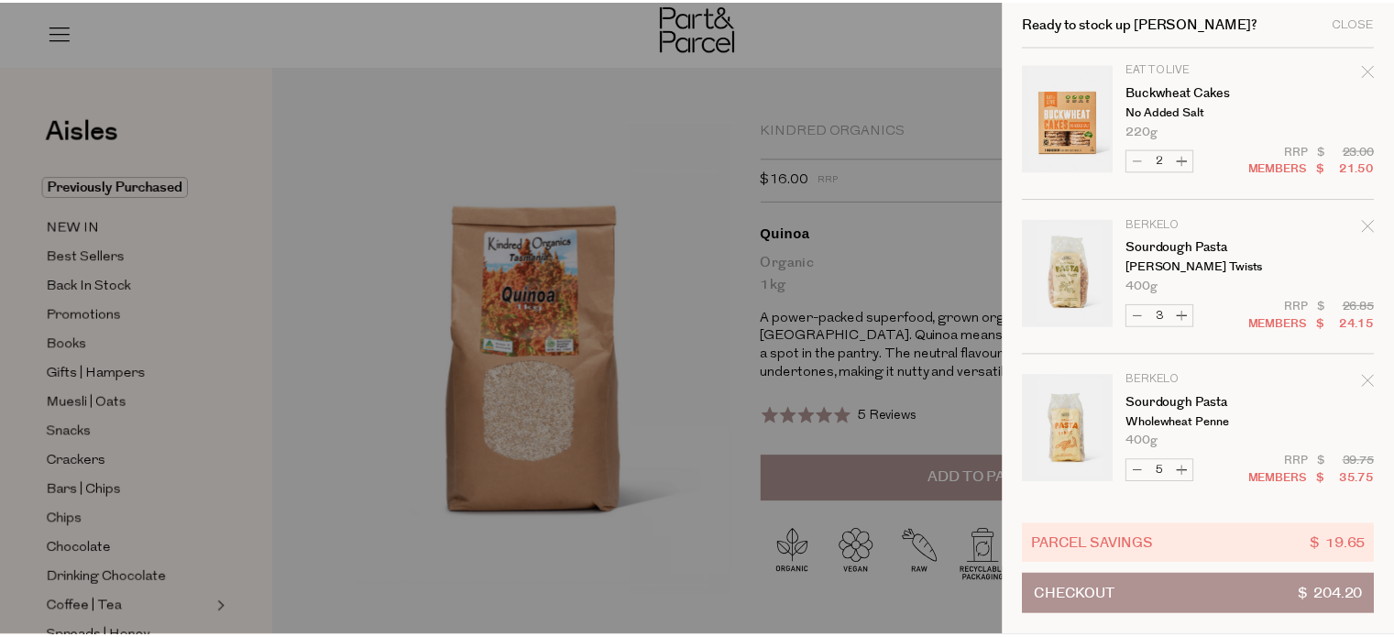
scroll to position [785, 0]
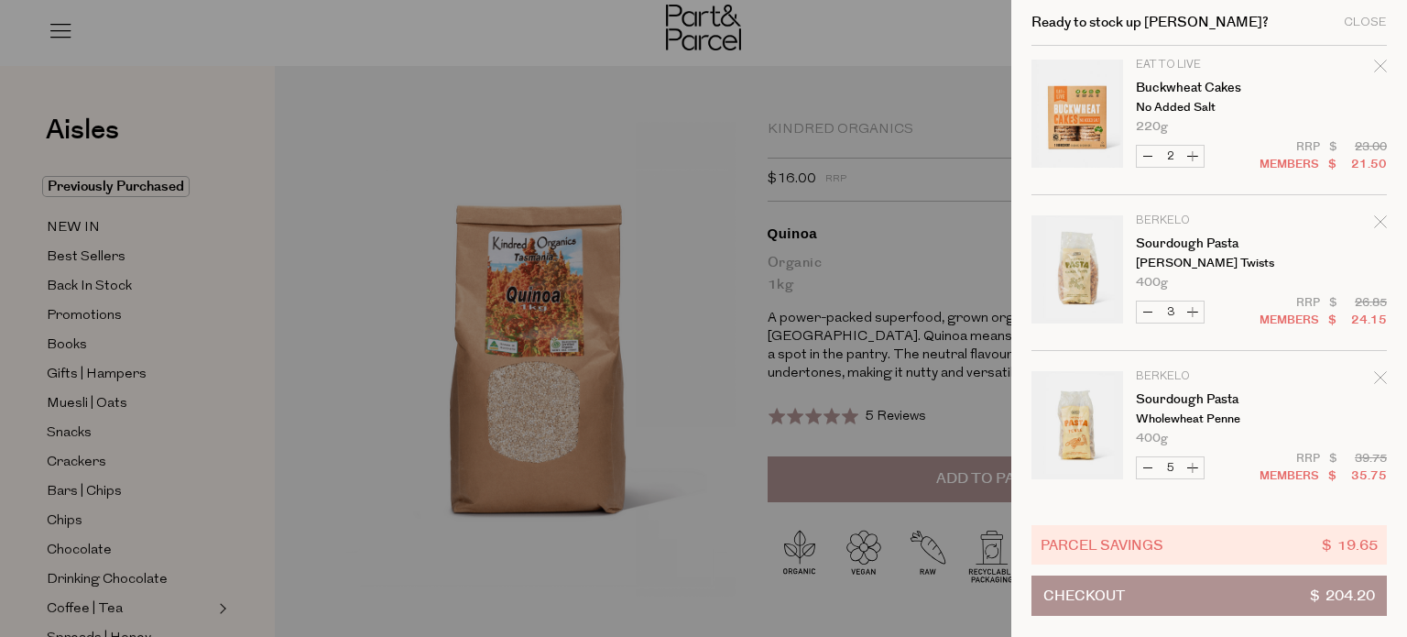
click at [596, 127] on div at bounding box center [703, 318] width 1407 height 637
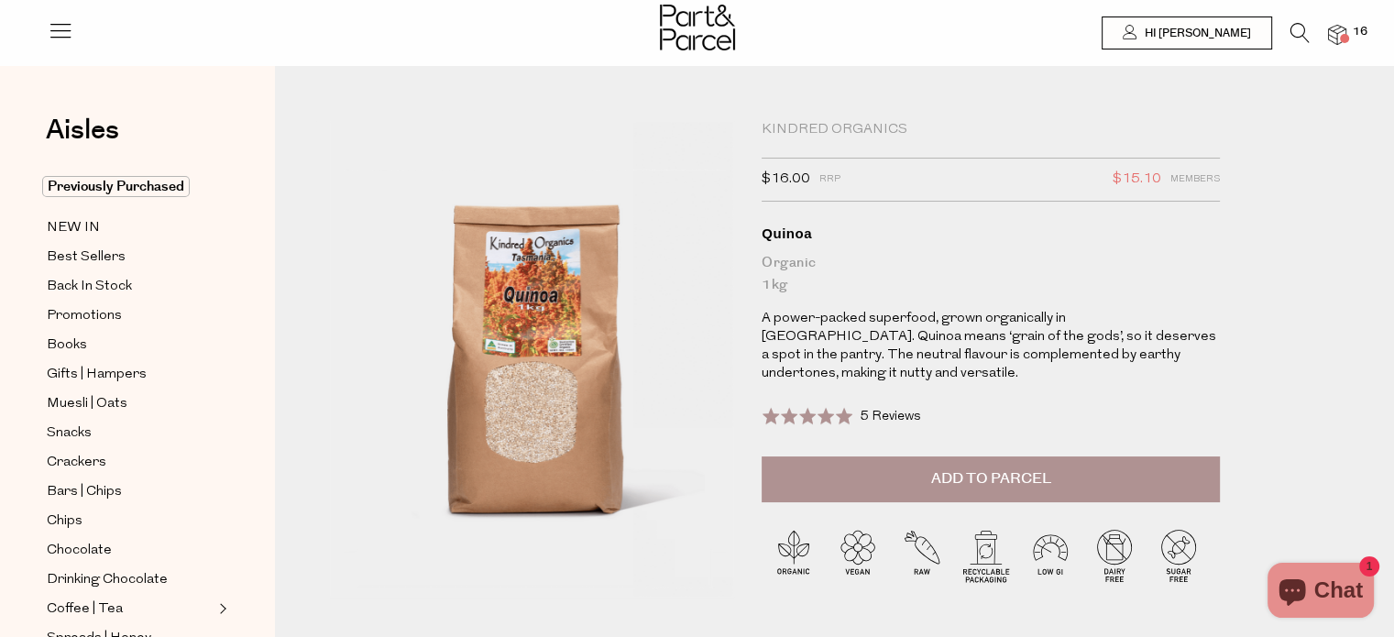
click at [1027, 468] on span "Add to Parcel" at bounding box center [991, 478] width 120 height 21
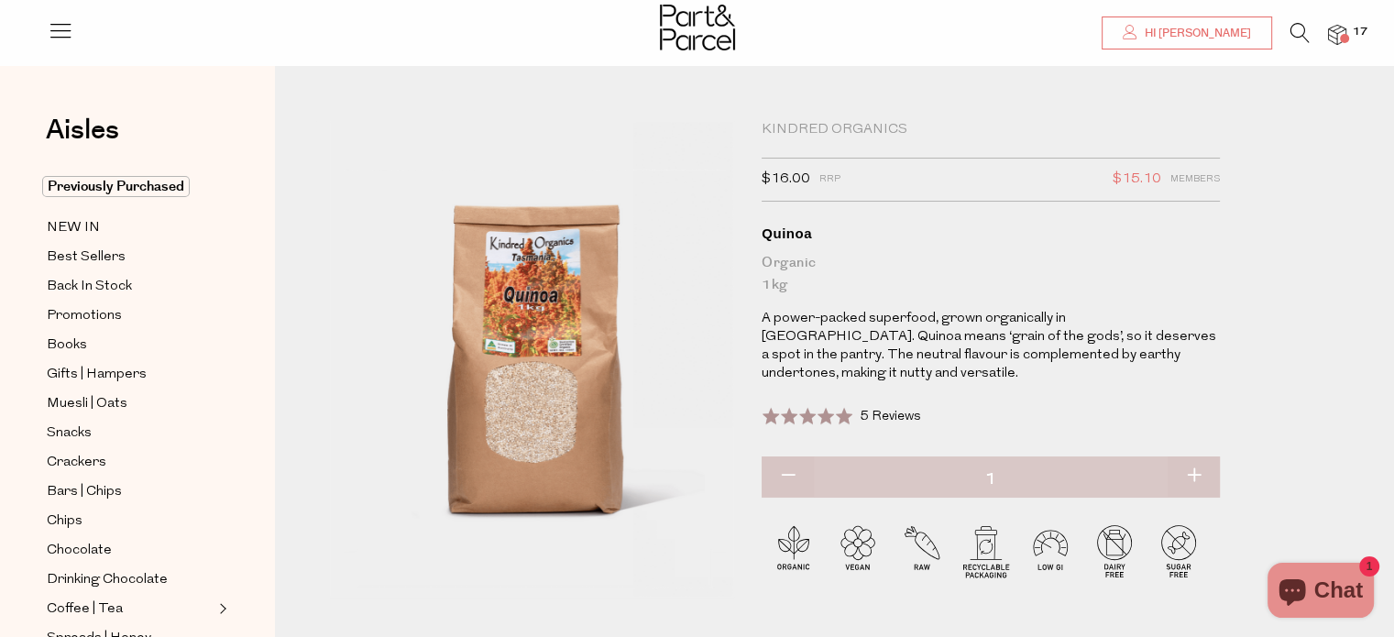
click at [1193, 36] on span "Hi [PERSON_NAME]" at bounding box center [1195, 34] width 111 height 16
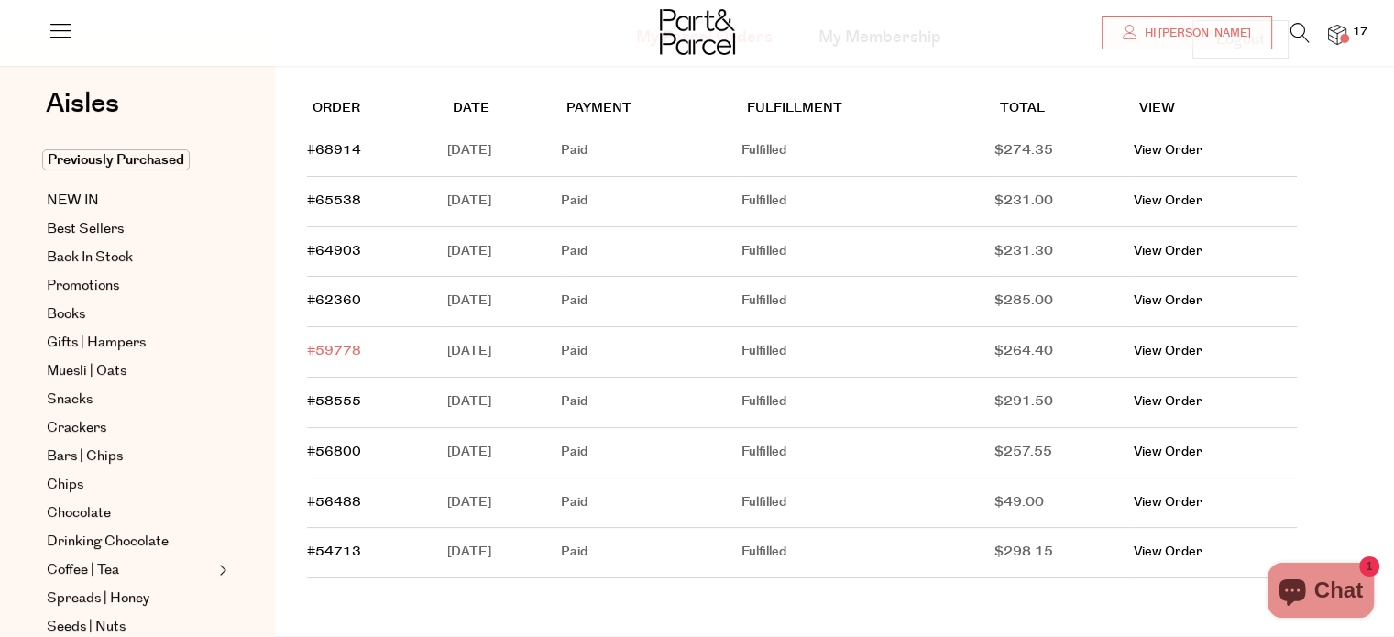
click at [337, 355] on link "#59778" at bounding box center [334, 351] width 54 height 18
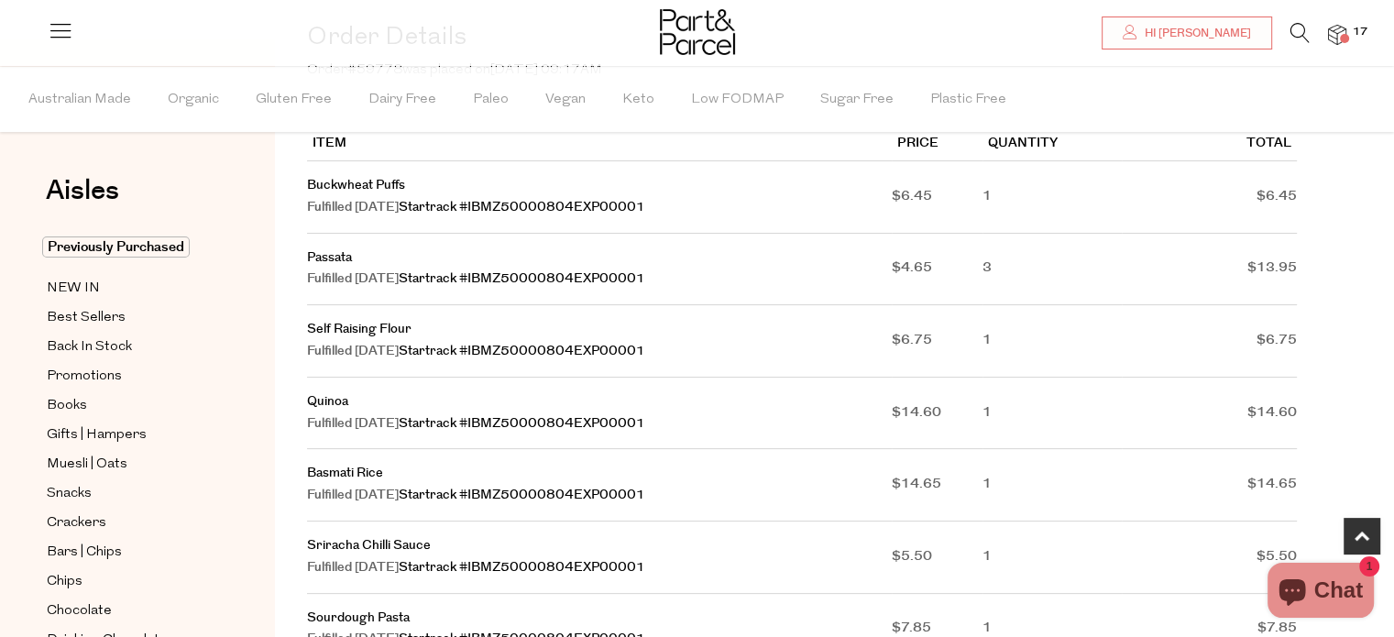
scroll to position [275, 0]
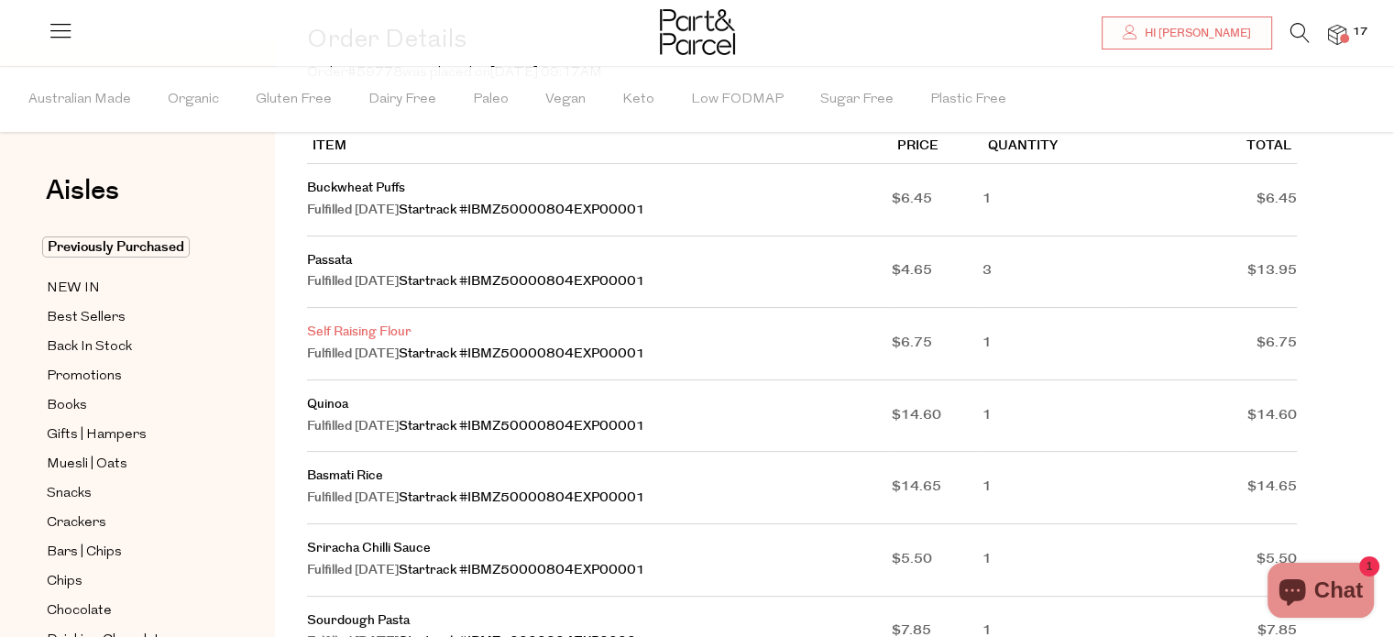
click at [353, 336] on link "Self Raising Flour" at bounding box center [359, 332] width 104 height 18
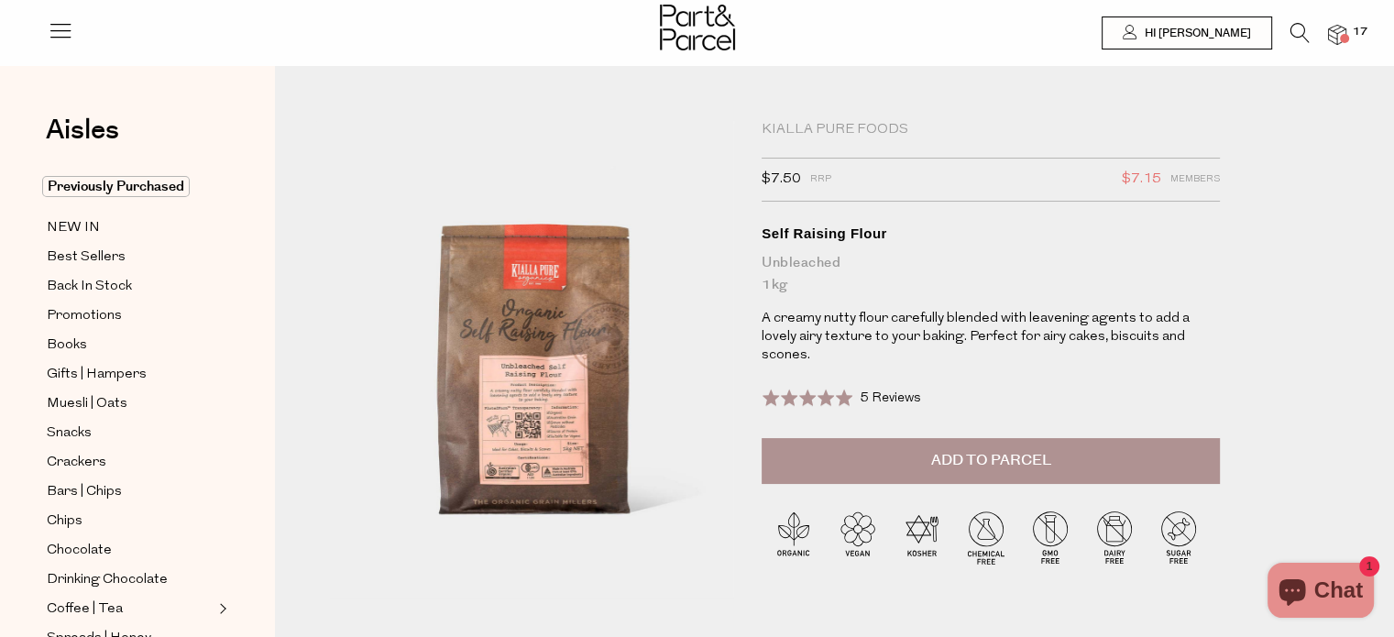
click at [990, 450] on span "Add to Parcel" at bounding box center [991, 460] width 120 height 21
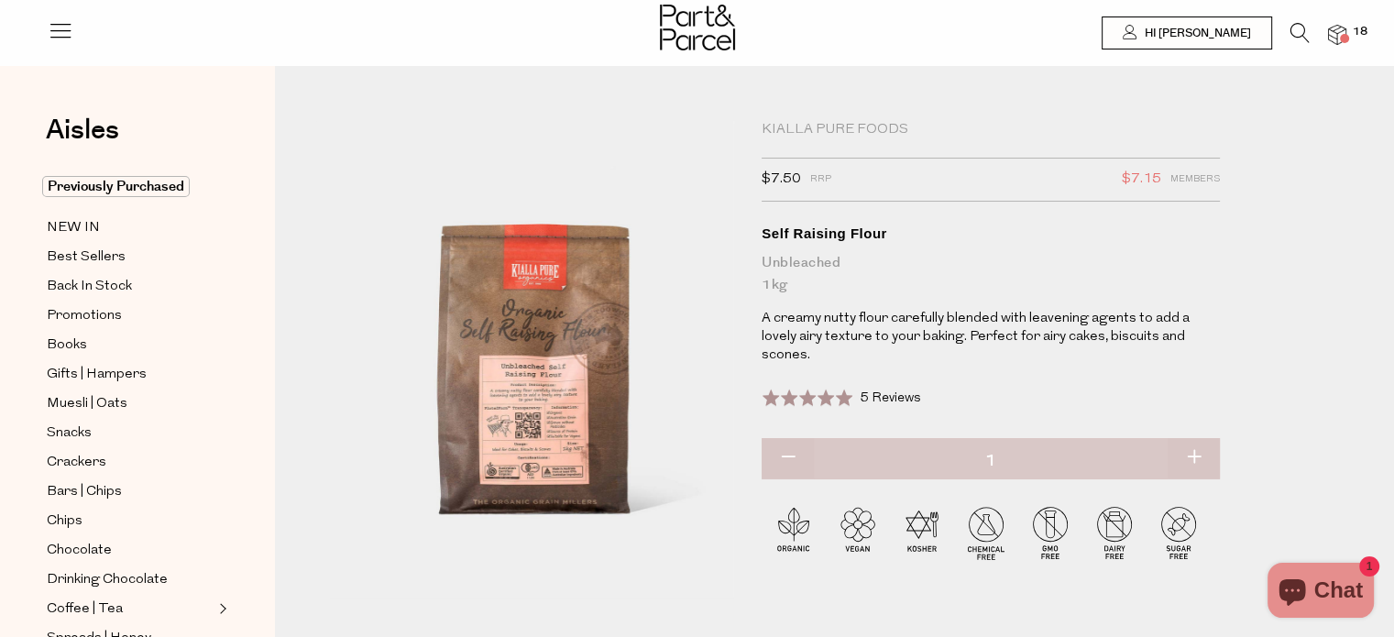
click at [1352, 28] on span "18" at bounding box center [1360, 32] width 24 height 16
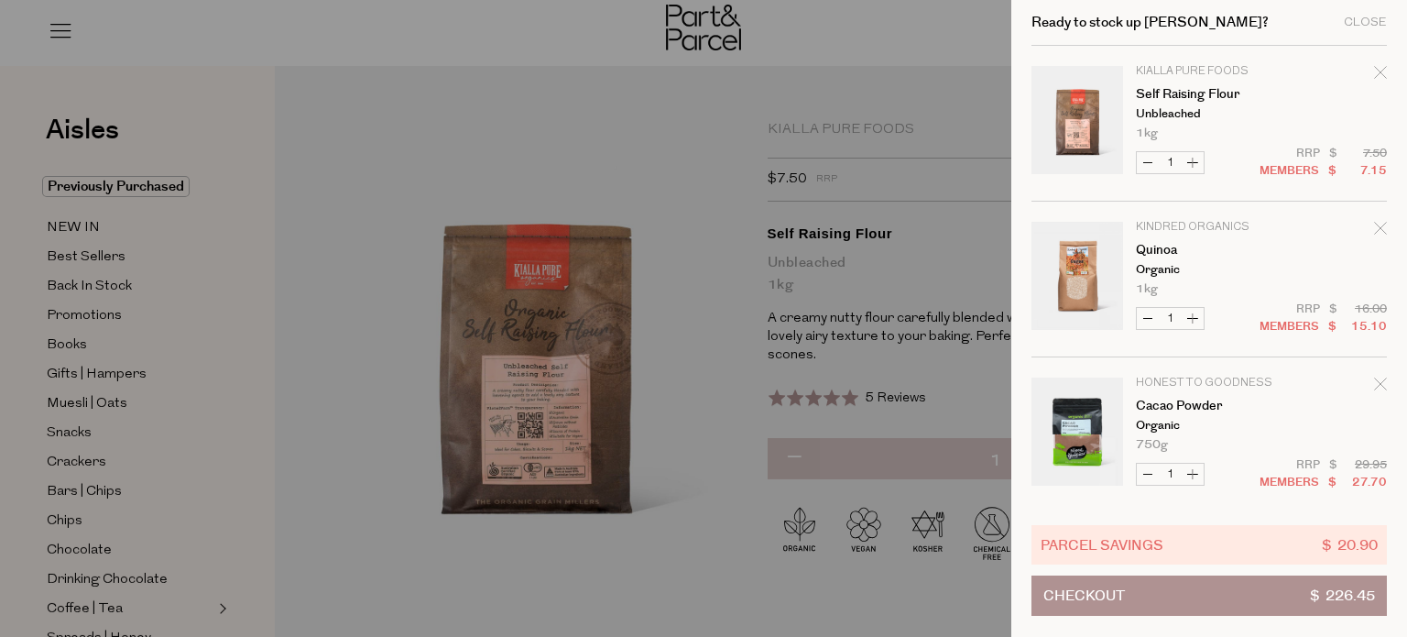
click at [1169, 596] on button "Checkout $ 226.45" at bounding box center [1209, 595] width 355 height 40
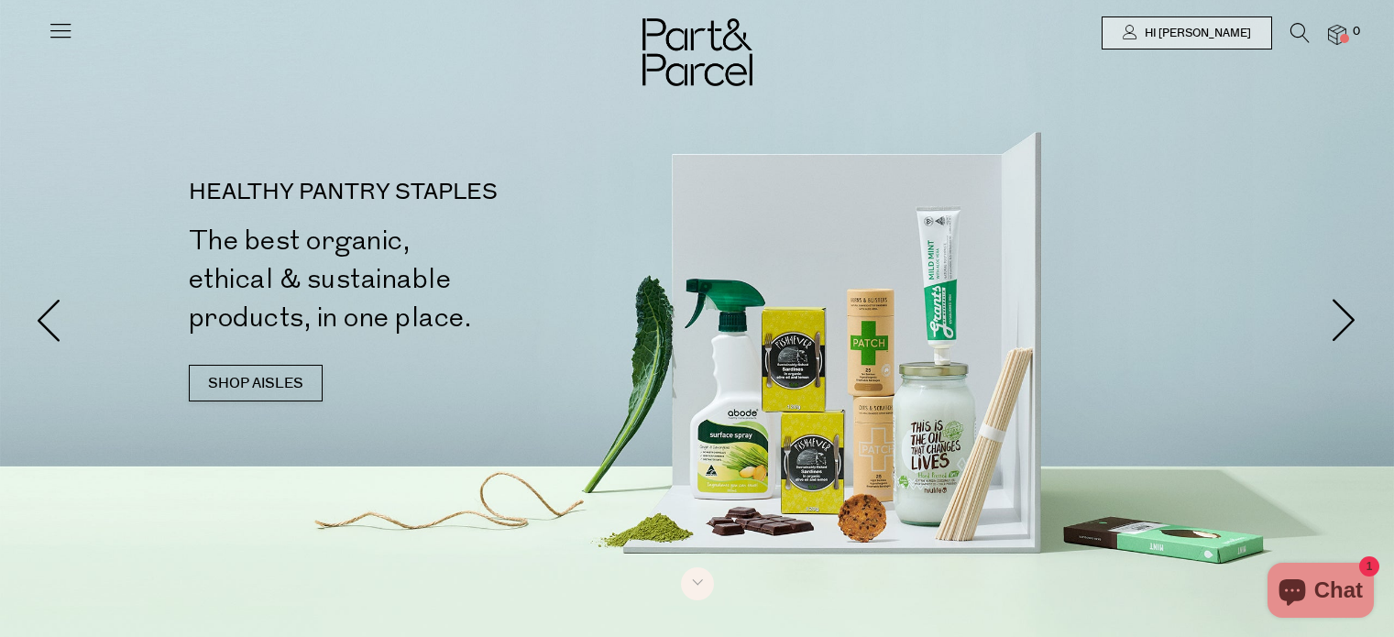
click at [1229, 39] on span "Hi [PERSON_NAME]" at bounding box center [1195, 34] width 111 height 16
